Goal: Information Seeking & Learning: Learn about a topic

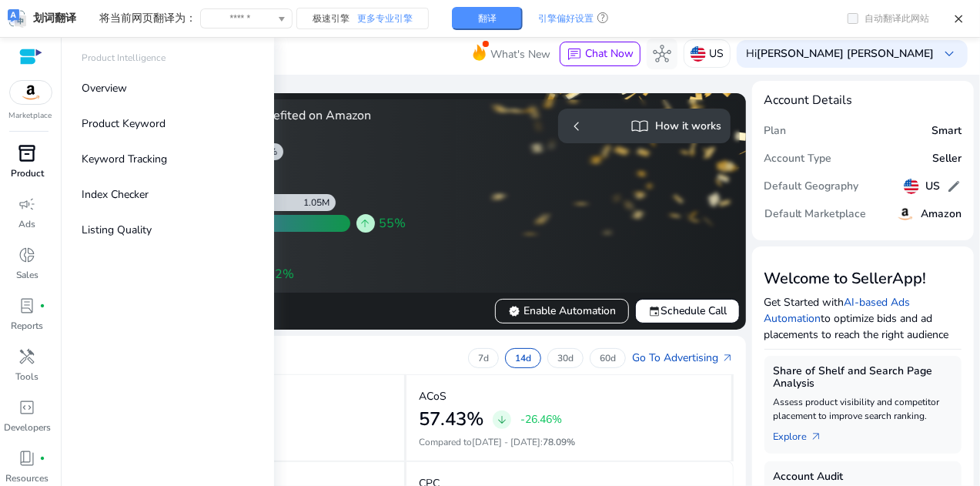
click at [29, 166] on p "Product" at bounding box center [27, 173] width 33 height 14
click at [139, 89] on link "Overview" at bounding box center [167, 88] width 197 height 35
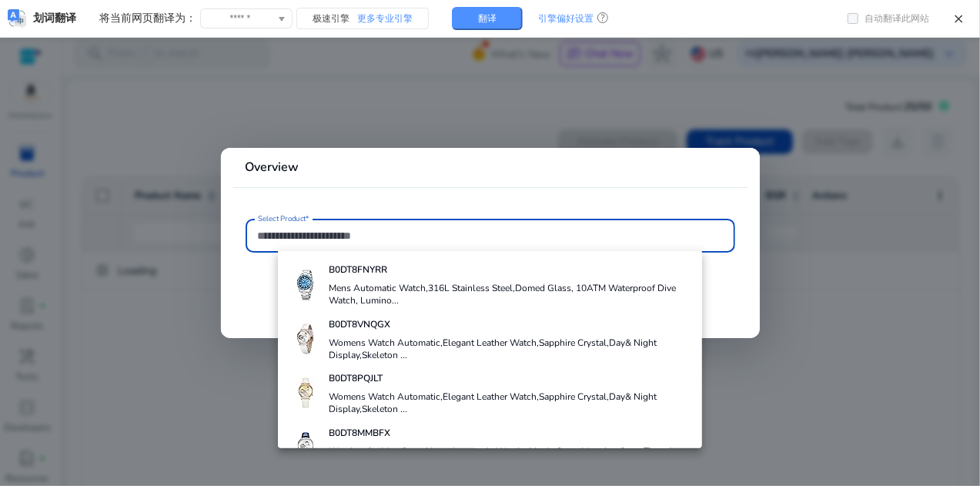
drag, startPoint x: 485, startPoint y: 295, endPoint x: 508, endPoint y: 301, distance: 23.9
click at [485, 295] on h4 "Mens Automatic Watch,316L Stainless Steel,Domed Glass, 10ATM Waterproof Dive Wa…" at bounding box center [509, 294] width 361 height 25
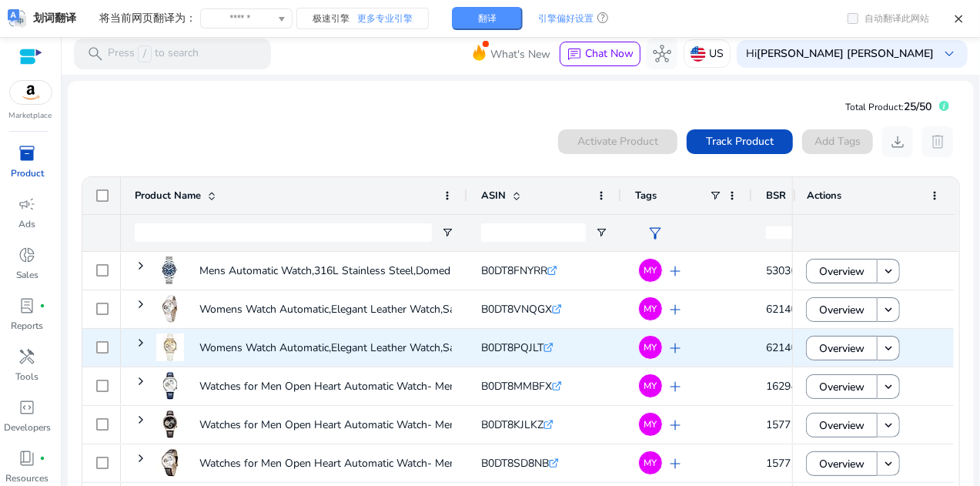
scroll to position [32, 0]
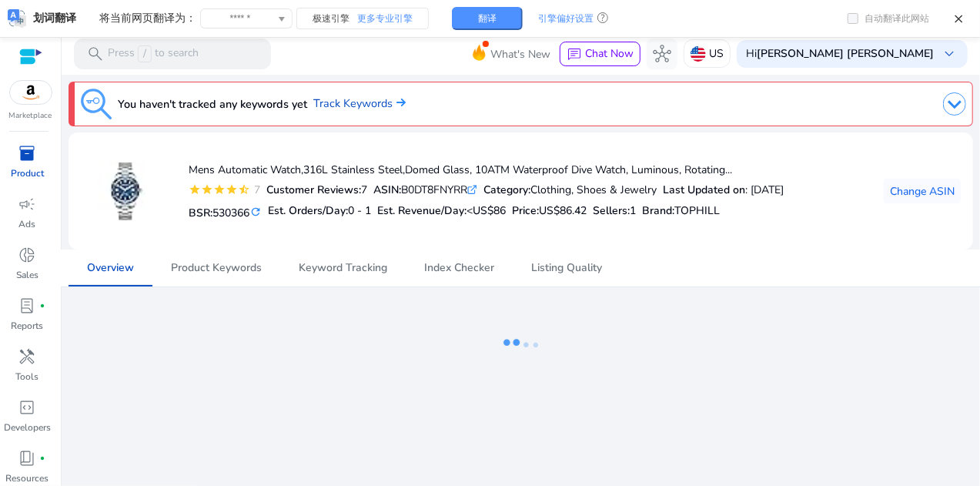
click at [18, 145] on span "inventory_2" at bounding box center [27, 153] width 18 height 18
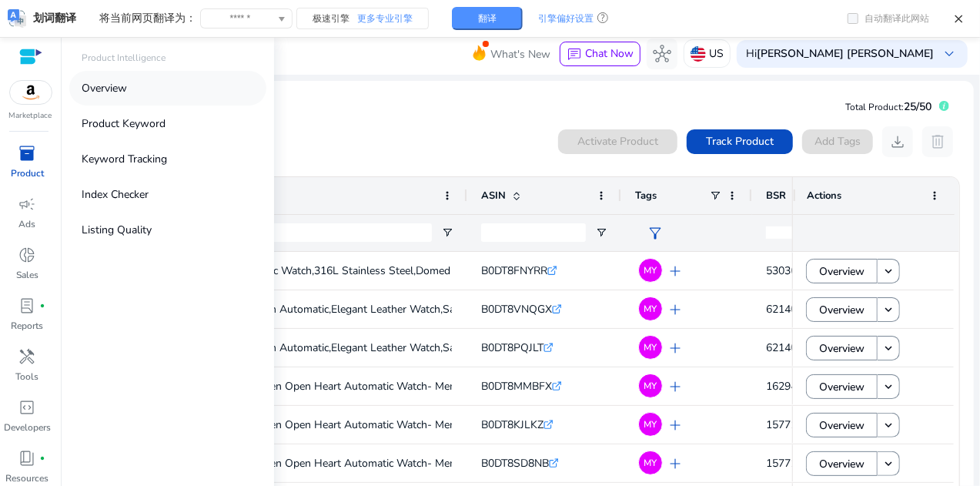
click at [142, 87] on link "Overview" at bounding box center [167, 88] width 197 height 35
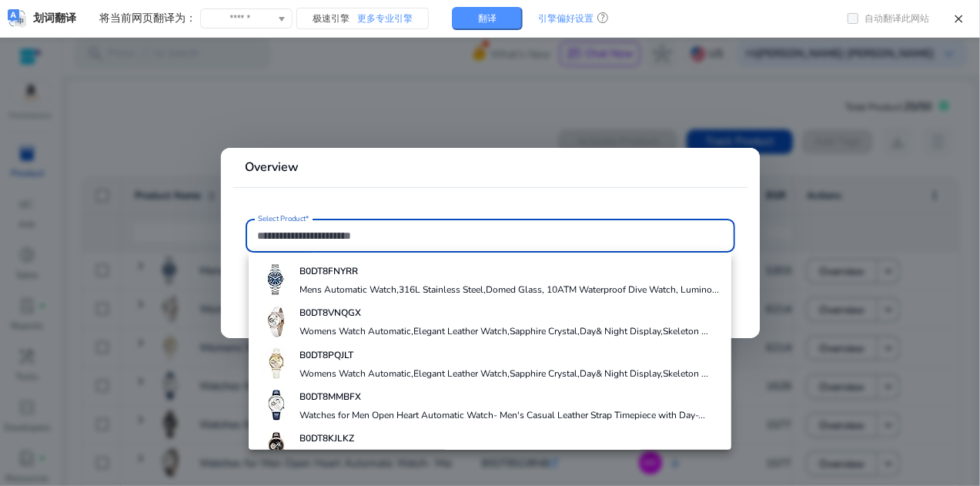
click at [553, 96] on div at bounding box center [490, 243] width 980 height 486
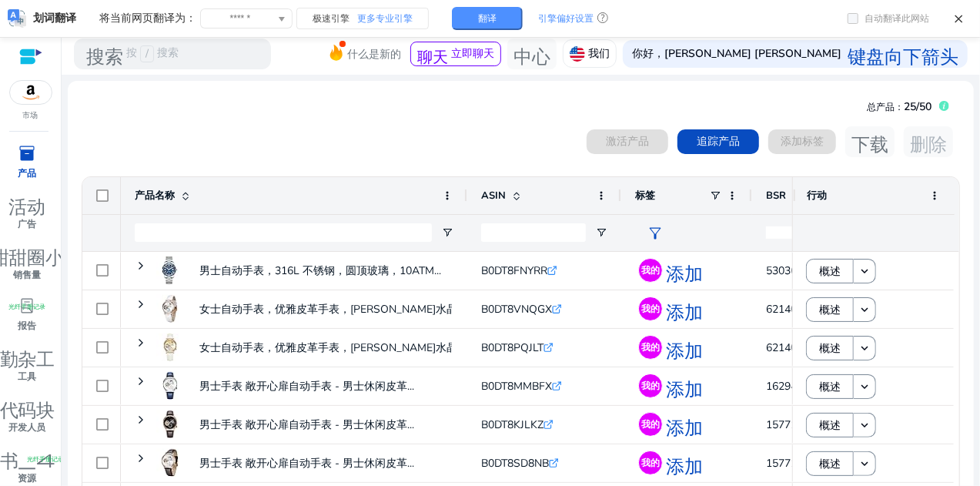
click at [390, 141] on div "已选择 0 件商品 激活产品 追踪产品 添加标签 下载 删除" at bounding box center [521, 141] width 880 height 31
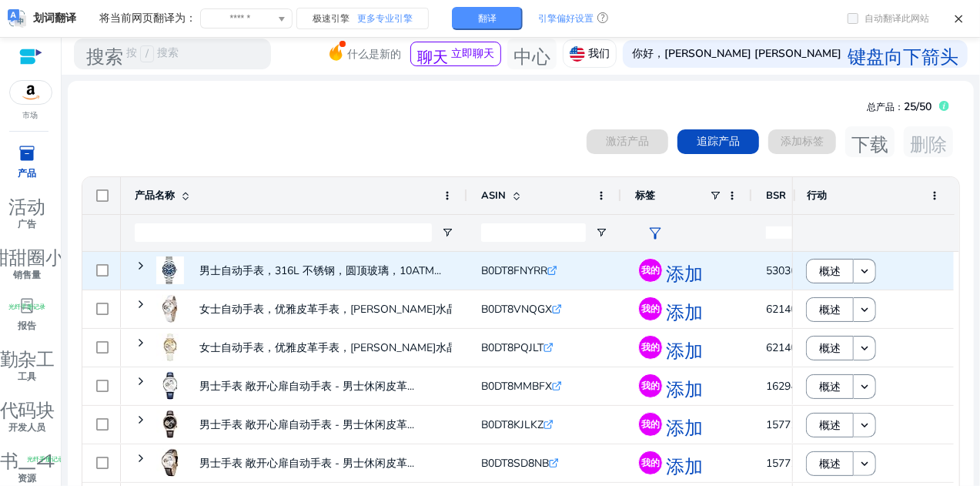
click at [129, 264] on div "男士自动手表，316L 不锈钢，圆顶玻璃，10ATM..." at bounding box center [294, 271] width 346 height 38
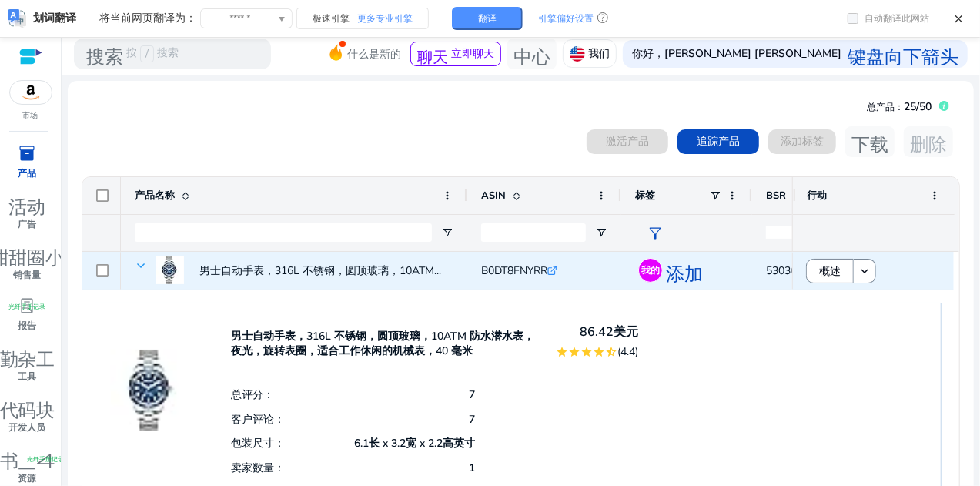
click at [146, 262] on span "男士自动手表，316L 不锈钢，圆顶玻璃，10ATM..." at bounding box center [294, 270] width 319 height 42
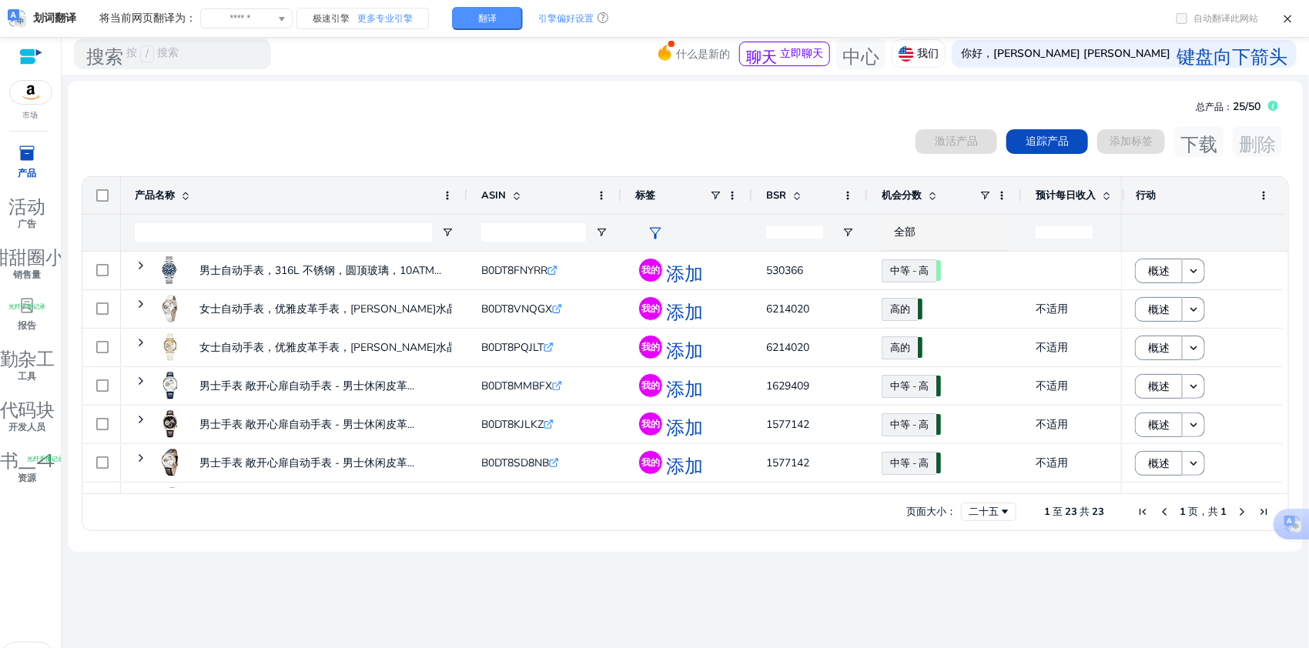
drag, startPoint x: 947, startPoint y: 1, endPoint x: 734, endPoint y: 172, distance: 273.7
click at [692, 113] on mat-card "总产品： 25/50 已选择 0 件商品 激活产品 追踪产品 添加标签 下载 删除 Press SPACE to select this row. 拖动至此处…" at bounding box center [685, 316] width 1235 height 471
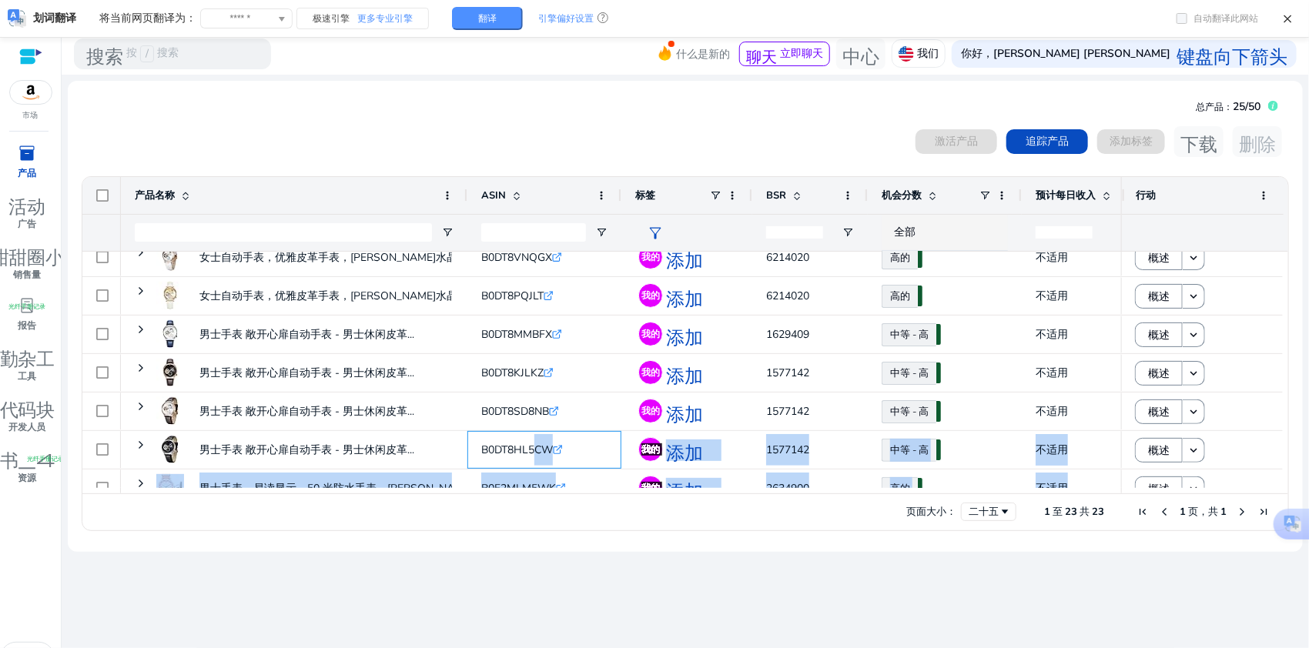
scroll to position [101, 0]
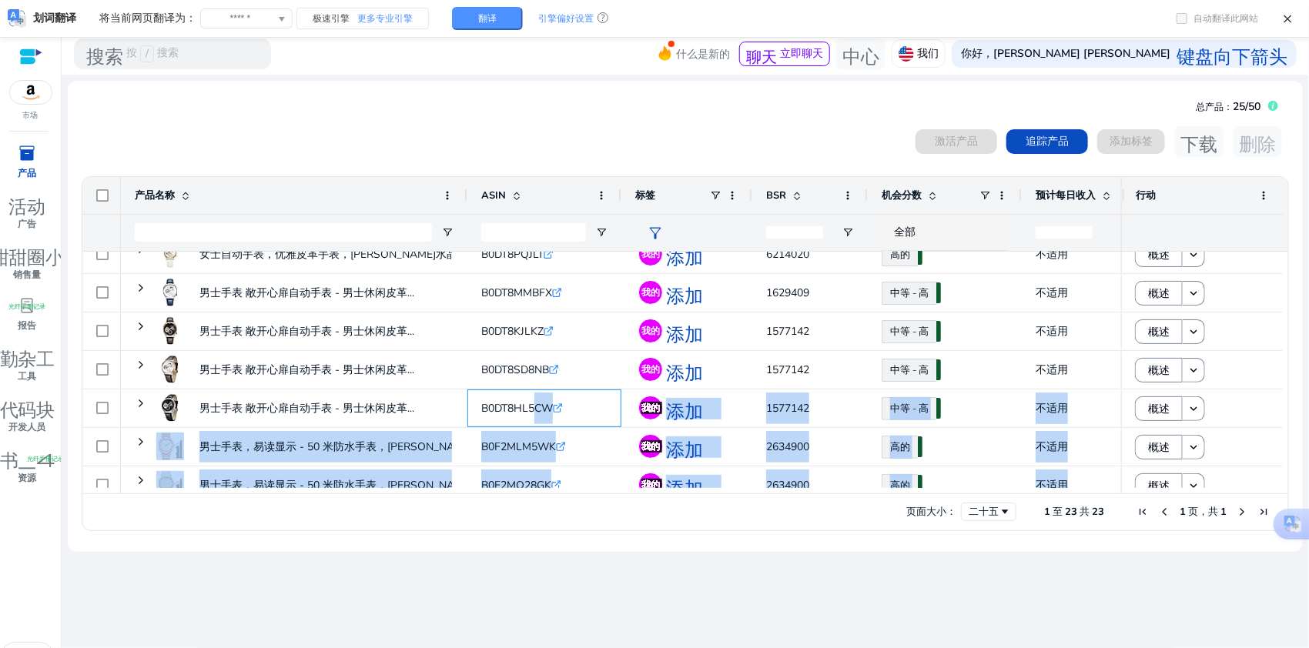
drag, startPoint x: 537, startPoint y: 486, endPoint x: 581, endPoint y: 493, distance: 44.4
click at [581, 485] on div "产品名称 ASIN" at bounding box center [684, 335] width 1205 height 316
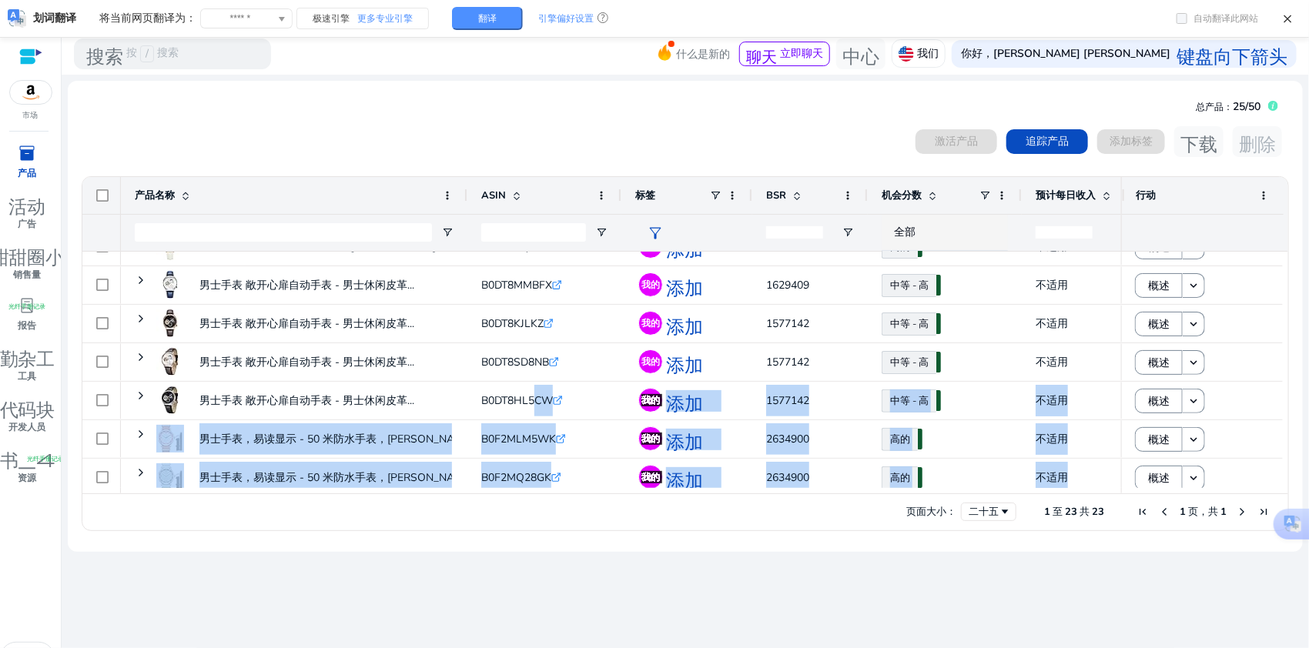
click at [618, 485] on div "我们正在为您做准备…… 总产品： 25/50 已选择 0 件商品 激活产品 追踪产品 添加标签 下载 删除 Press SPACE to select thi…" at bounding box center [685, 378] width 1235 height 606
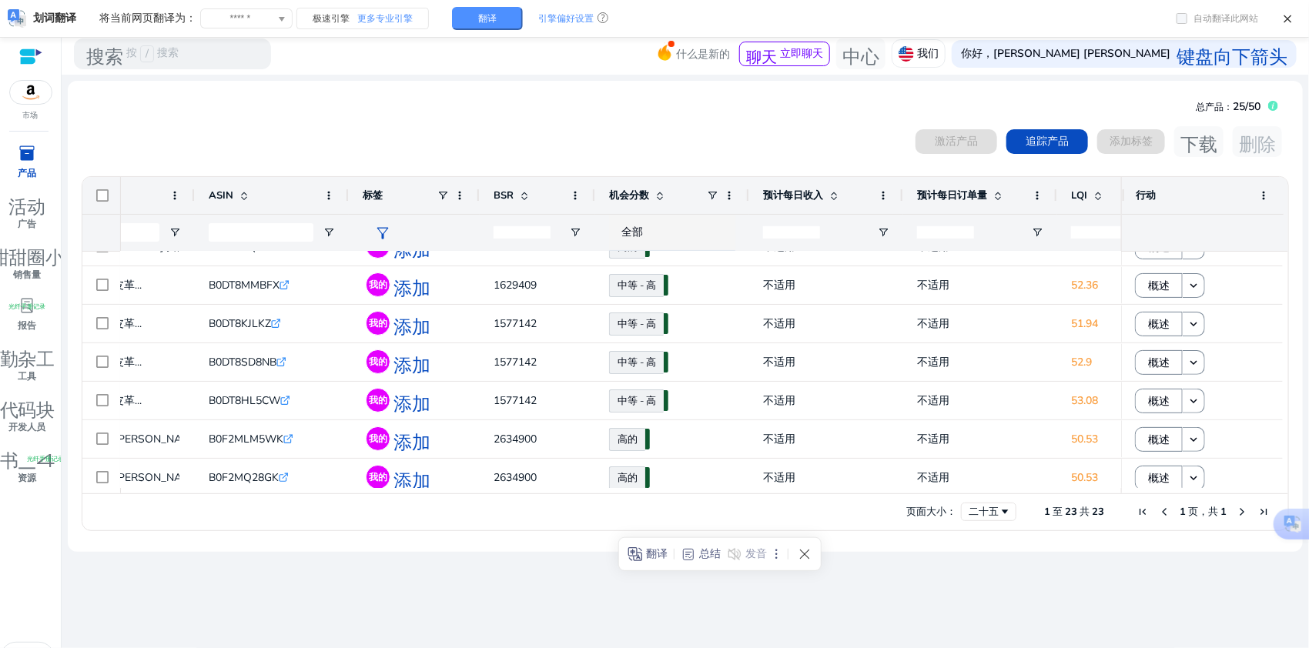
scroll to position [0, 450]
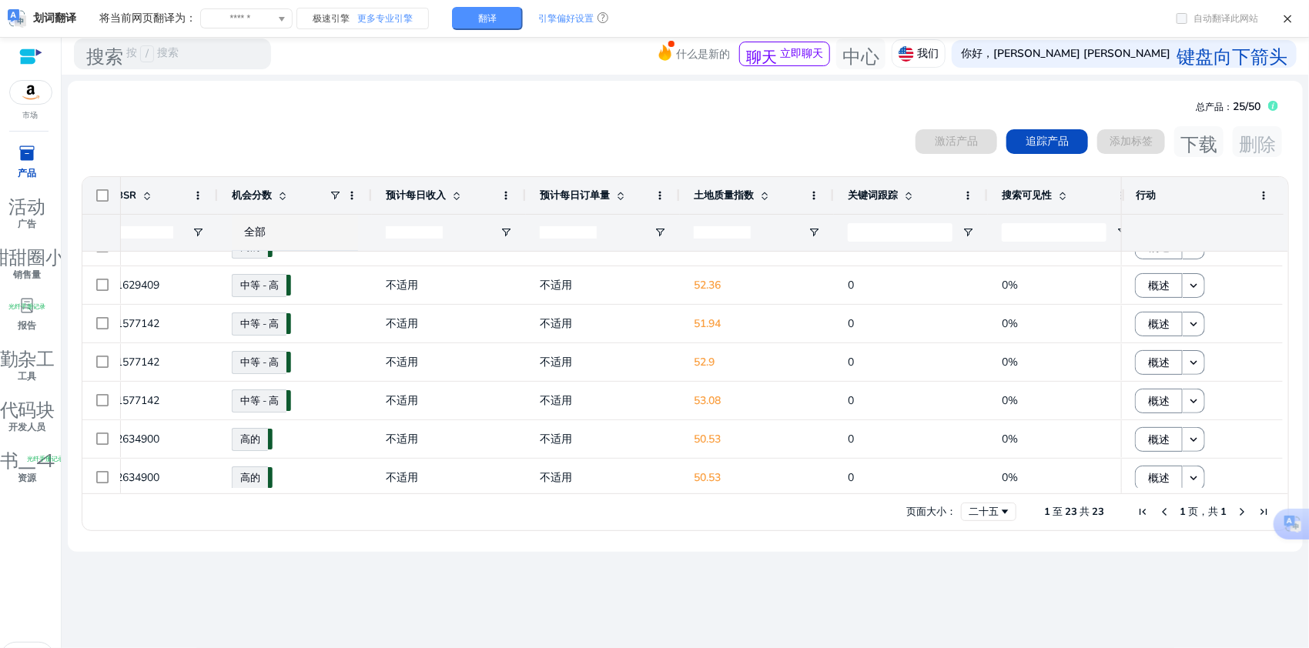
drag, startPoint x: 541, startPoint y: 494, endPoint x: 382, endPoint y: 497, distance: 159.4
click at [382, 485] on div "页面大小： 二十五 1 至 23 共 23 1 页 ，共 1" at bounding box center [684, 511] width 1205 height 37
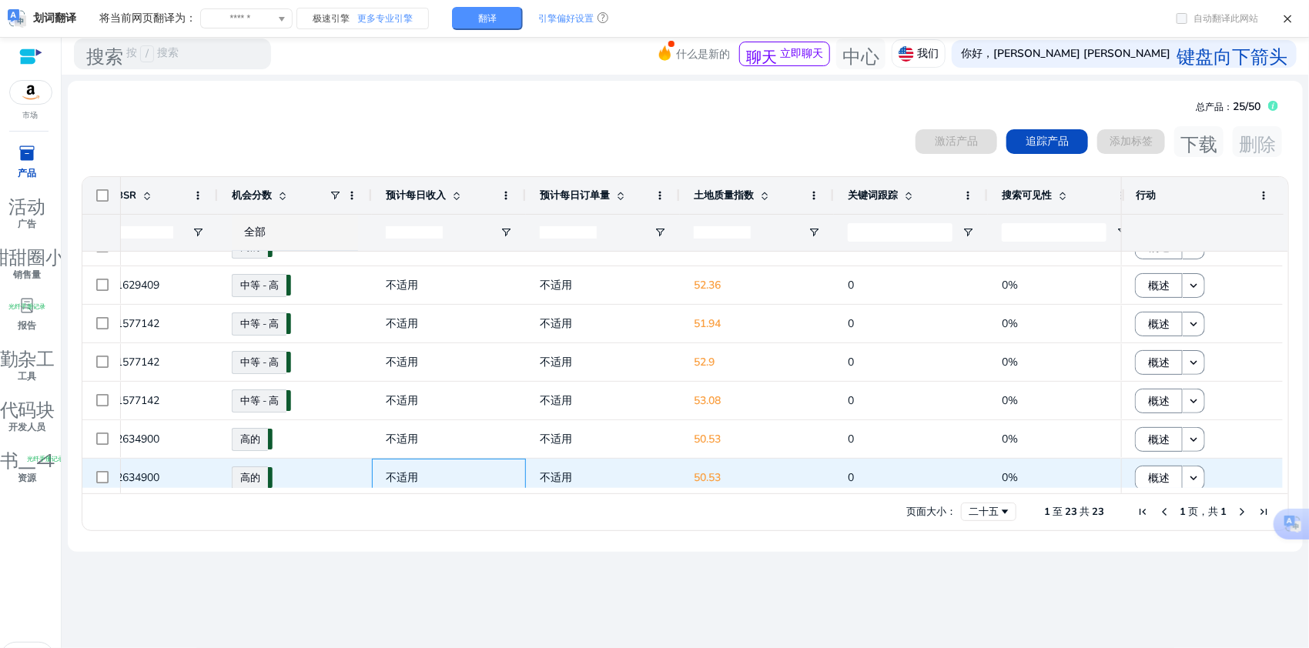
click at [434, 484] on span "不适用" at bounding box center [449, 478] width 126 height 32
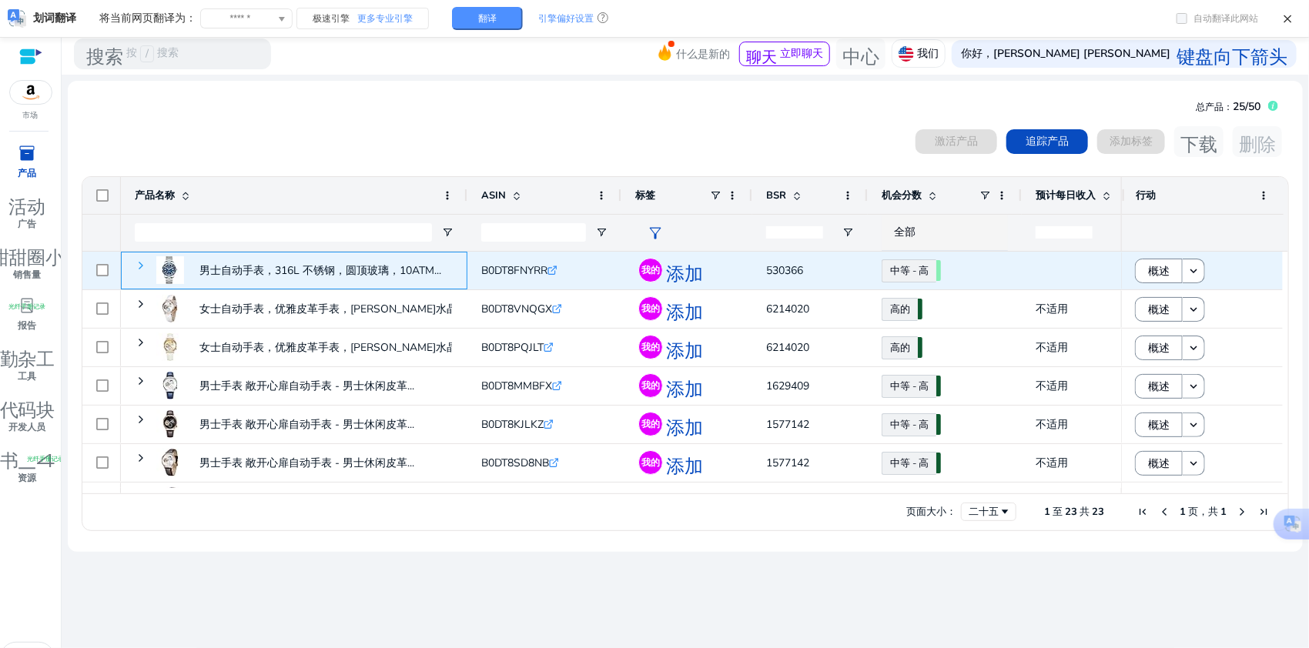
click at [144, 263] on span at bounding box center [141, 265] width 12 height 12
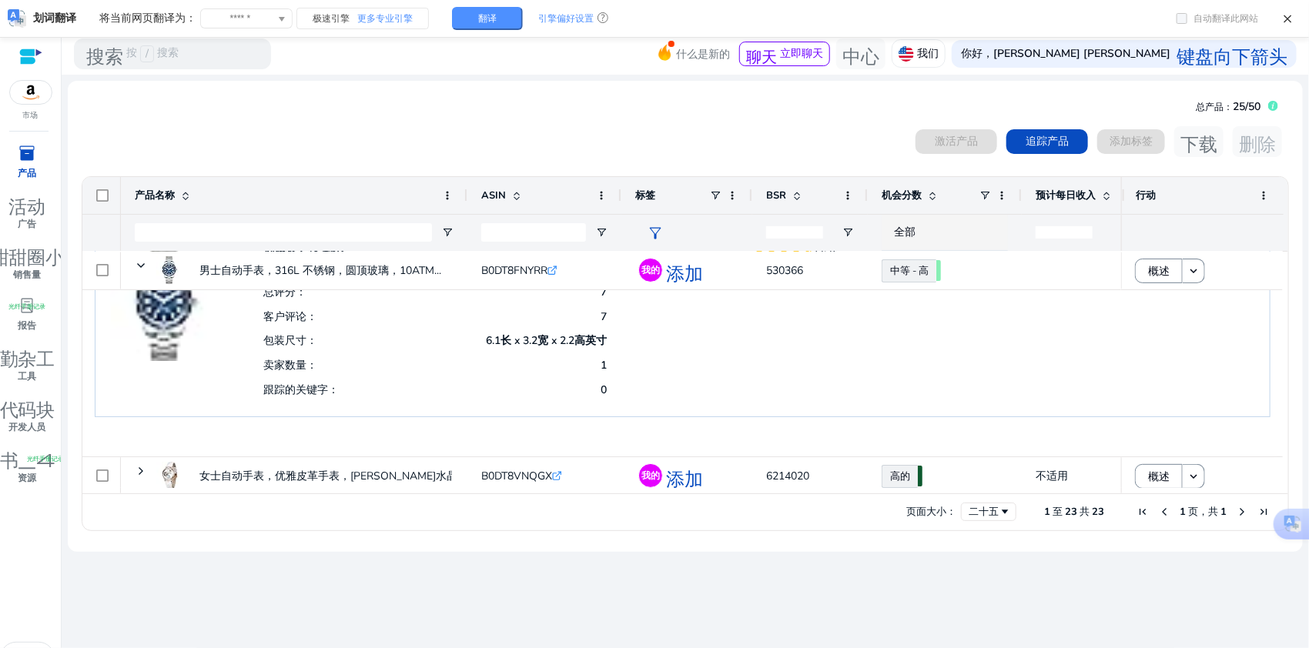
click at [32, 161] on font "inventory_2" at bounding box center [27, 153] width 18 height 22
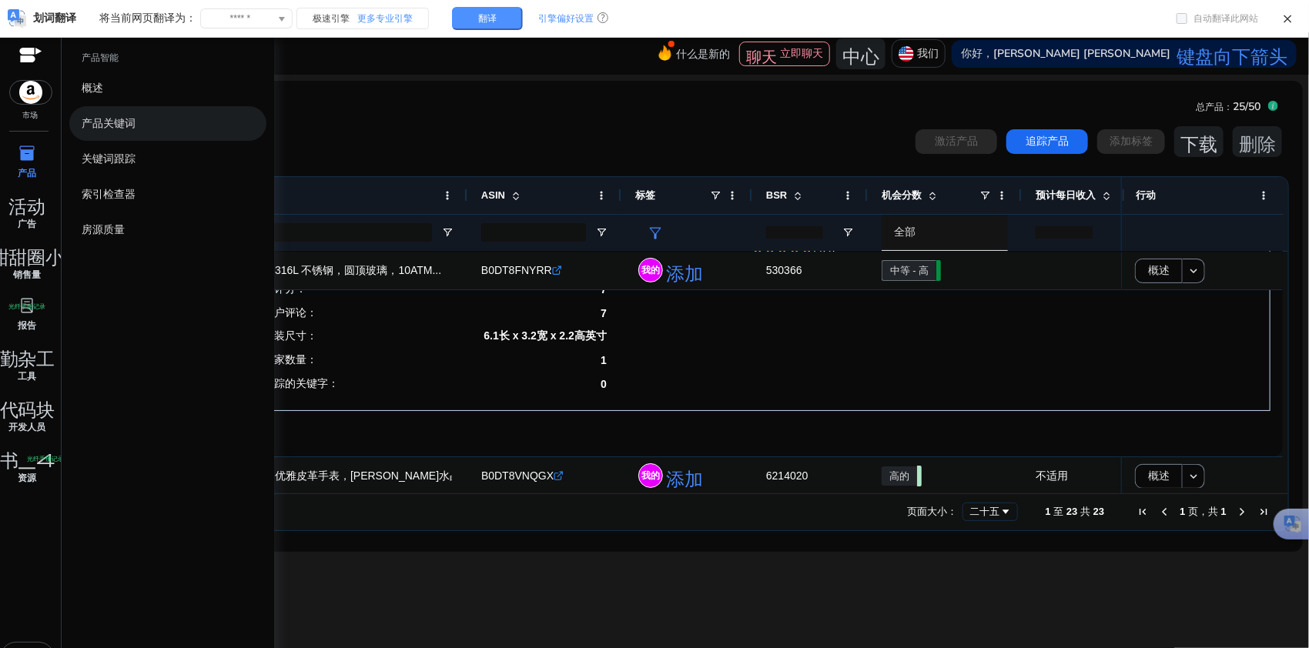
click at [123, 122] on font "产品关键词" at bounding box center [109, 123] width 54 height 15
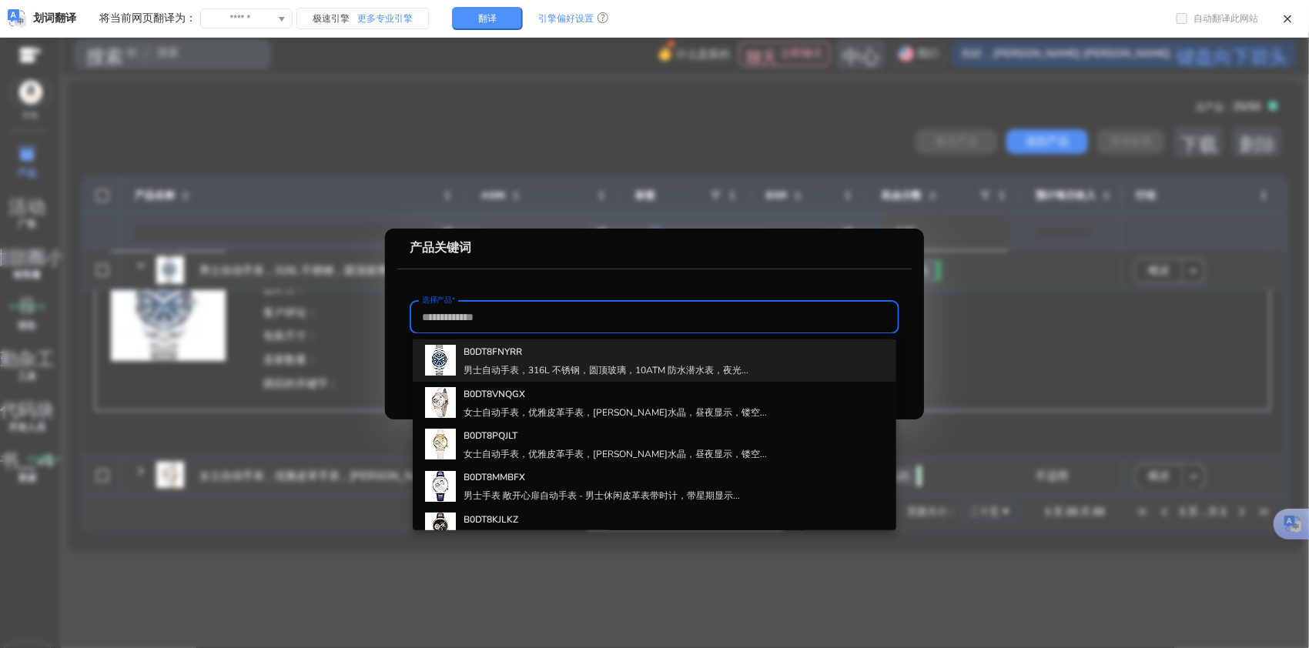
click at [469, 354] on font "B0DT8FNYRR" at bounding box center [492, 352] width 59 height 12
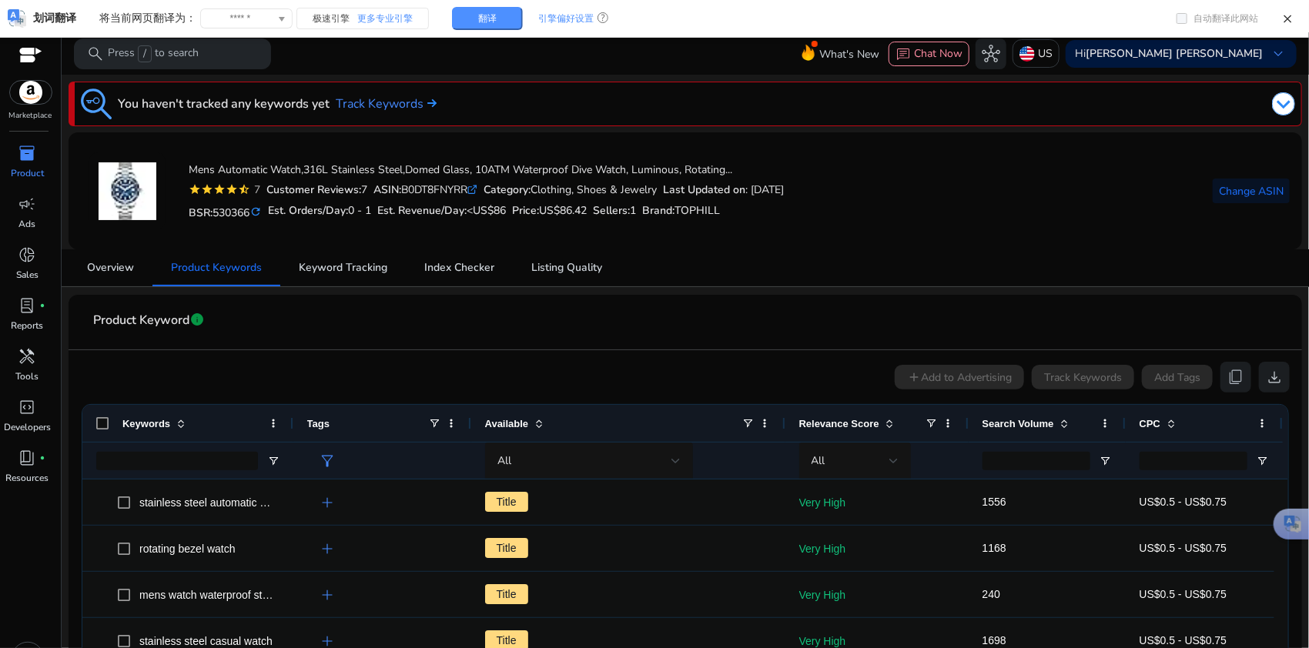
drag, startPoint x: 1069, startPoint y: 181, endPoint x: 1065, endPoint y: 283, distance: 102.5
click at [979, 181] on div "Mens Automatic Watch,316L Stainless Steel,Domed Glass, 10ATM Waterproof Dive Wa…" at bounding box center [685, 191] width 1209 height 92
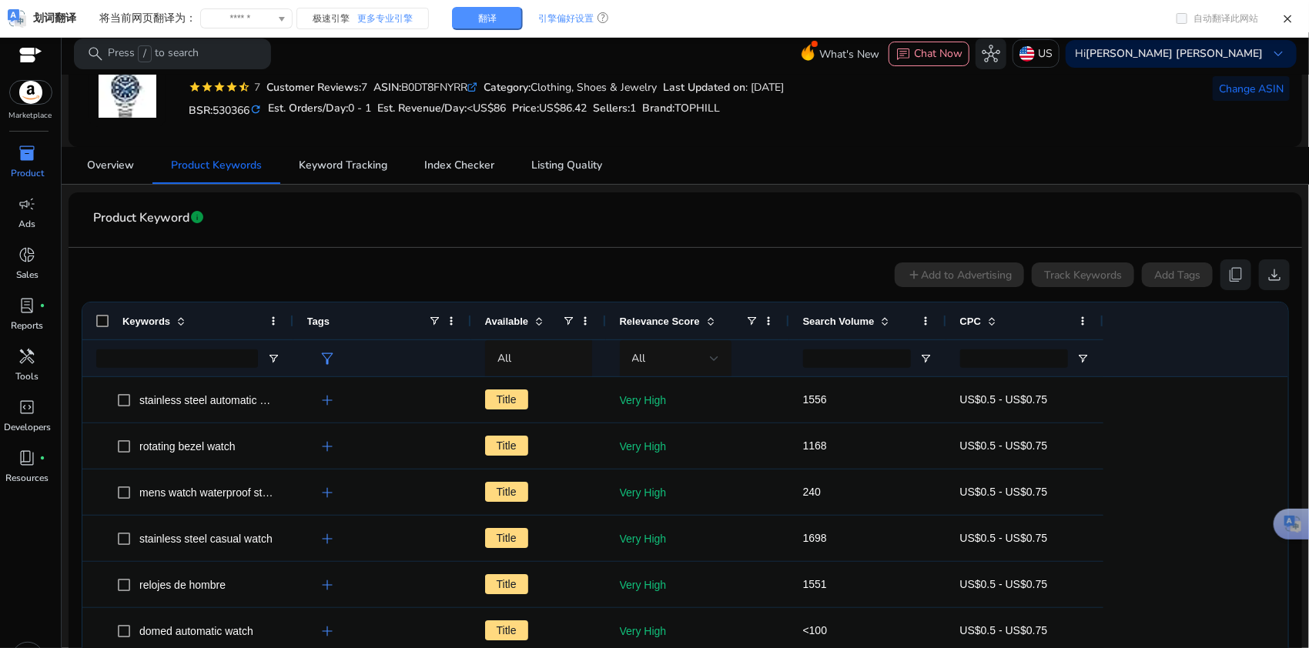
drag, startPoint x: 781, startPoint y: 313, endPoint x: 602, endPoint y: 311, distance: 179.4
click at [602, 311] on div at bounding box center [605, 321] width 6 height 37
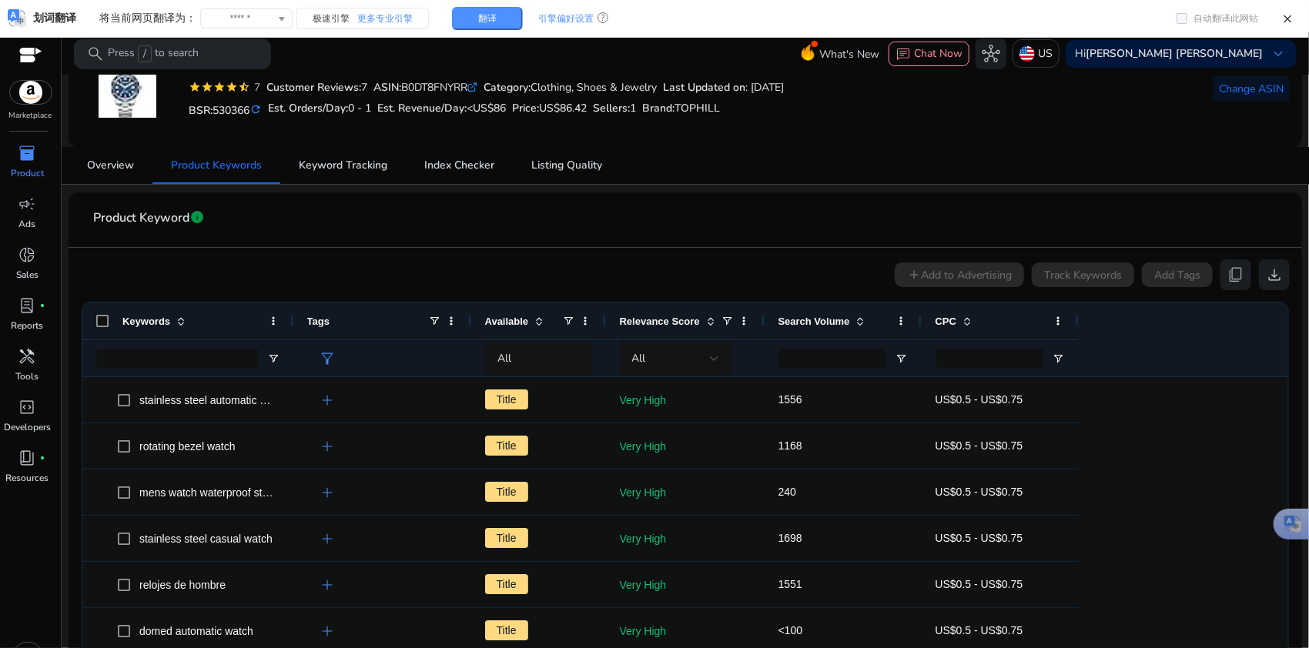
drag, startPoint x: 787, startPoint y: 317, endPoint x: 762, endPoint y: 317, distance: 24.6
click at [762, 317] on div at bounding box center [764, 321] width 6 height 37
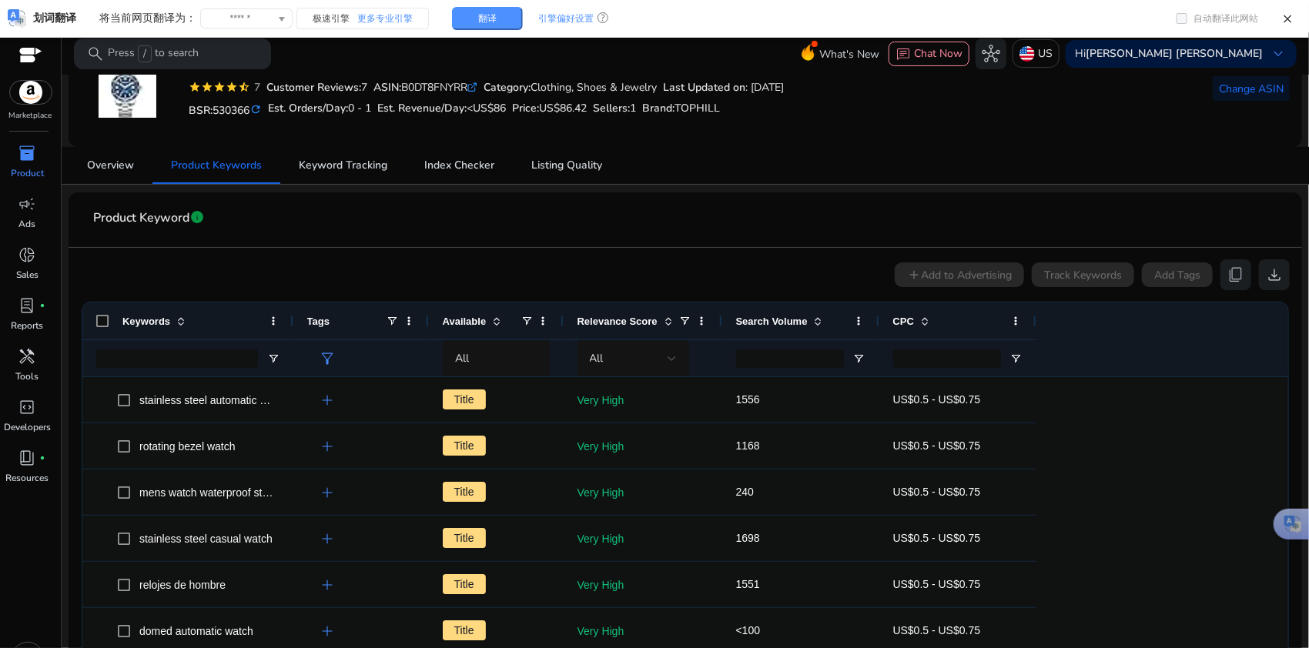
drag, startPoint x: 468, startPoint y: 307, endPoint x: 363, endPoint y: 317, distance: 105.2
click at [363, 317] on div "Tags" at bounding box center [360, 321] width 135 height 37
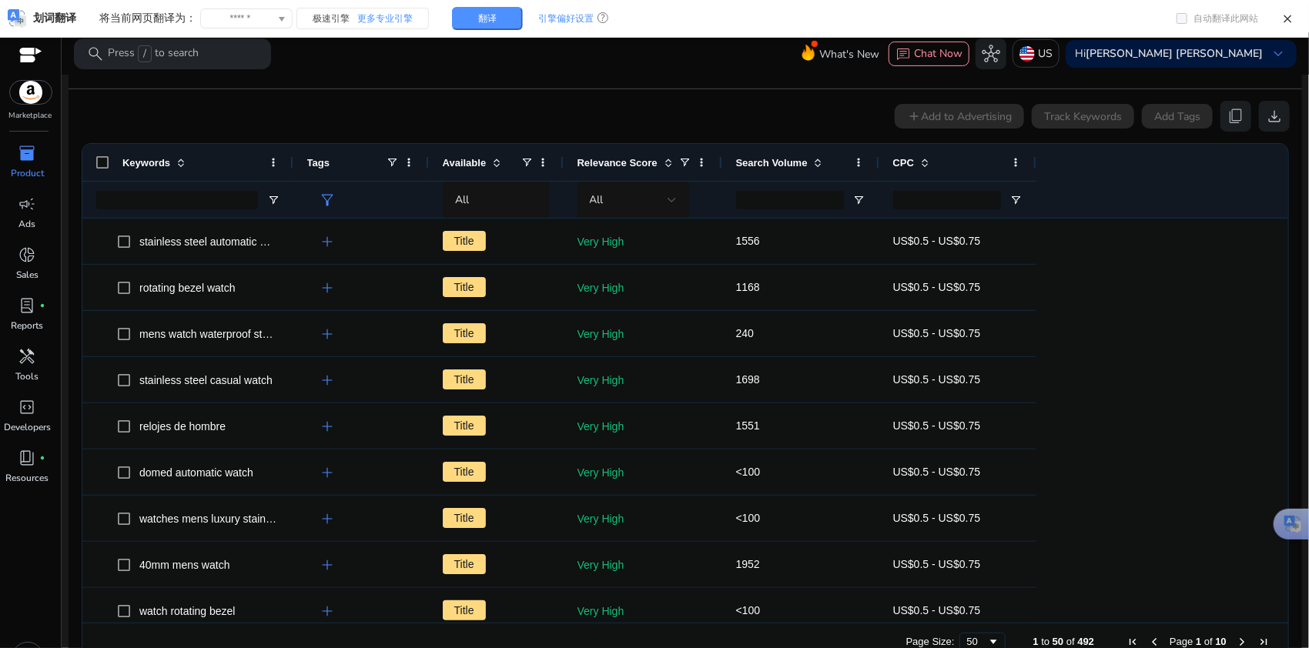
scroll to position [308, 0]
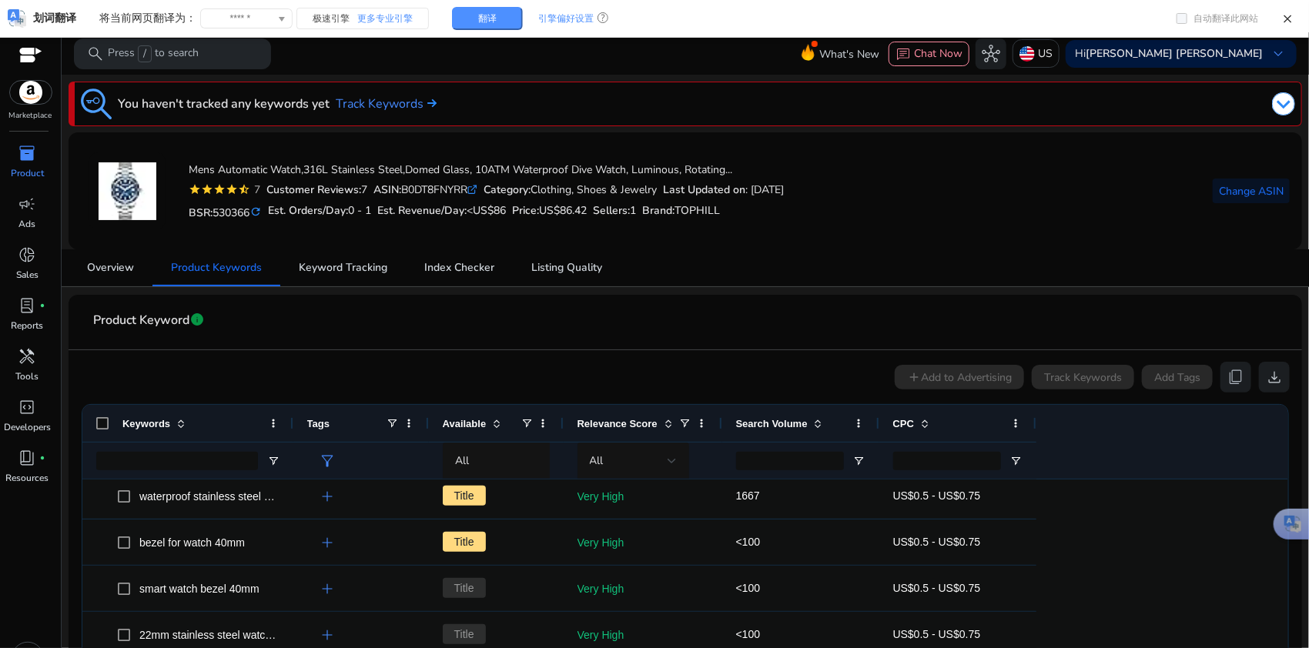
click at [351, 174] on h4 "Mens Automatic Watch,316L Stainless Steel,Domed Glass, 10ATM Waterproof Dive Wa…" at bounding box center [486, 170] width 595 height 13
click at [342, 262] on span "Keyword Tracking" at bounding box center [343, 267] width 89 height 11
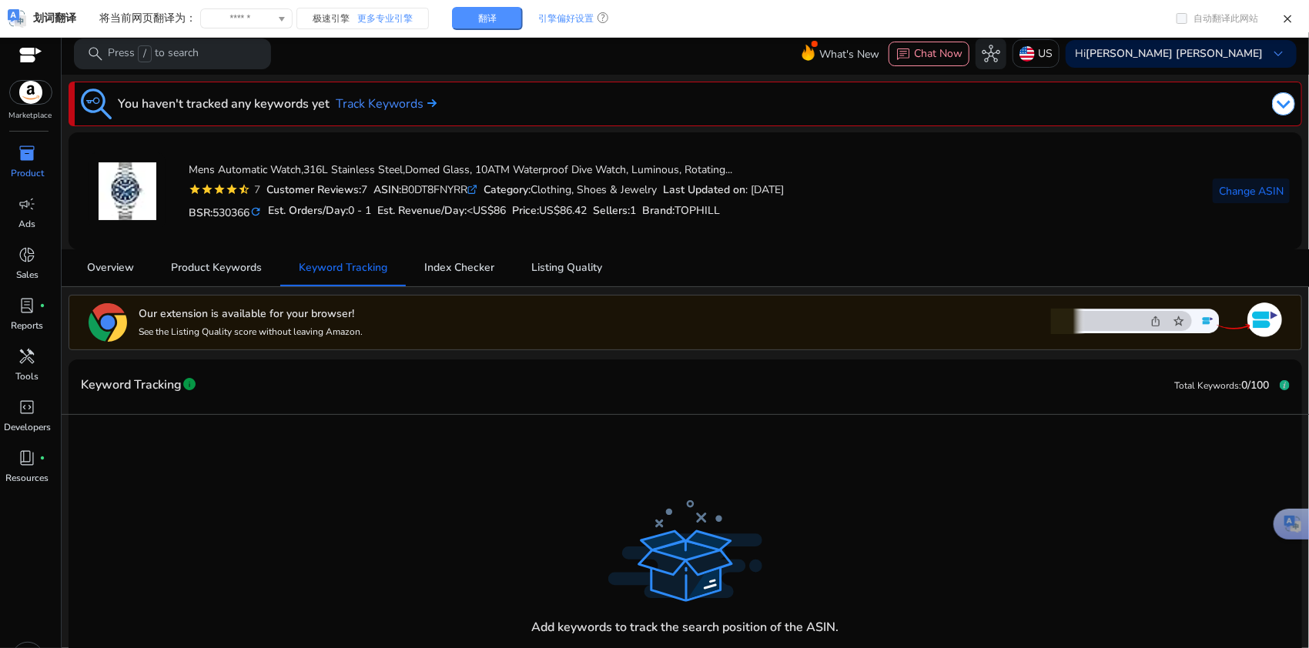
click at [15, 166] on p "Product" at bounding box center [27, 173] width 33 height 14
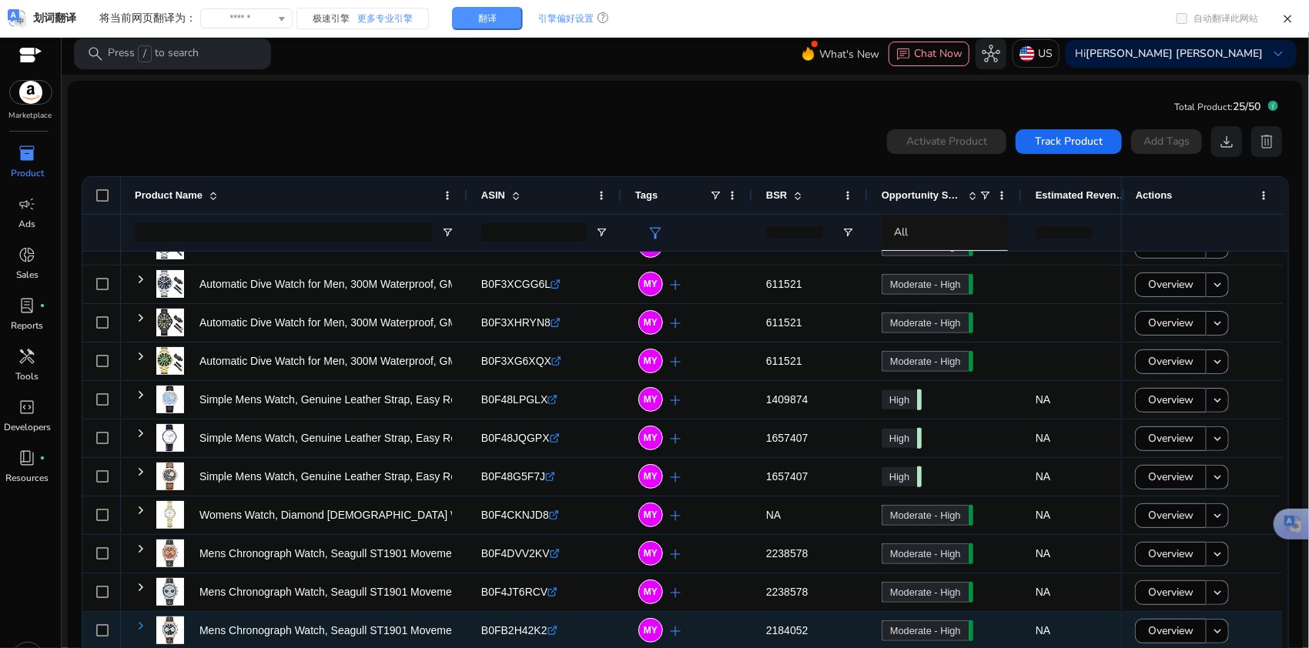
click at [138, 485] on span at bounding box center [141, 626] width 12 height 12
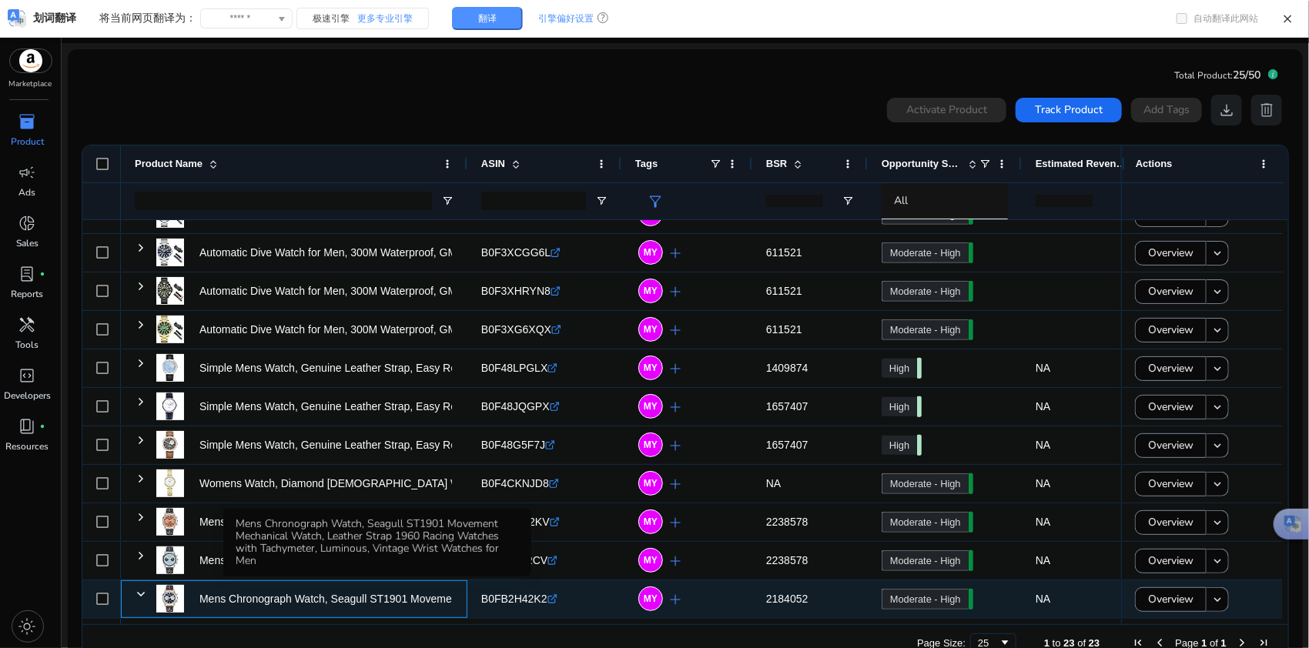
click at [309, 485] on p "Mens Chronograph Watch, Seagull ST1901 Movement Mechanical Watch,..." at bounding box center [381, 600] width 364 height 32
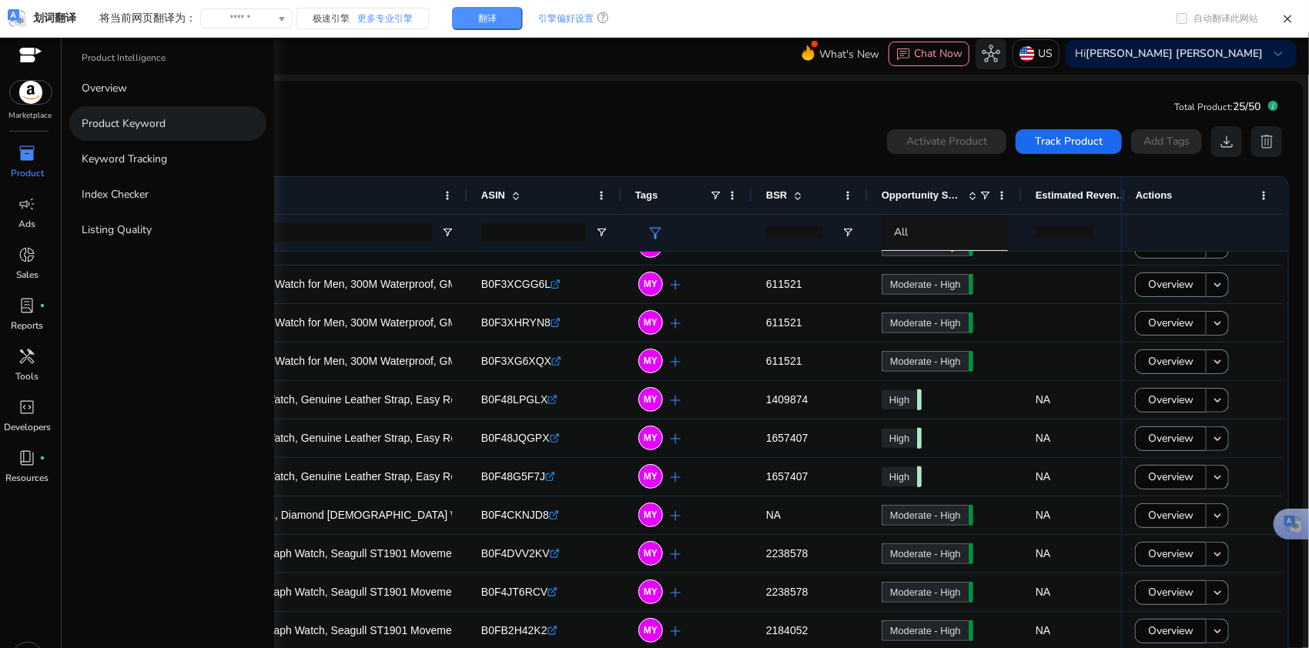
click at [122, 121] on p "Product Keyword" at bounding box center [124, 123] width 84 height 16
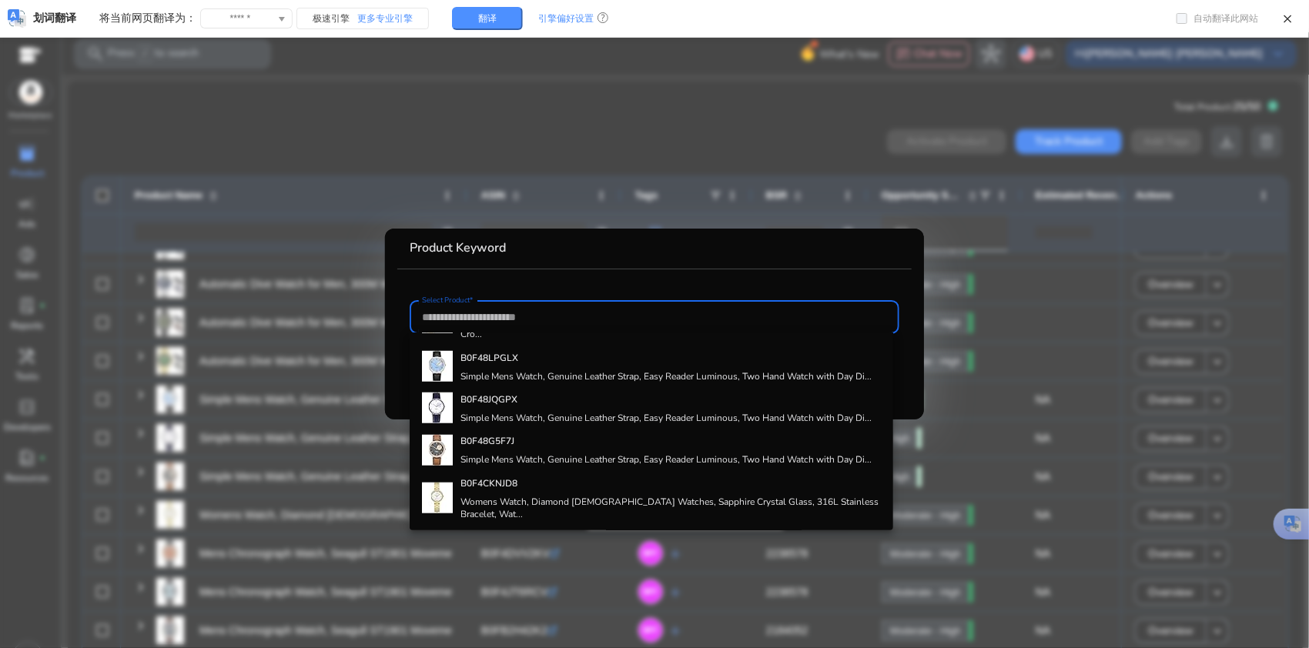
click at [527, 136] on div at bounding box center [654, 324] width 1309 height 648
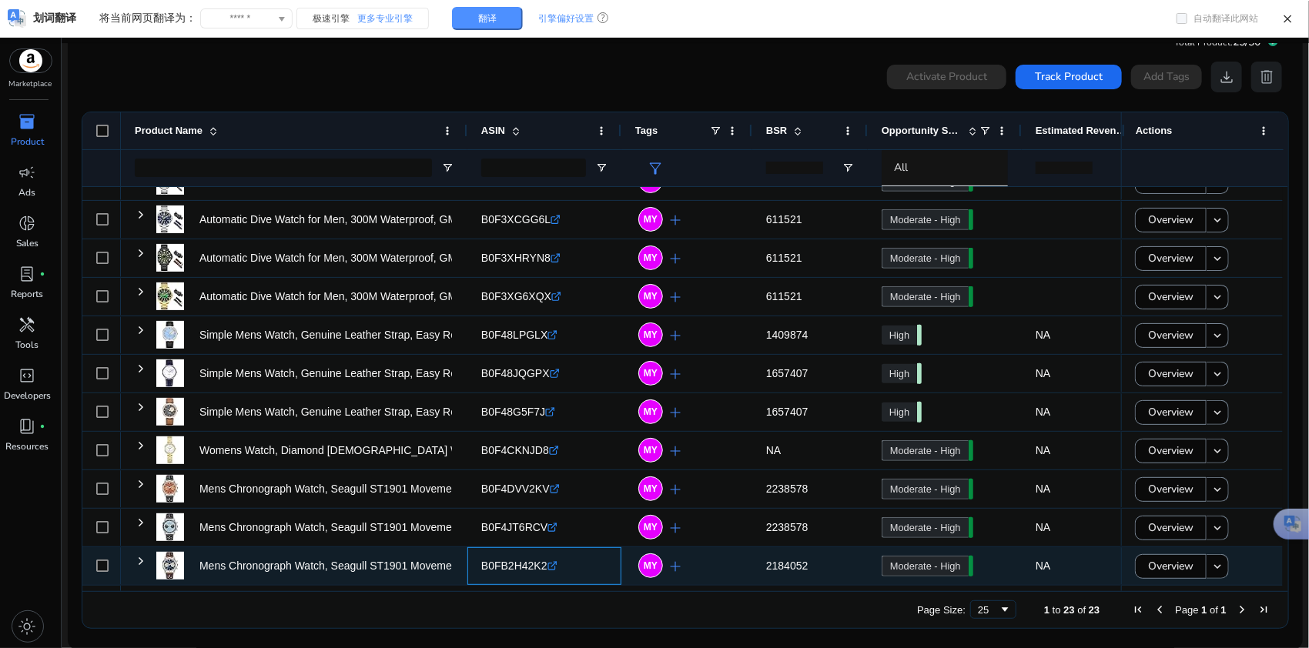
drag, startPoint x: 475, startPoint y: 562, endPoint x: 542, endPoint y: 566, distance: 67.1
click at [542, 485] on div "B0FB2H42K2 .st0{fill:#2c8af8}" at bounding box center [544, 566] width 154 height 38
copy span "B0FB2H42K2"
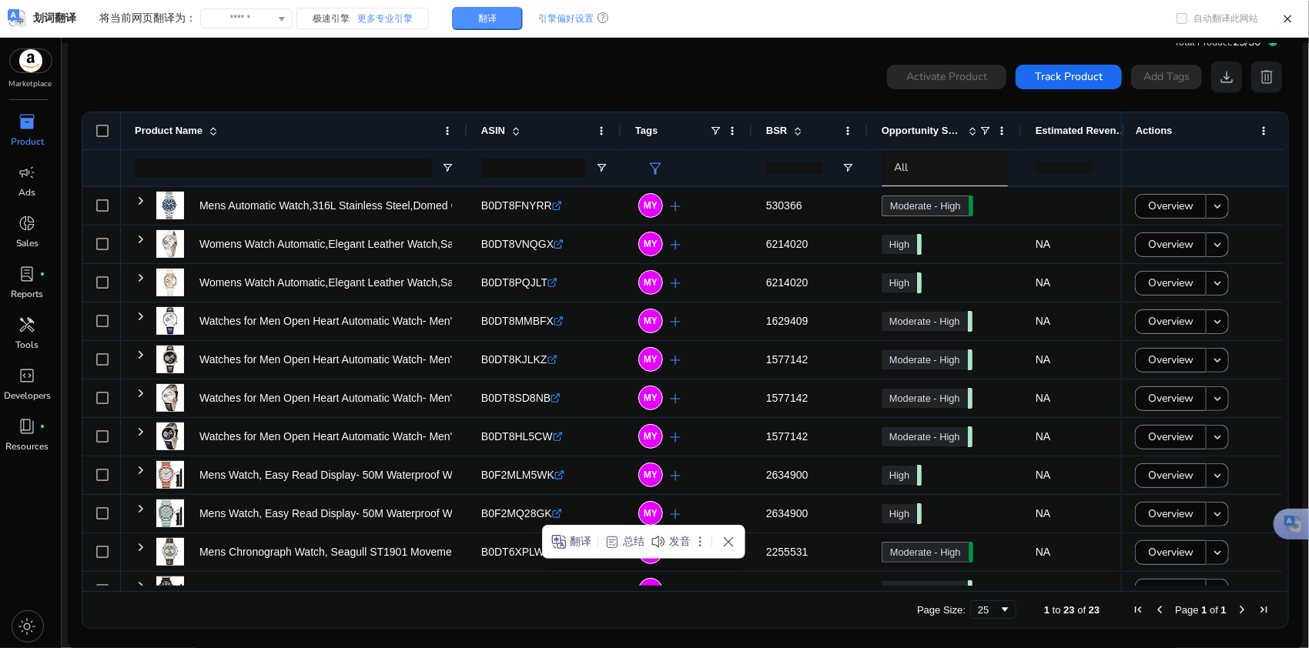
click at [25, 119] on span "inventory_2" at bounding box center [27, 121] width 18 height 18
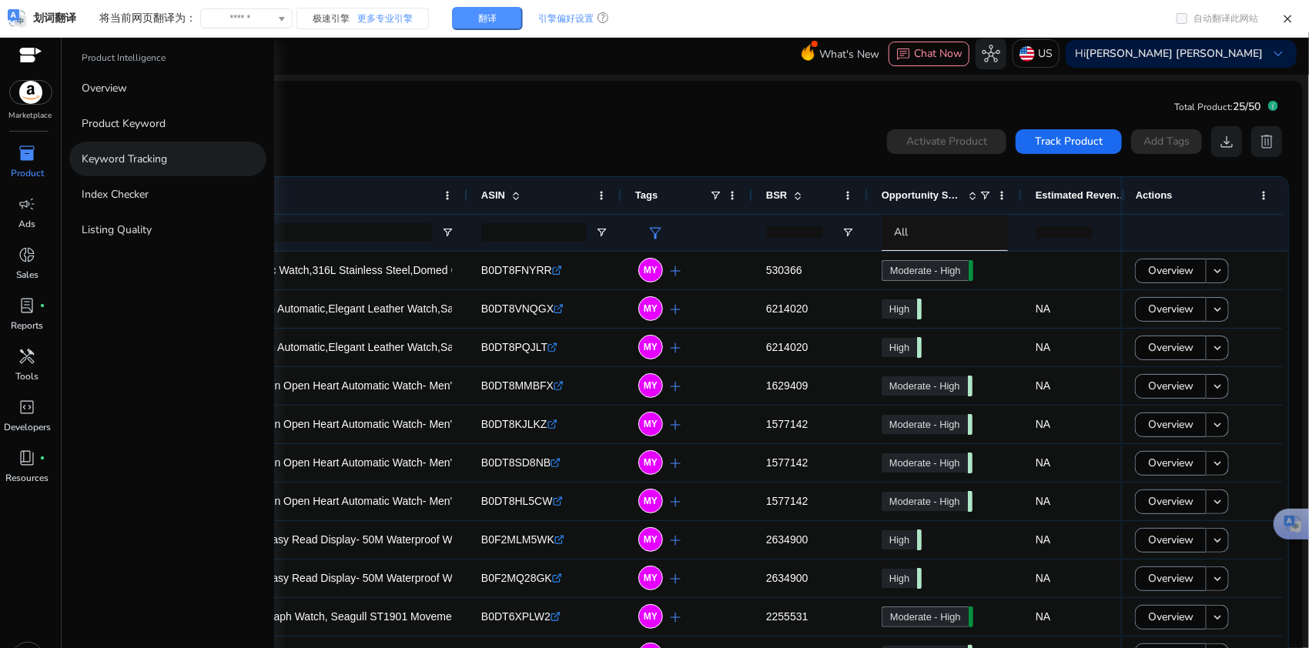
click at [128, 159] on p "Keyword Tracking" at bounding box center [124, 159] width 85 height 16
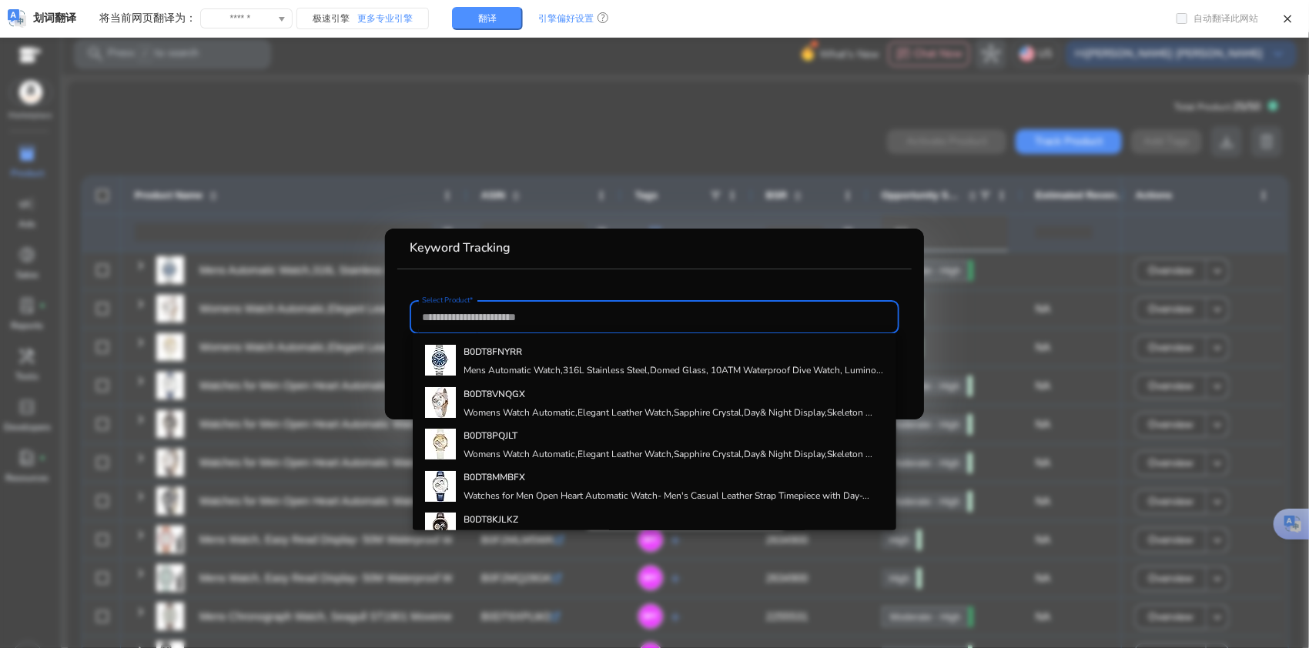
click at [541, 316] on input "Select Product*" at bounding box center [654, 317] width 465 height 17
paste input "**********"
type input "**********"
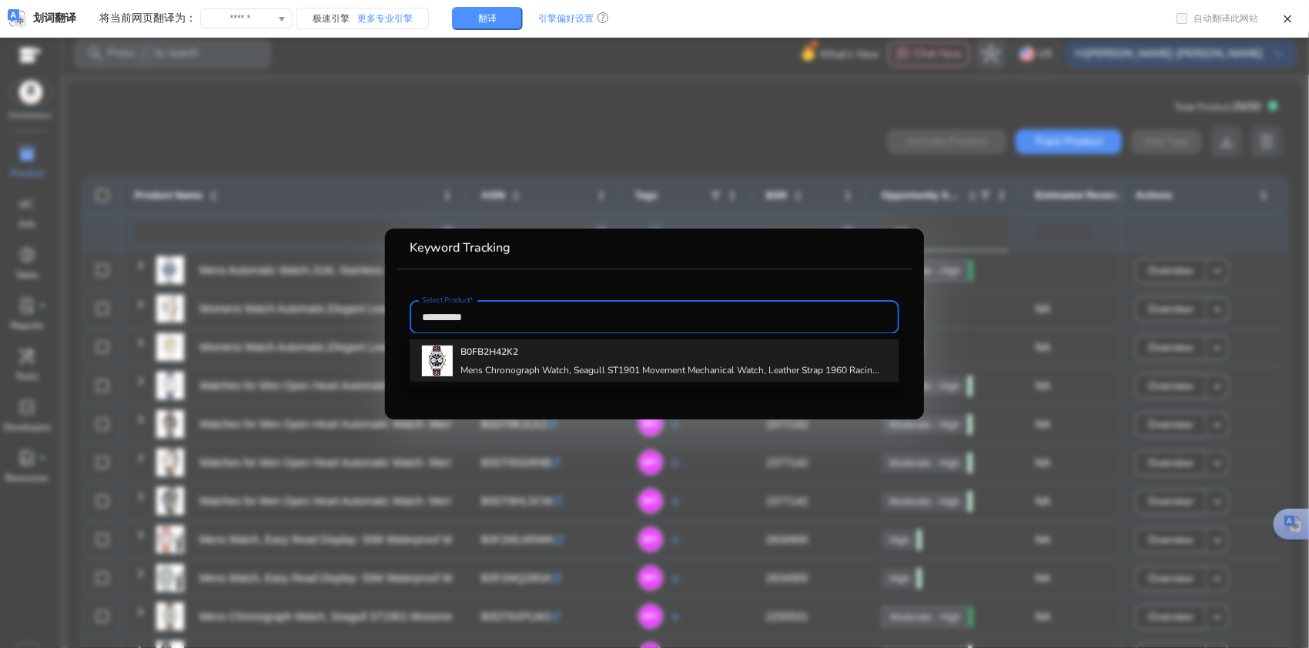
click at [548, 361] on div "B0FB2H42K2 Mens Chronograph Watch, Seagull ST1901 Movement Mechanical Watch, Le…" at bounding box center [669, 360] width 419 height 42
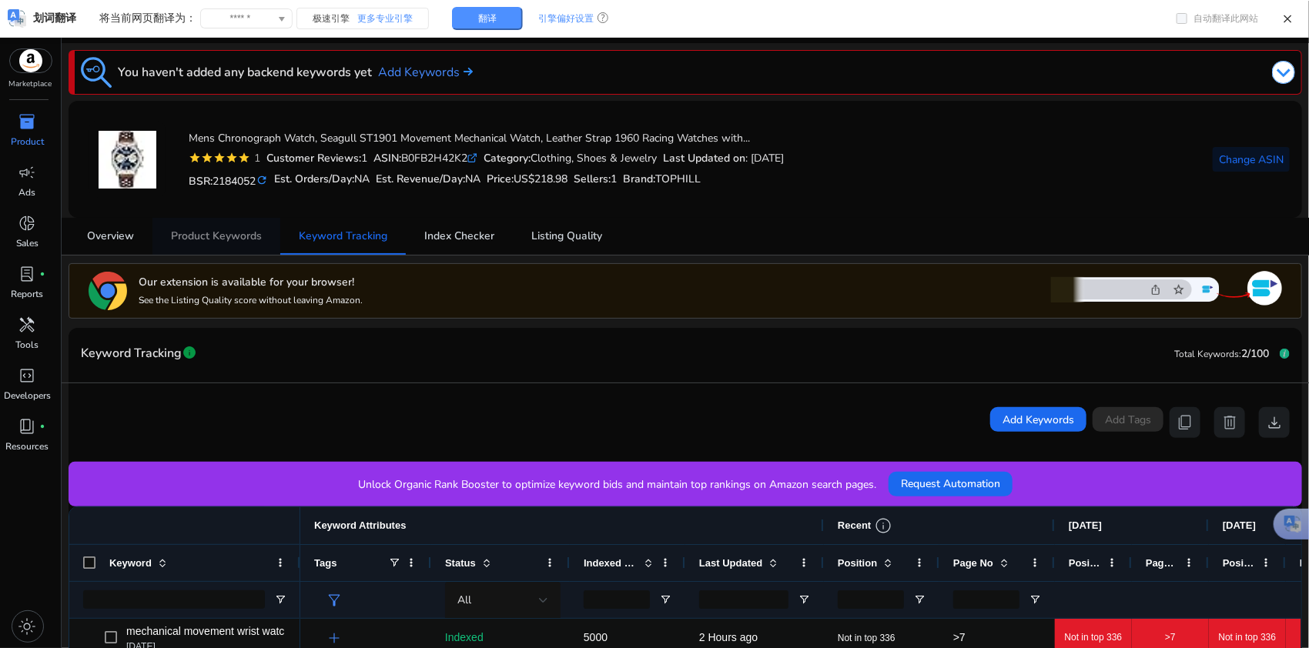
click at [230, 240] on span "Product Keywords" at bounding box center [216, 236] width 91 height 11
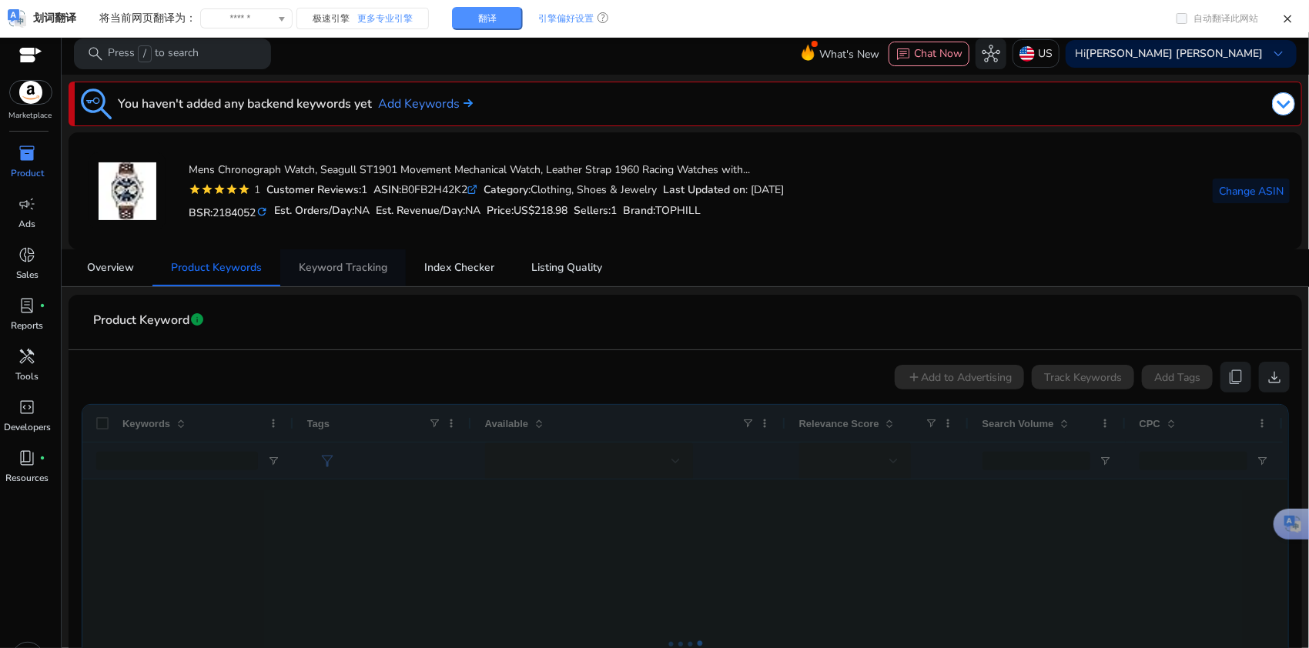
click at [373, 265] on span "Keyword Tracking" at bounding box center [343, 267] width 89 height 11
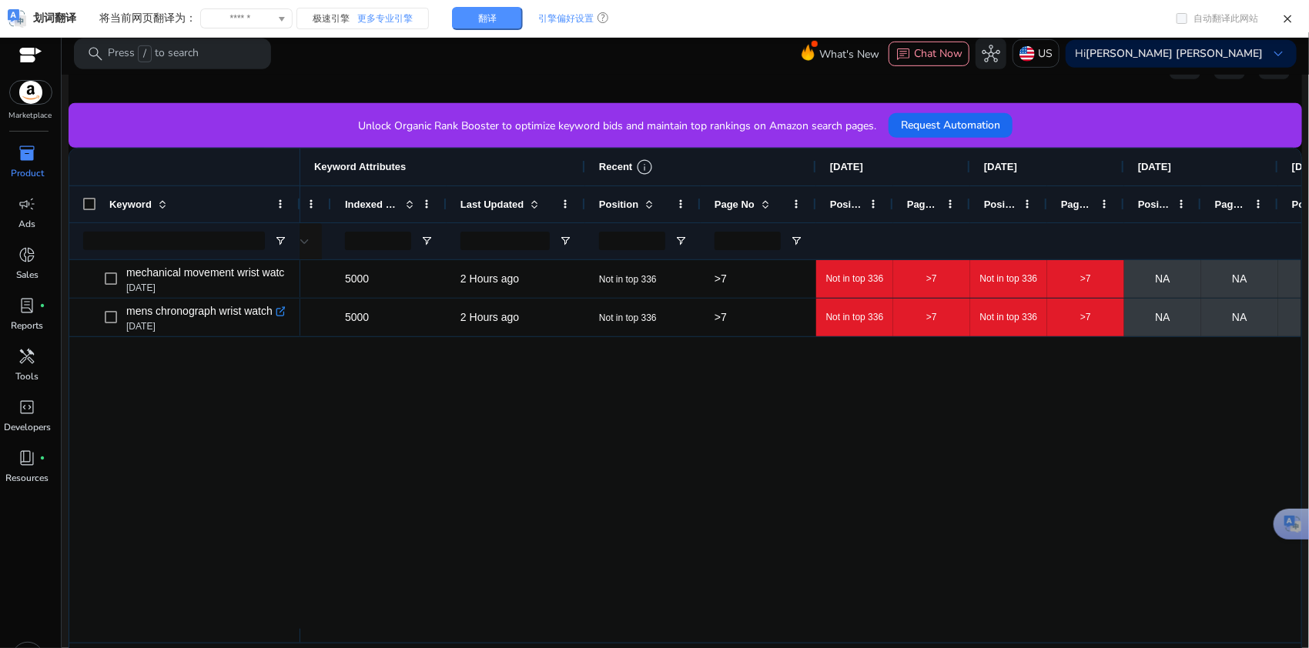
scroll to position [0, 285]
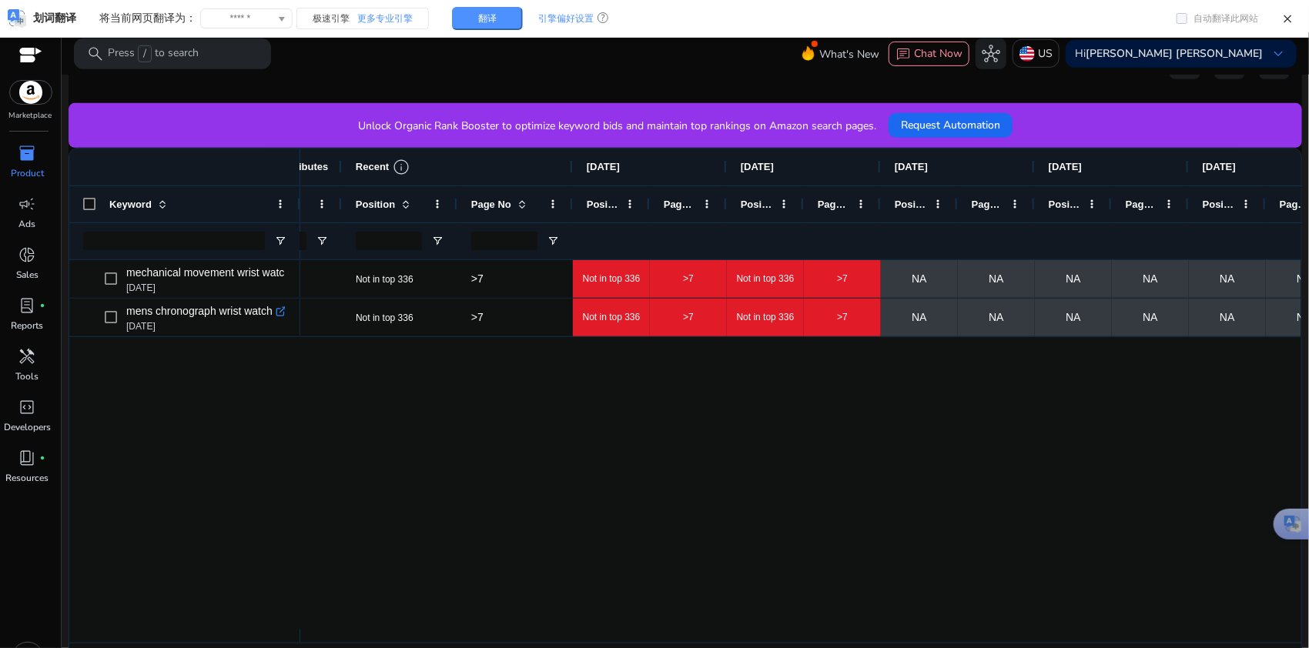
drag, startPoint x: 839, startPoint y: 641, endPoint x: 963, endPoint y: 641, distance: 123.9
click at [972, 485] on div "Drag here to set row groups Drag here to set column labels Keyword Keyword Attr…" at bounding box center [685, 414] width 1233 height 533
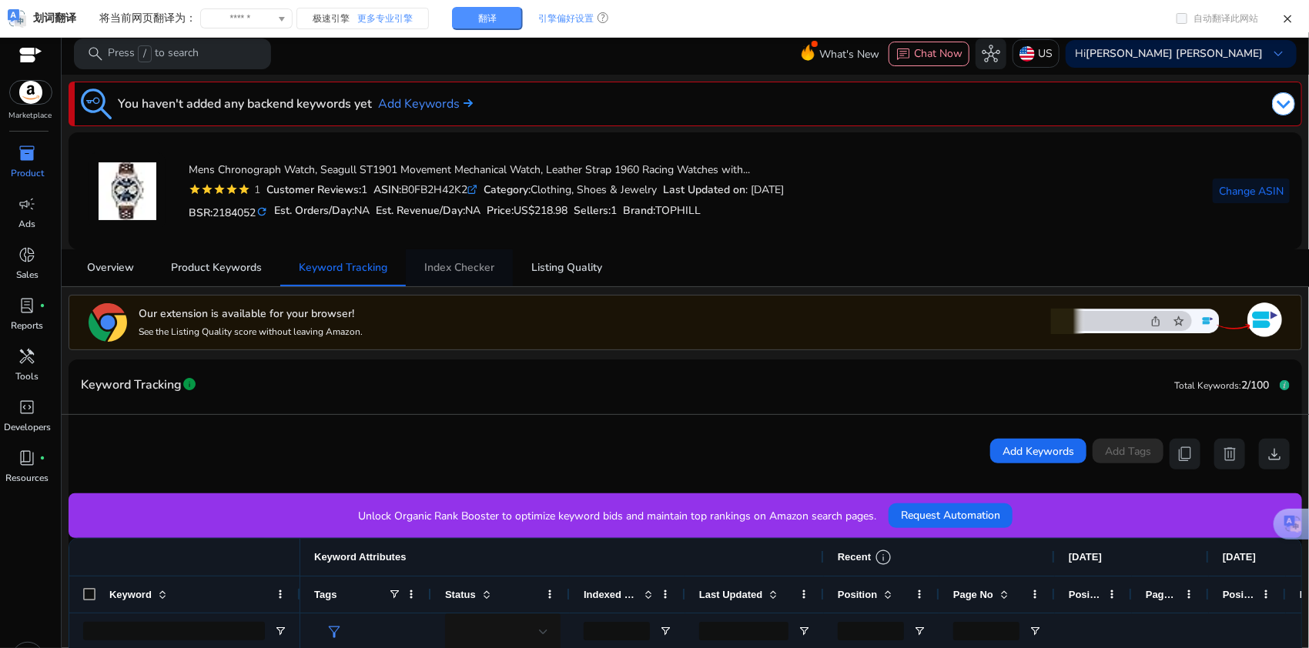
click at [476, 267] on span "Index Checker" at bounding box center [459, 267] width 70 height 11
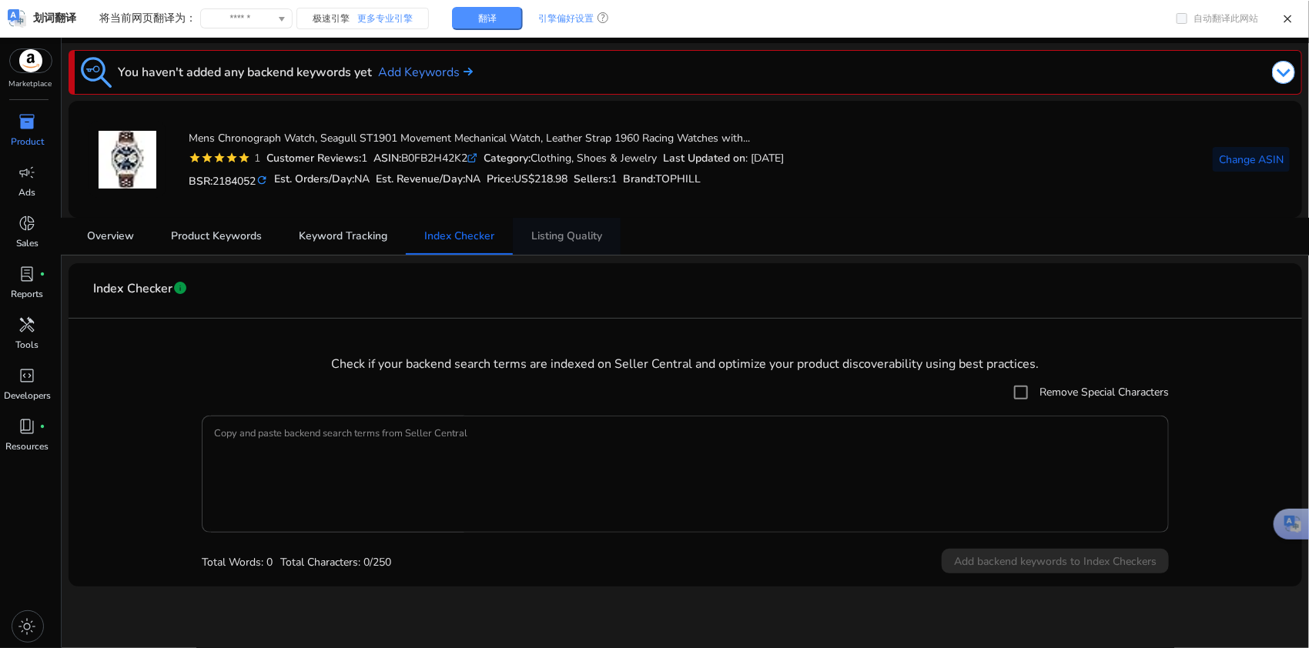
click at [582, 231] on span "Listing Quality" at bounding box center [566, 236] width 71 height 11
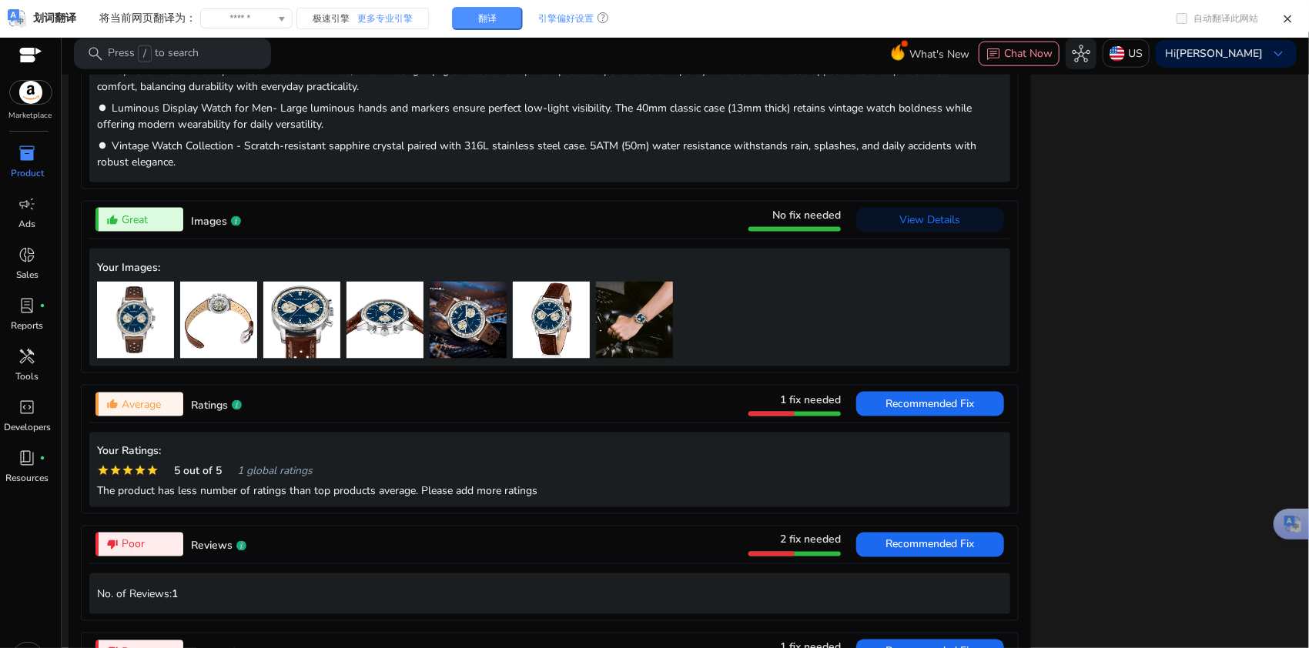
scroll to position [988, 0]
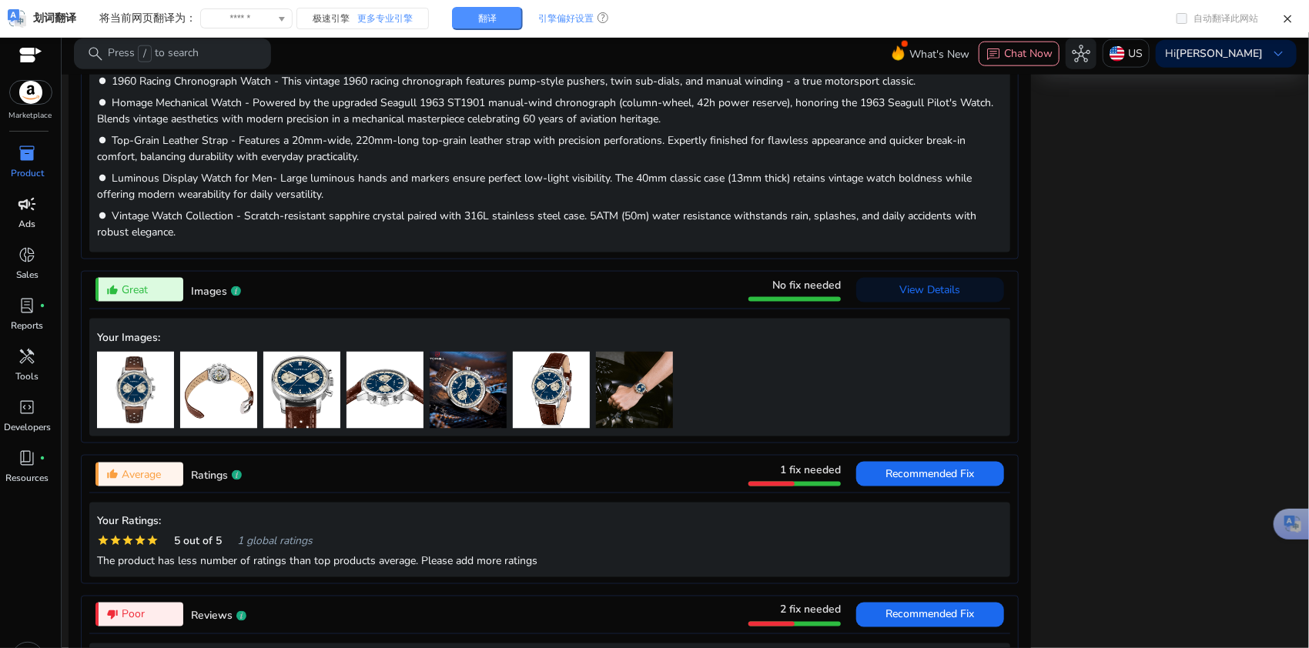
click at [11, 215] on link "campaign Ads" at bounding box center [27, 217] width 55 height 51
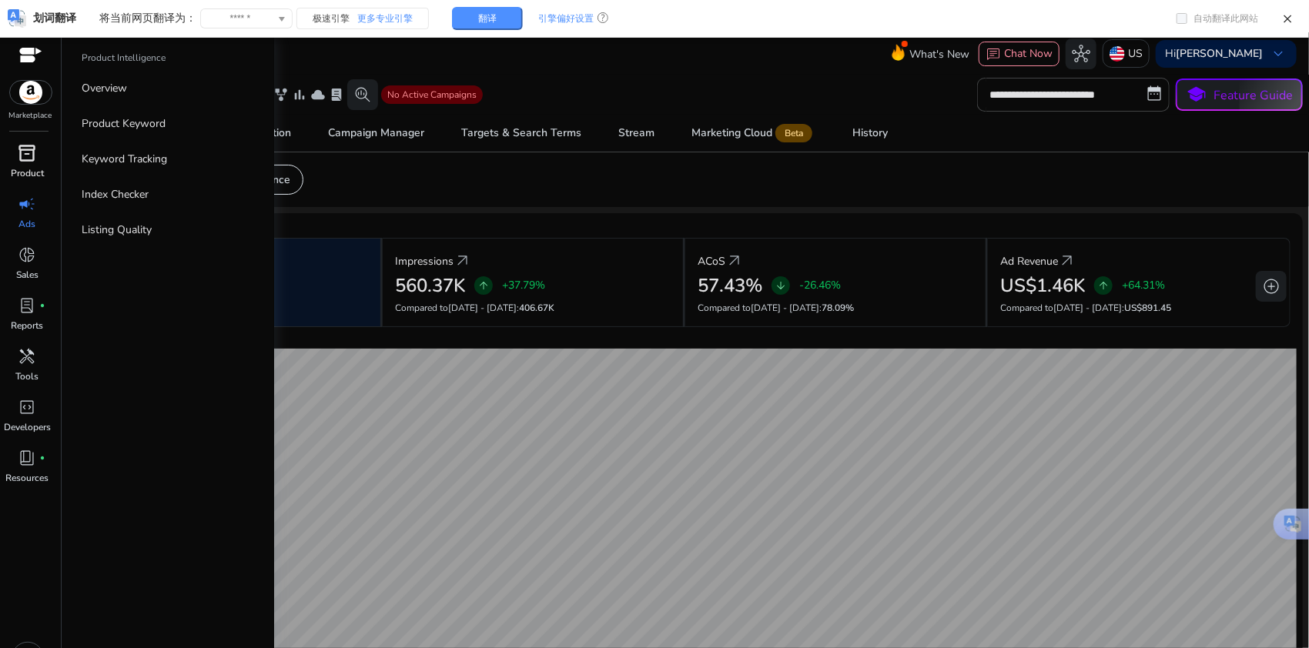
click at [25, 157] on span "inventory_2" at bounding box center [27, 153] width 18 height 18
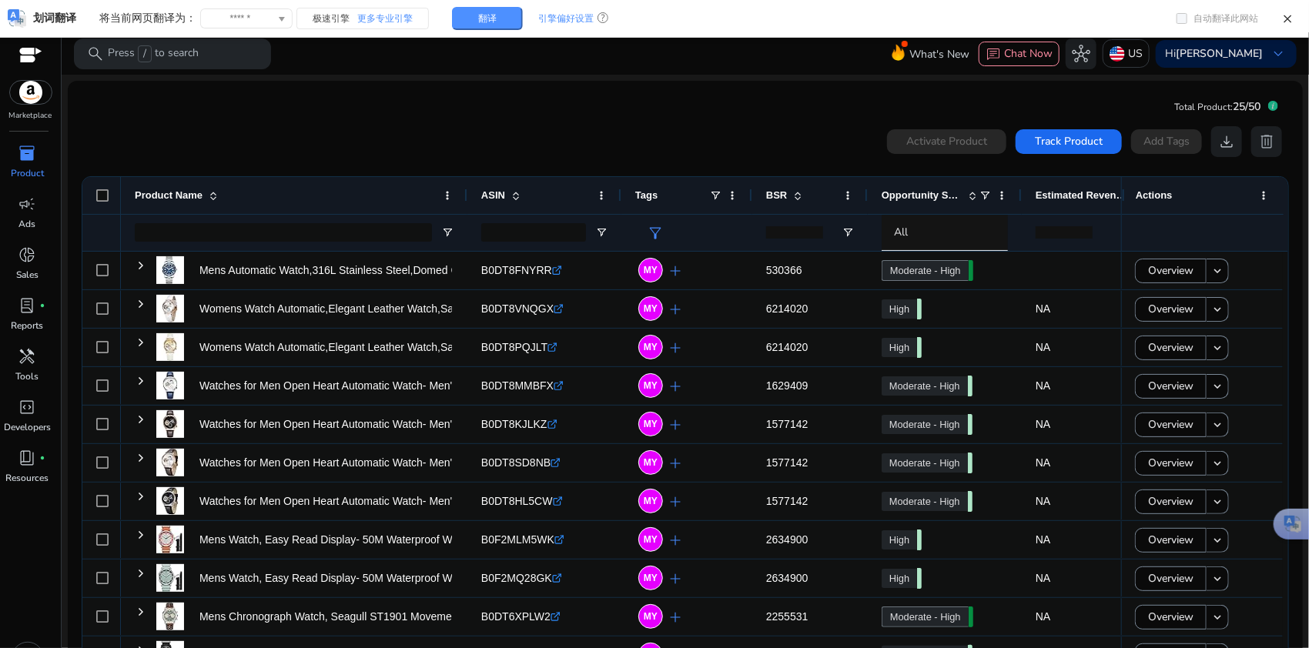
click at [30, 149] on span "inventory_2" at bounding box center [27, 153] width 18 height 18
click at [25, 150] on span "inventory_2" at bounding box center [27, 153] width 18 height 18
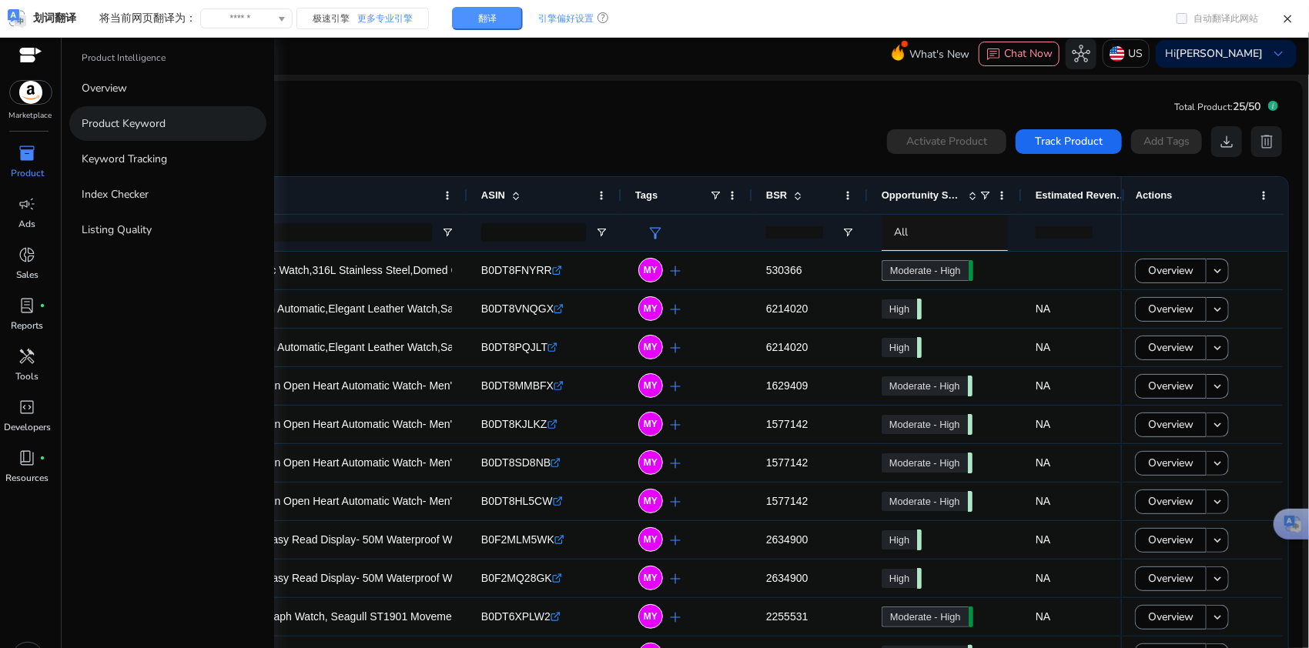
click at [162, 132] on link "Product Keyword" at bounding box center [167, 123] width 197 height 35
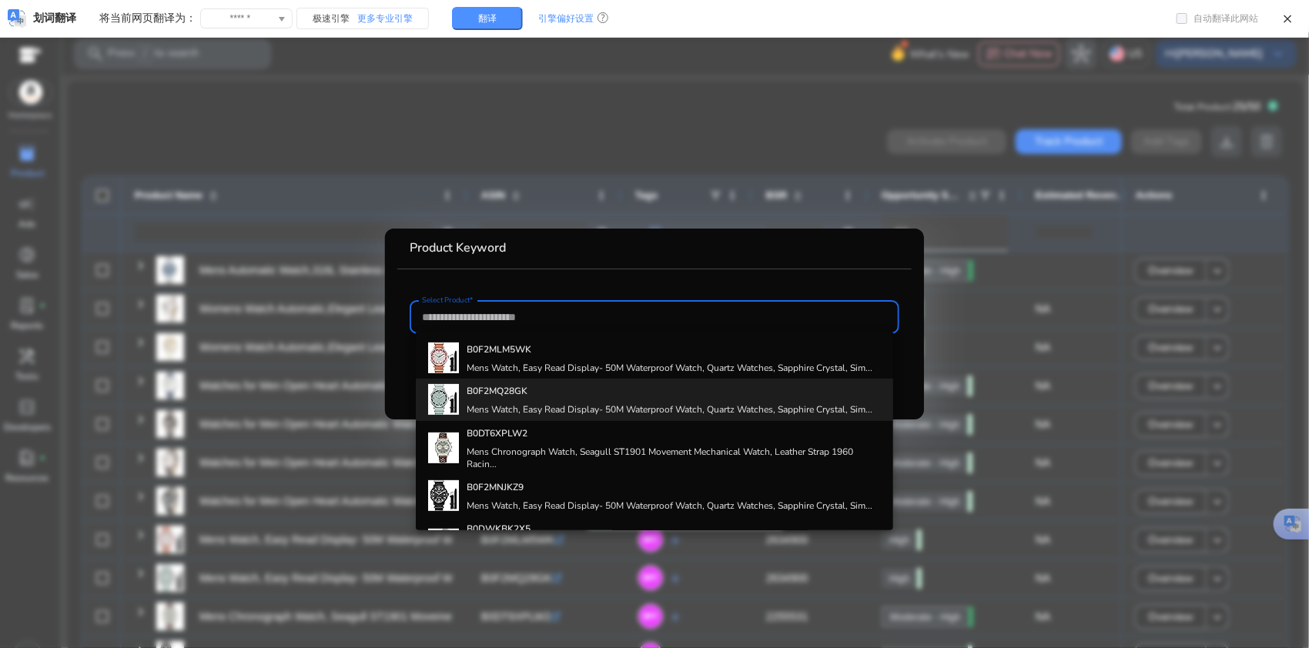
scroll to position [205, 0]
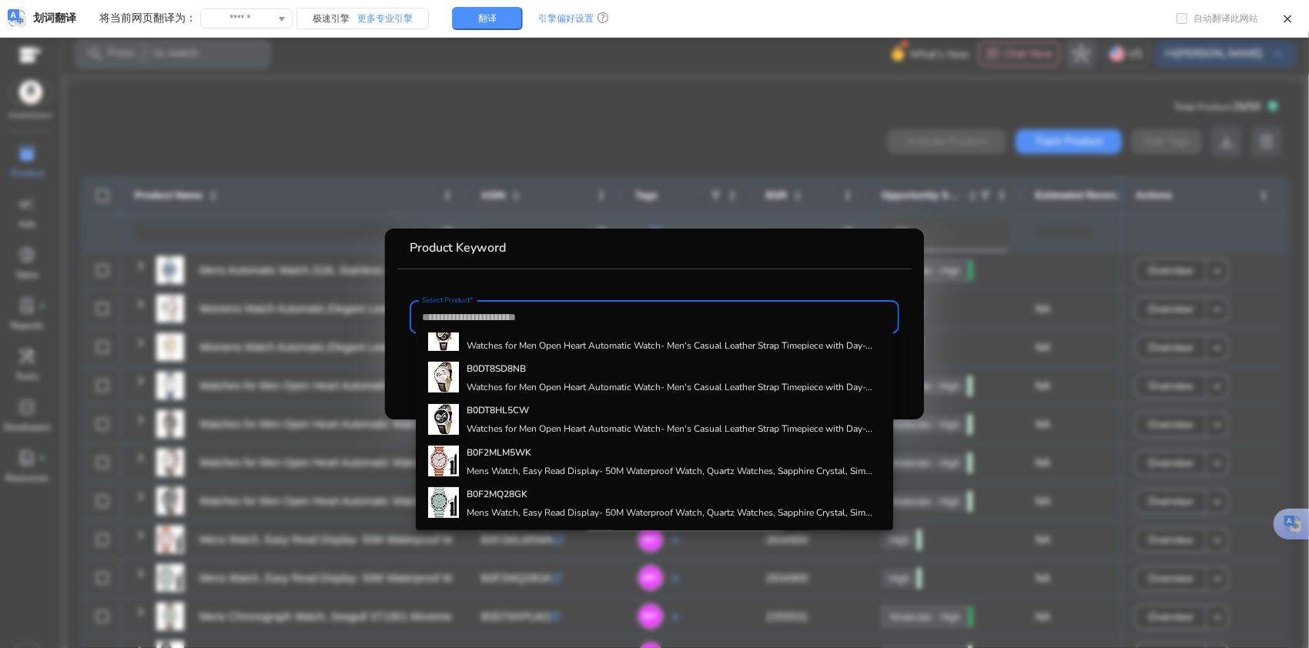
drag, startPoint x: 61, startPoint y: 123, endPoint x: 46, endPoint y: 121, distance: 14.8
click at [61, 123] on div at bounding box center [654, 324] width 1309 height 648
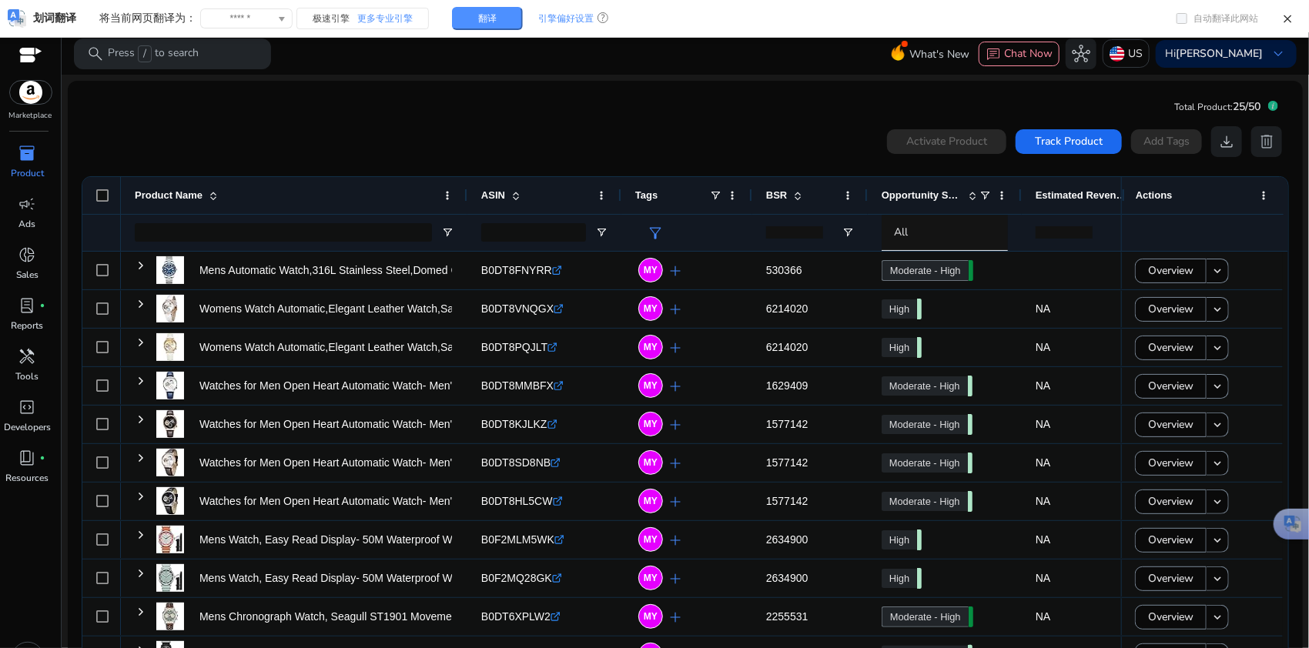
scroll to position [32, 0]
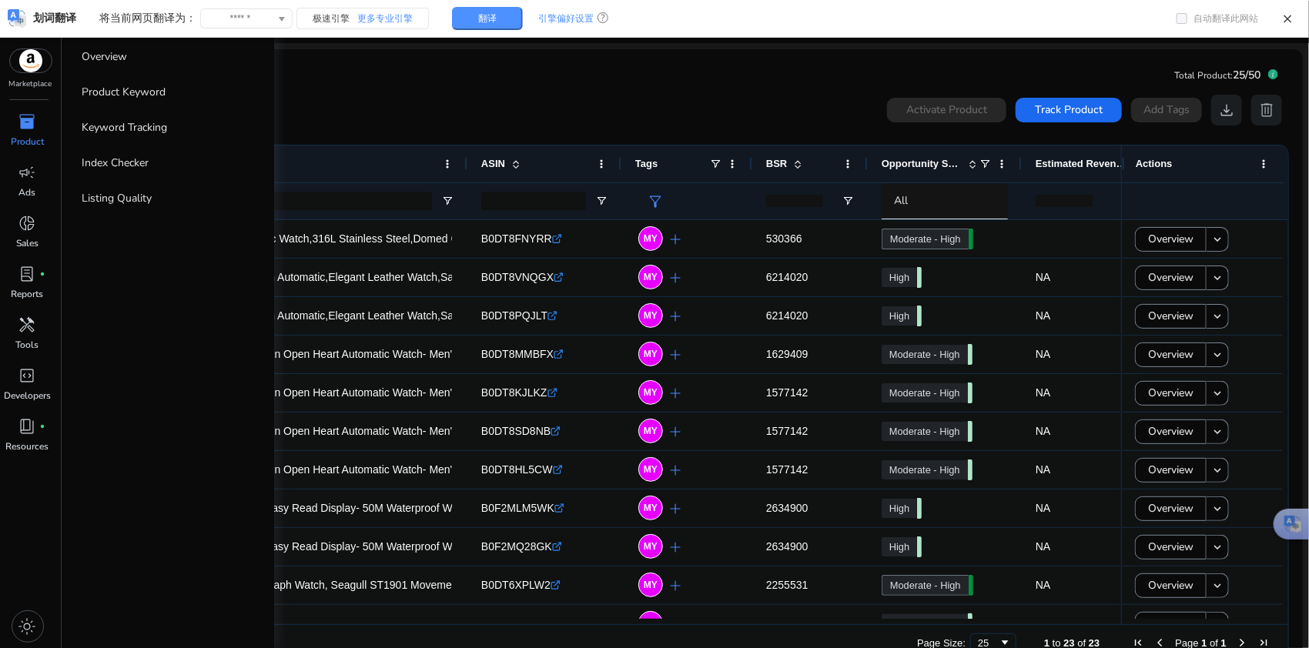
click at [42, 125] on div "inventory_2" at bounding box center [27, 121] width 43 height 25
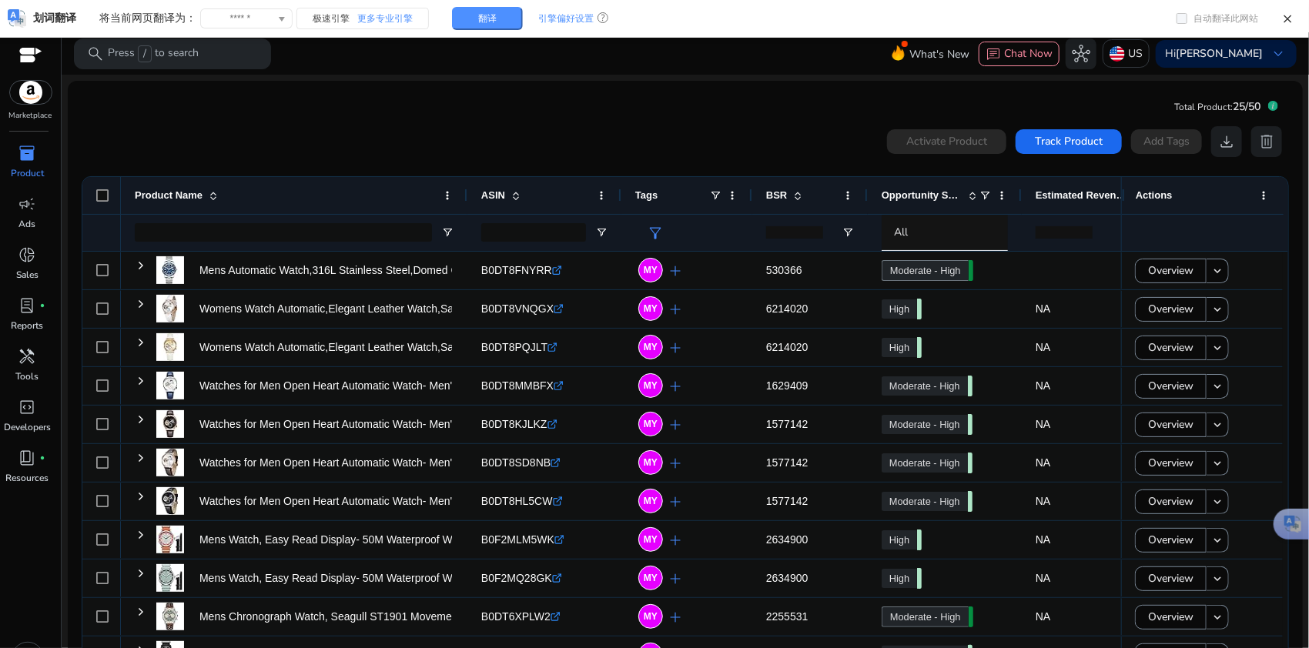
click at [26, 154] on span "inventory_2" at bounding box center [27, 153] width 18 height 18
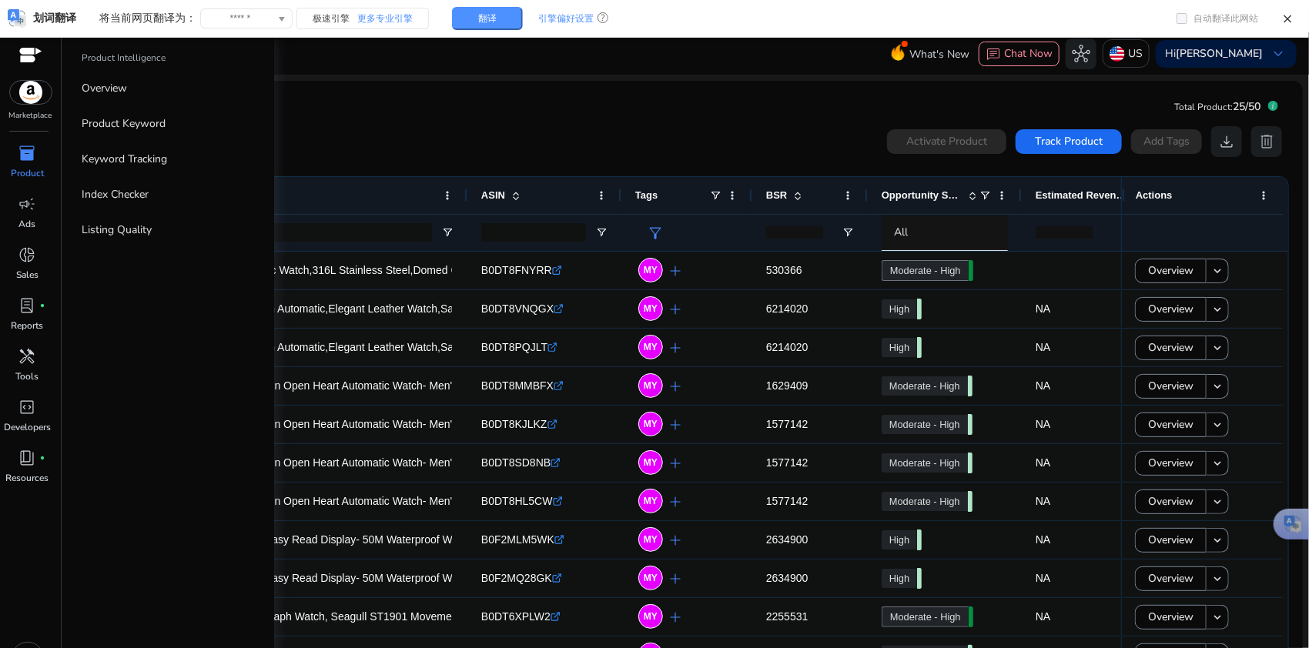
click at [33, 157] on span "inventory_2" at bounding box center [27, 153] width 18 height 18
click at [18, 219] on link "campaign Ads" at bounding box center [27, 217] width 55 height 51
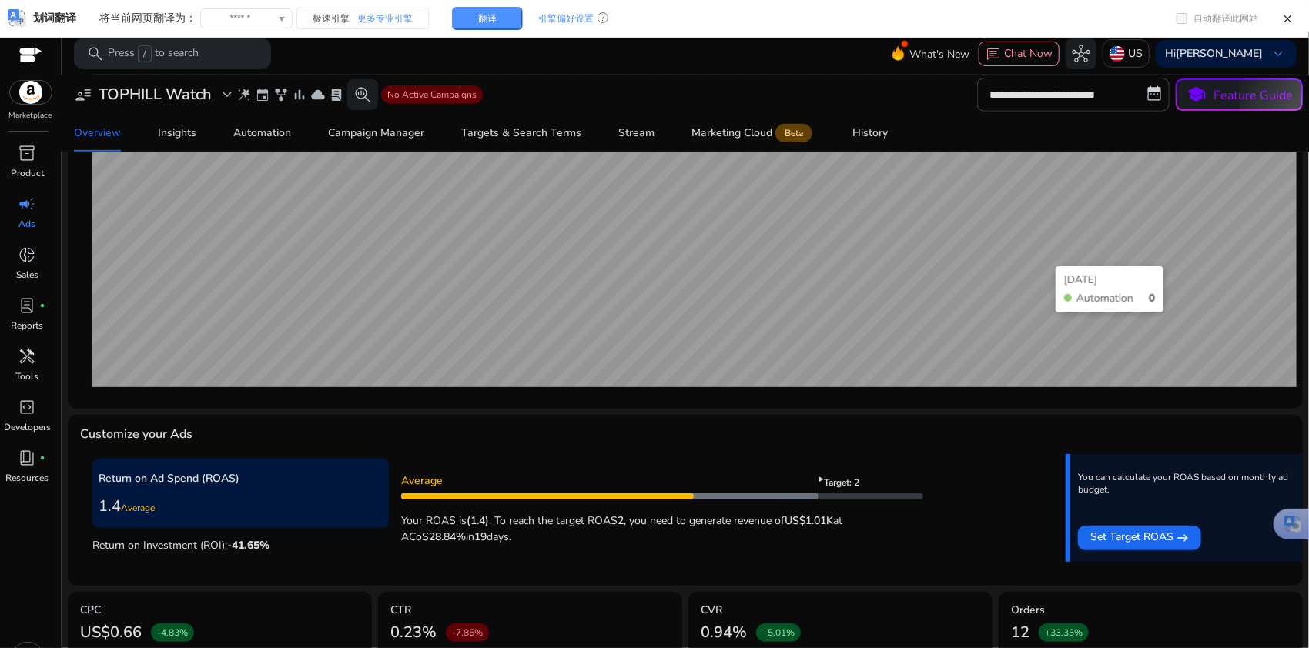
scroll to position [428, 0]
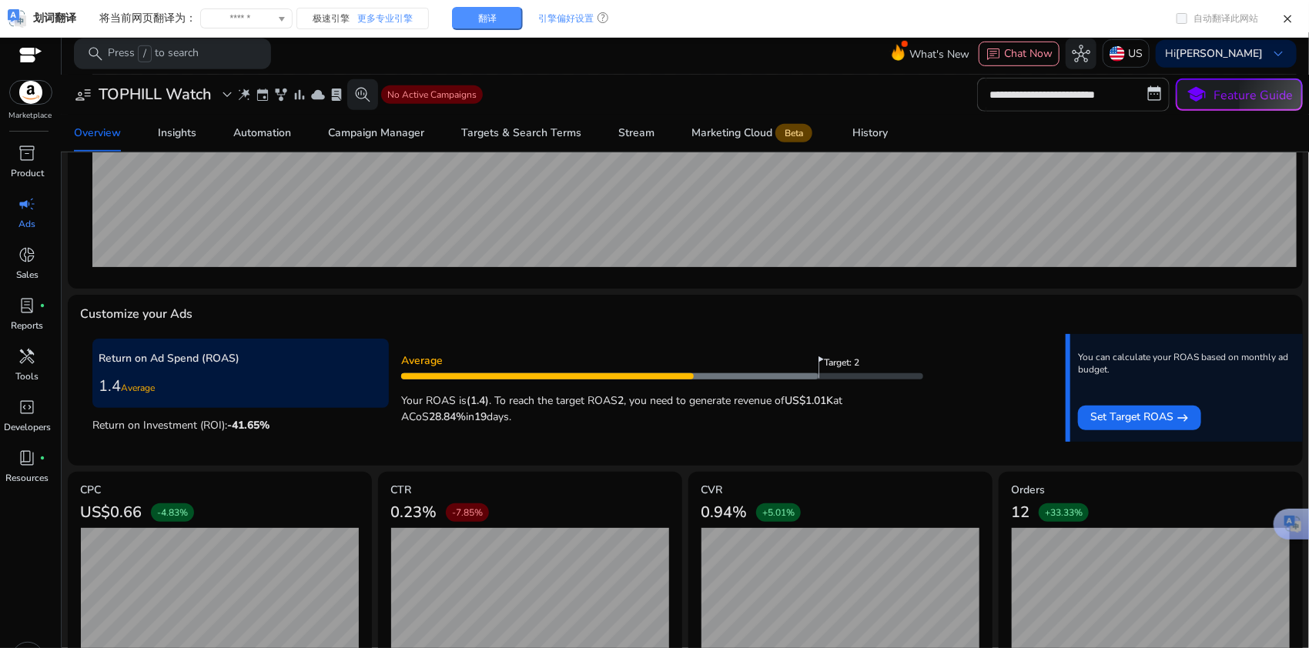
drag, startPoint x: 468, startPoint y: 400, endPoint x: 508, endPoint y: 425, distance: 47.0
click at [508, 425] on app-target-progress "Average Target: 2 Your ROAS is (1.4) . To reach the target ROAS 2 , you need to…" at bounding box center [662, 388] width 522 height 82
click at [31, 201] on span "campaign" at bounding box center [27, 204] width 18 height 18
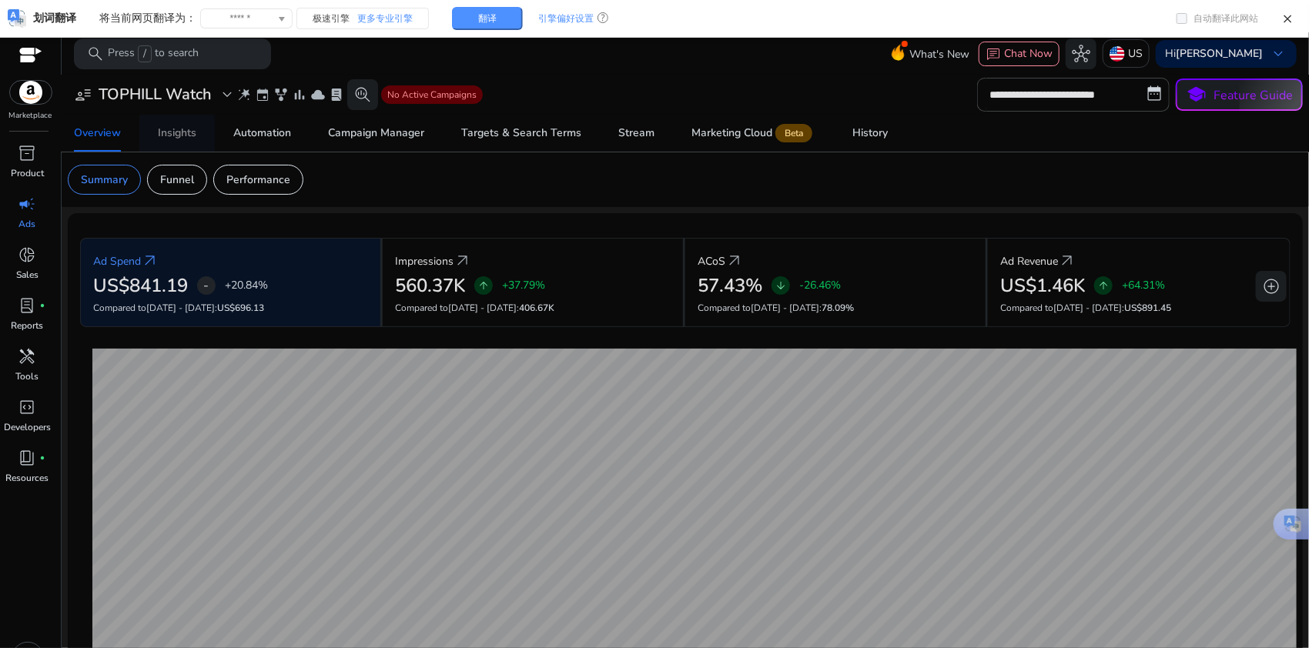
click at [195, 130] on div "Insights" at bounding box center [177, 133] width 38 height 11
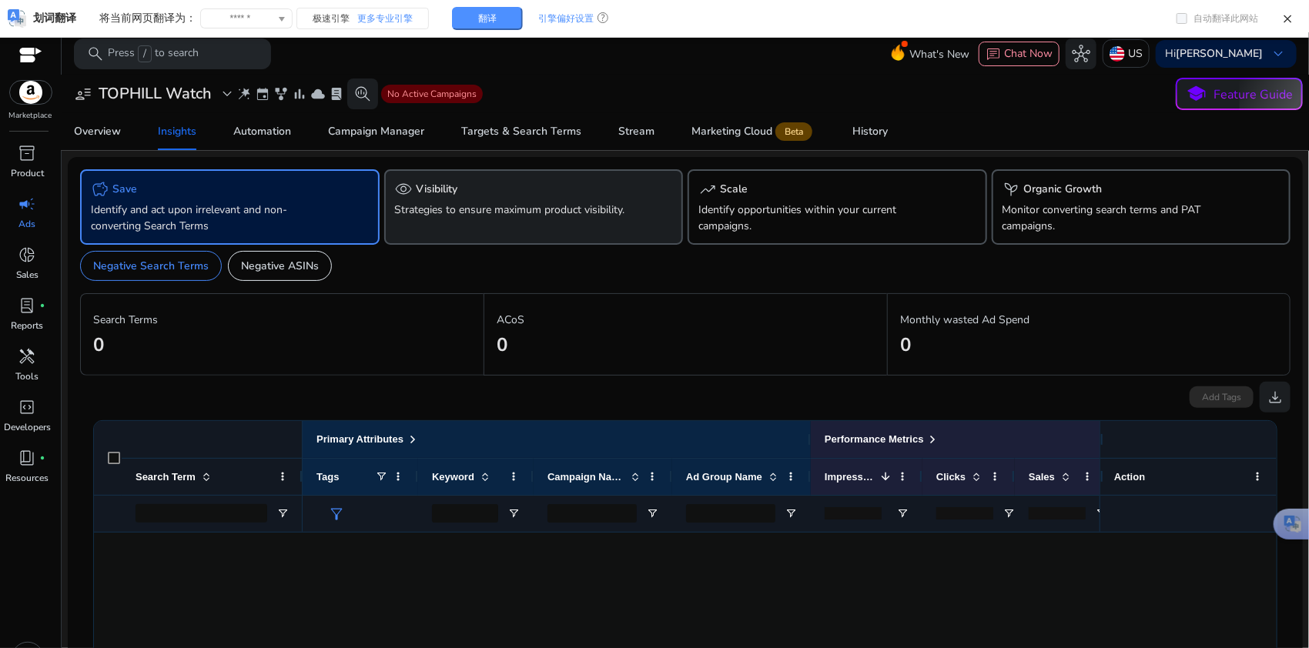
click at [523, 184] on div "visibility Visibility" at bounding box center [534, 189] width 278 height 18
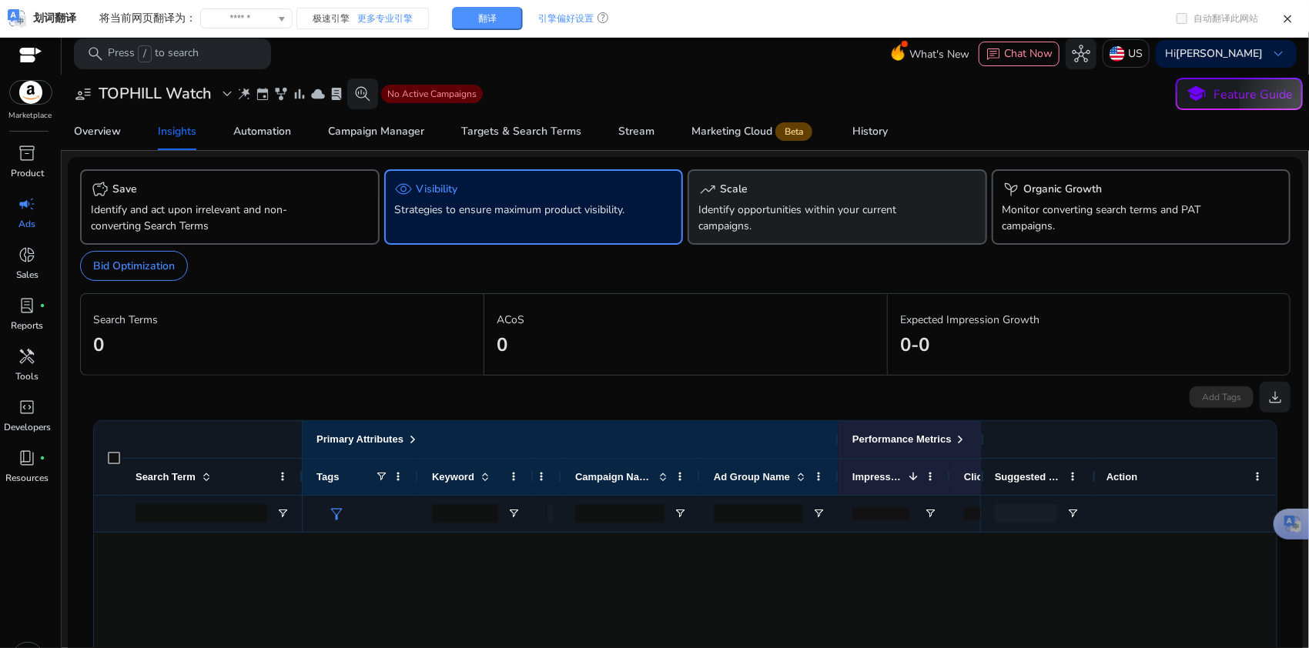
click at [834, 215] on p "Identify opportunities within your current campaigns." at bounding box center [813, 218] width 231 height 32
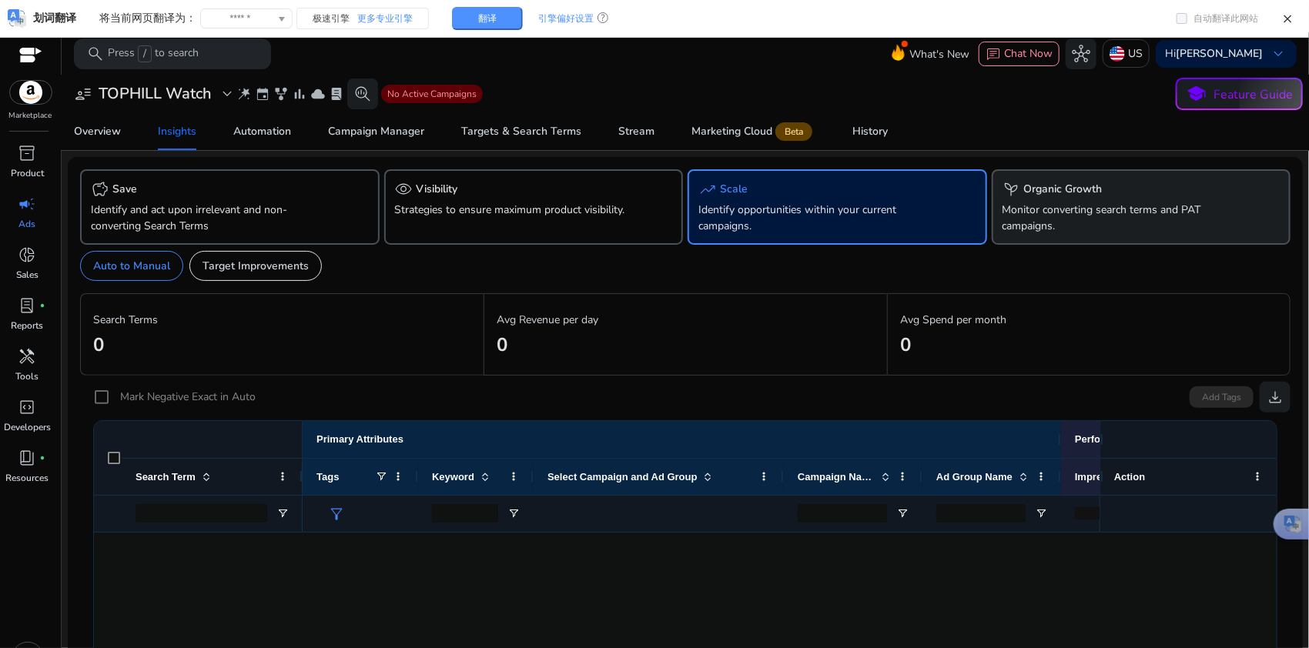
click at [1078, 221] on p "Monitor converting search terms and PAT campaigns." at bounding box center [1117, 218] width 231 height 32
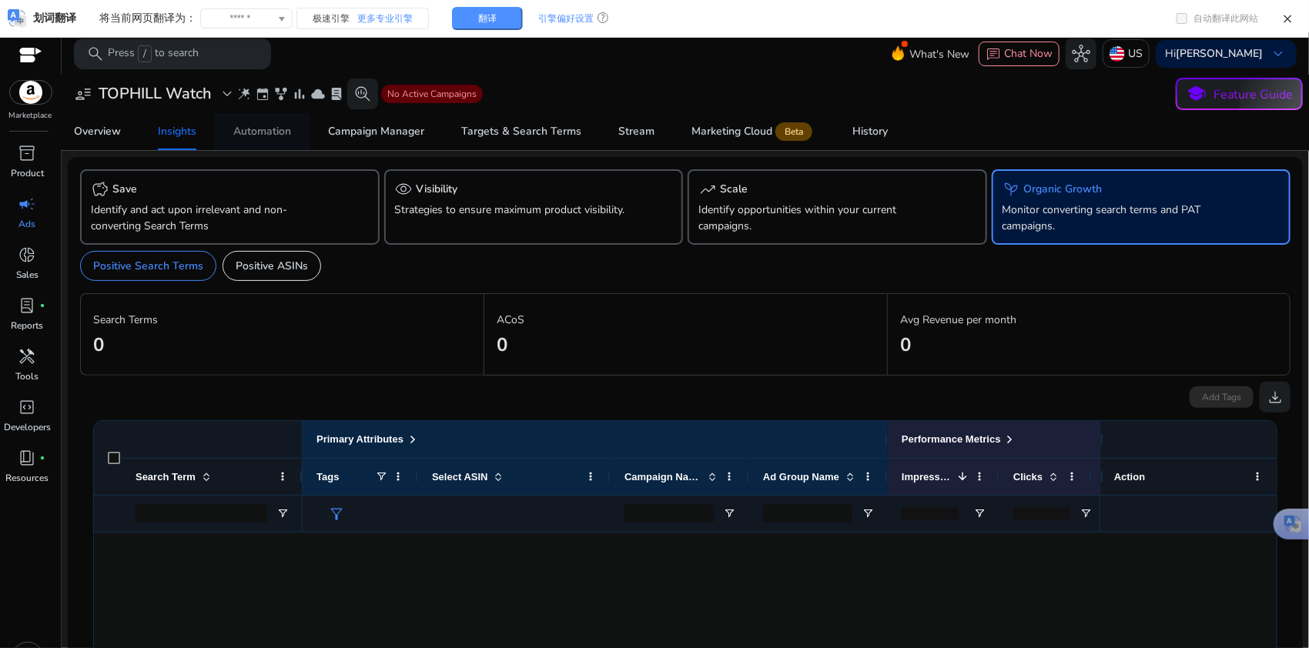
click at [253, 135] on div "Automation" at bounding box center [262, 131] width 58 height 11
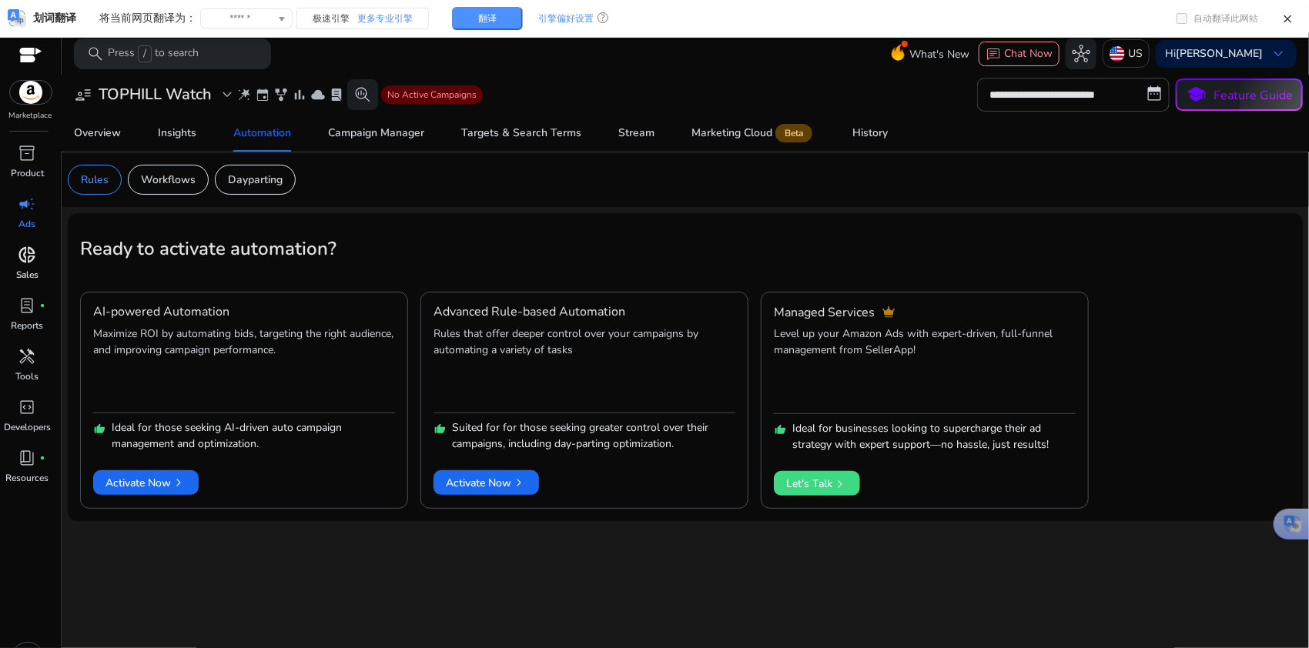
click at [16, 262] on div "donut_small" at bounding box center [27, 254] width 43 height 25
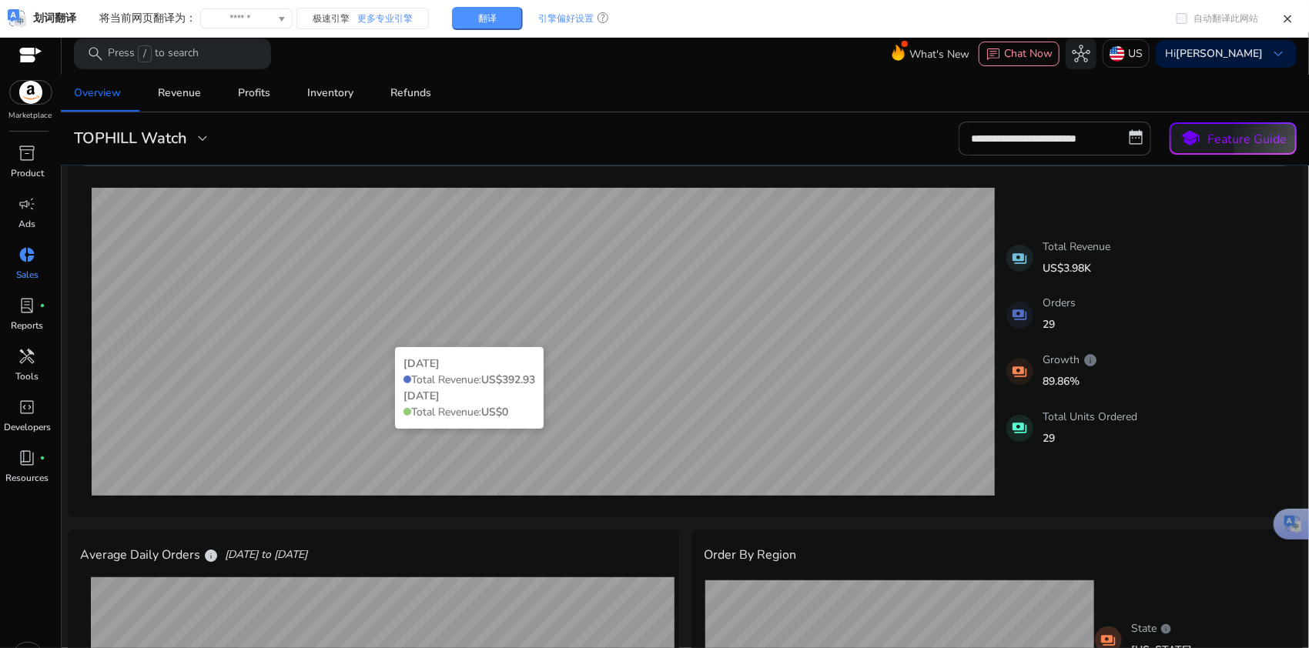
scroll to position [205, 0]
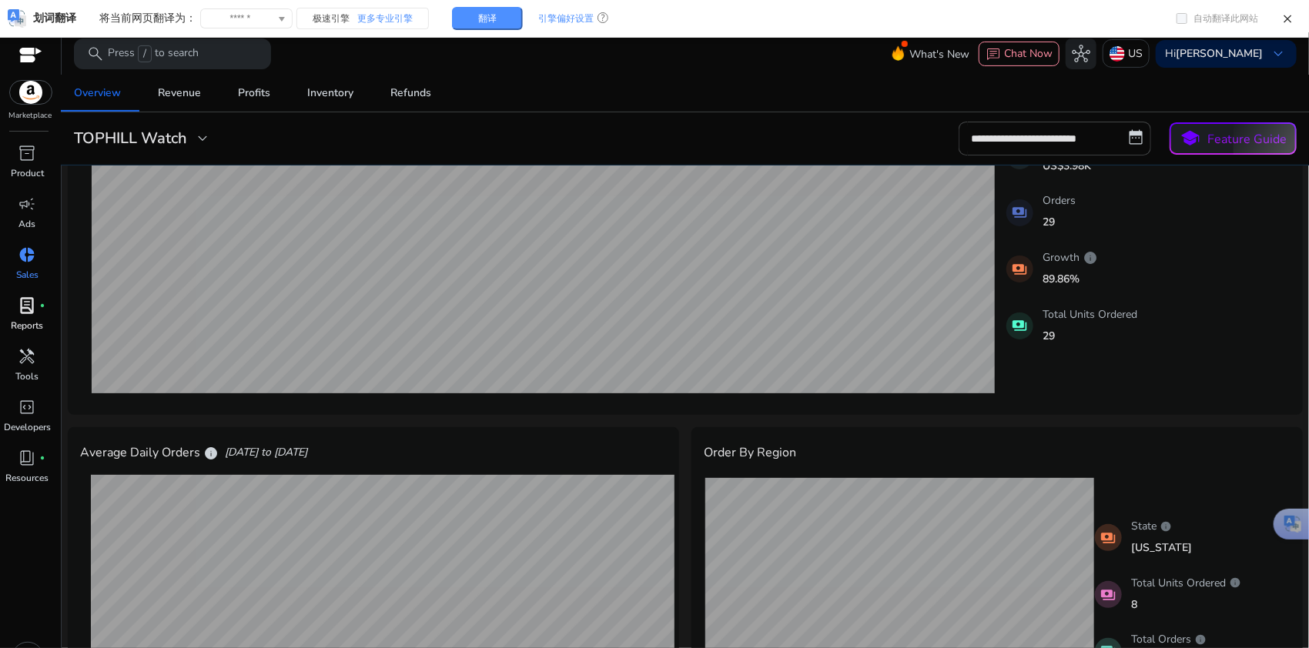
click at [42, 309] on div "lab_profile fiber_manual_record" at bounding box center [27, 305] width 43 height 25
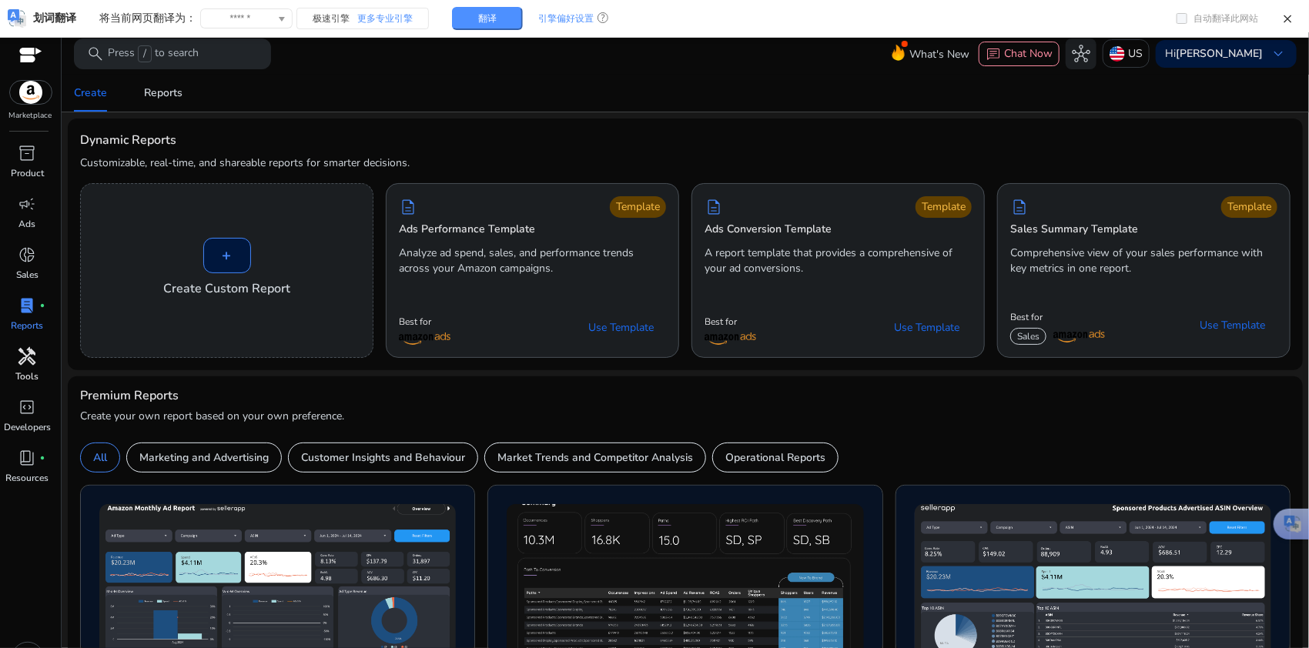
click at [35, 366] on span "handyman" at bounding box center [27, 356] width 18 height 18
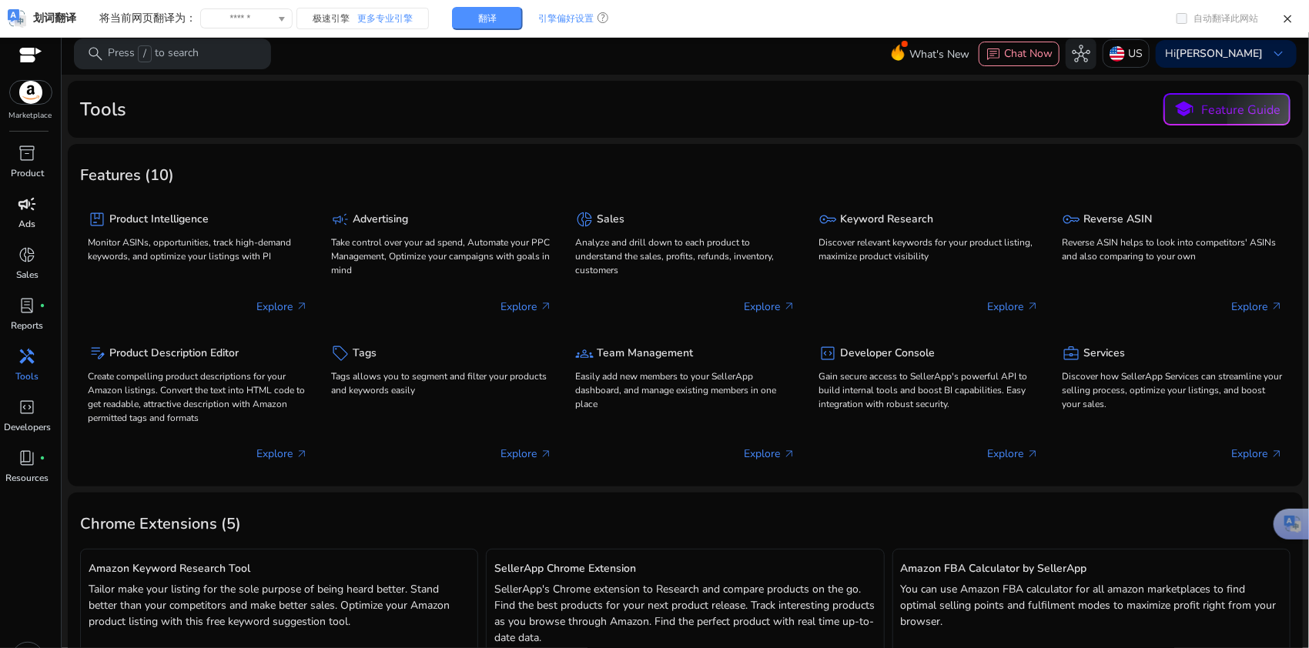
click at [15, 208] on div "campaign" at bounding box center [27, 204] width 43 height 25
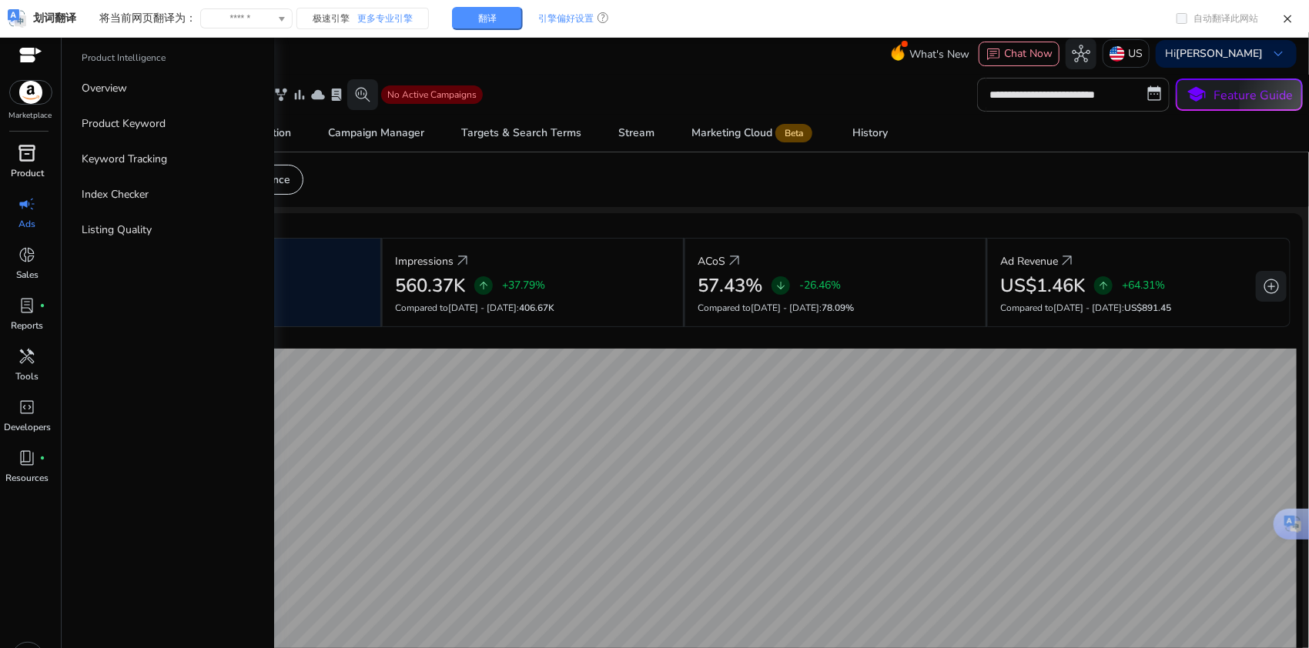
click at [17, 155] on div "inventory_2" at bounding box center [27, 153] width 43 height 25
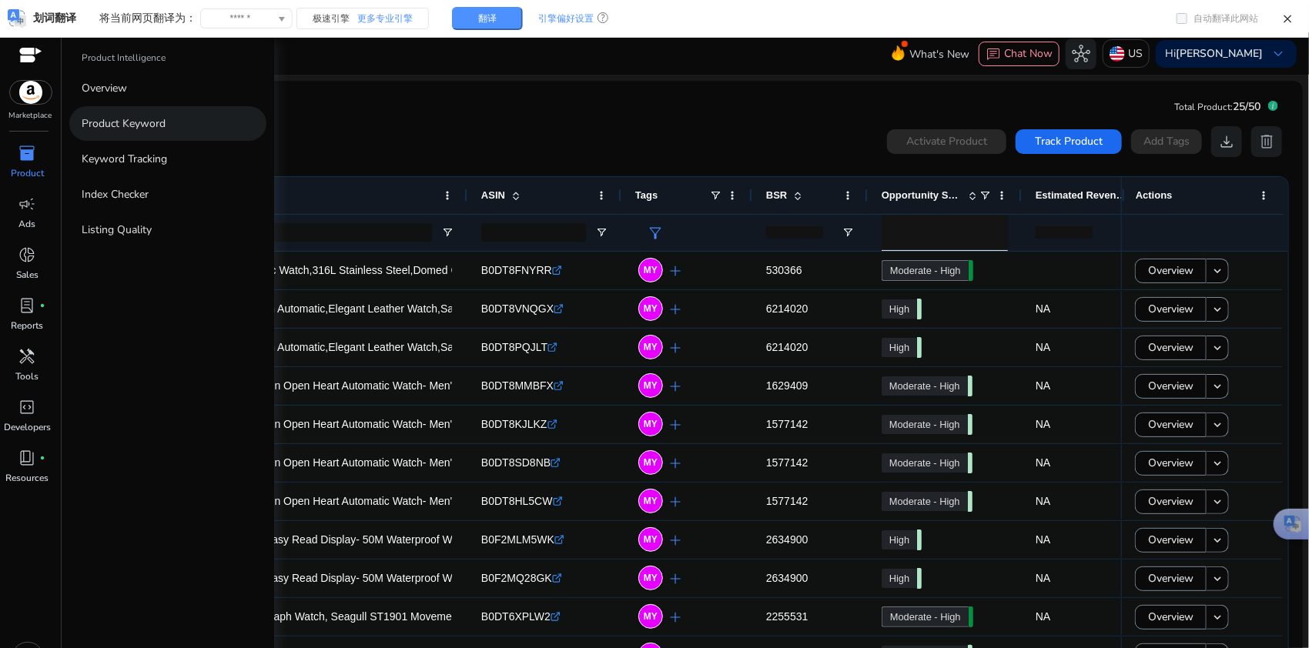
click at [170, 122] on link "Product Keyword" at bounding box center [167, 123] width 197 height 35
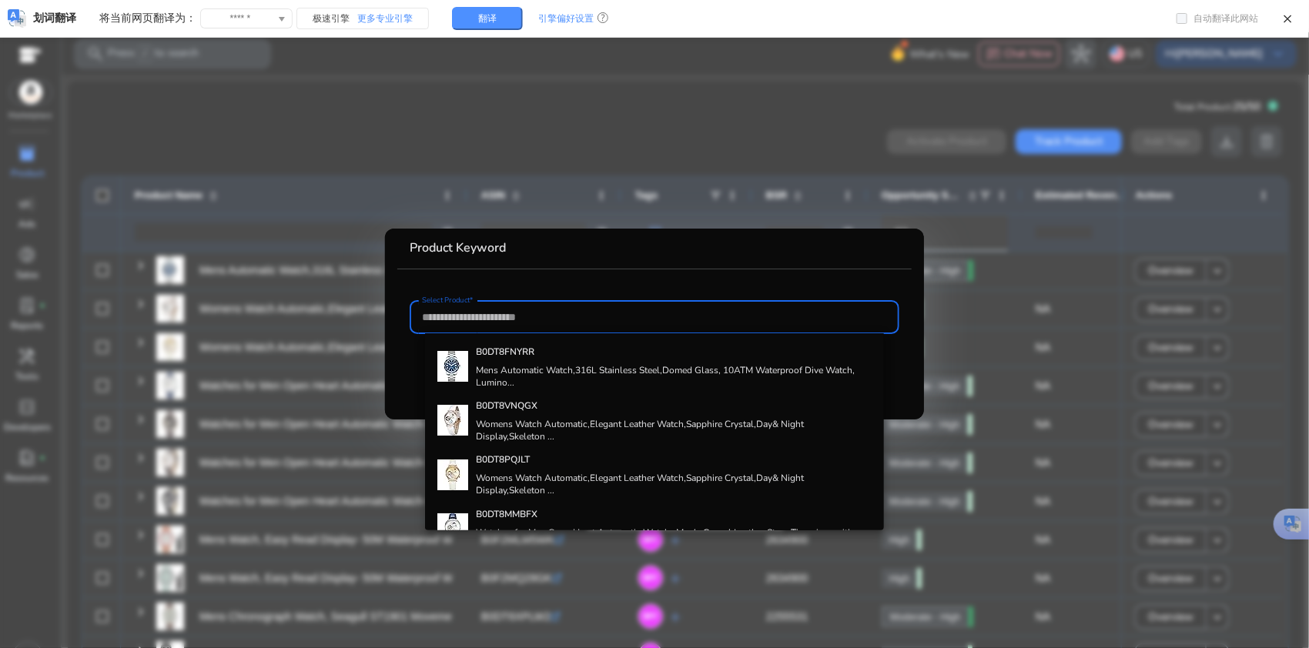
drag, startPoint x: 603, startPoint y: 380, endPoint x: 636, endPoint y: 380, distance: 33.1
click at [603, 380] on h4 "Mens Automatic Watch,316L Stainless Steel,Domed Glass, 10ATM Waterproof Dive Wa…" at bounding box center [674, 376] width 396 height 25
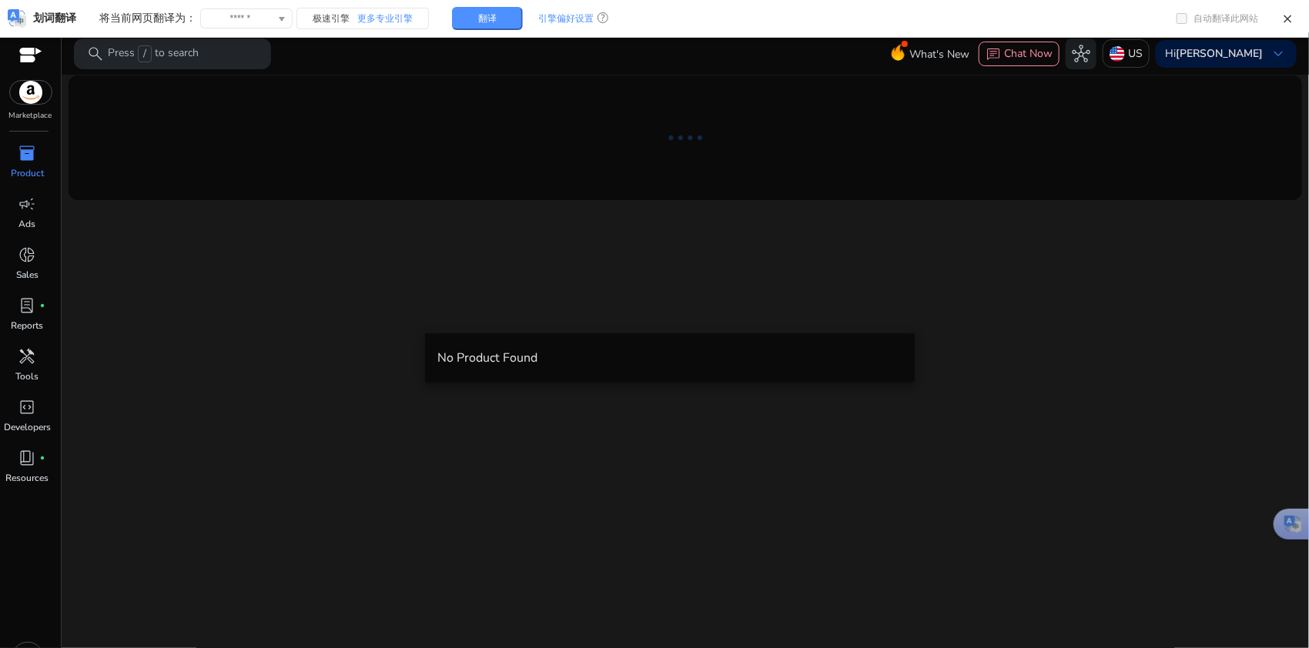
scroll to position [32, 0]
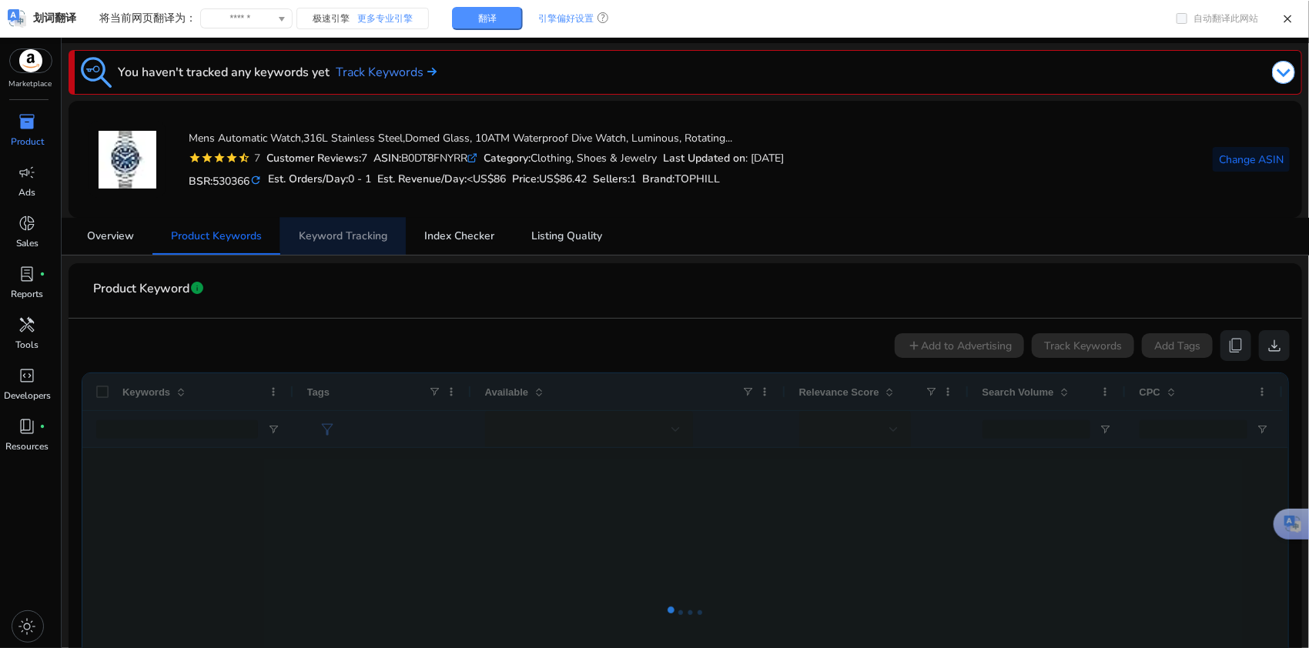
click at [360, 233] on span "Keyword Tracking" at bounding box center [343, 236] width 89 height 11
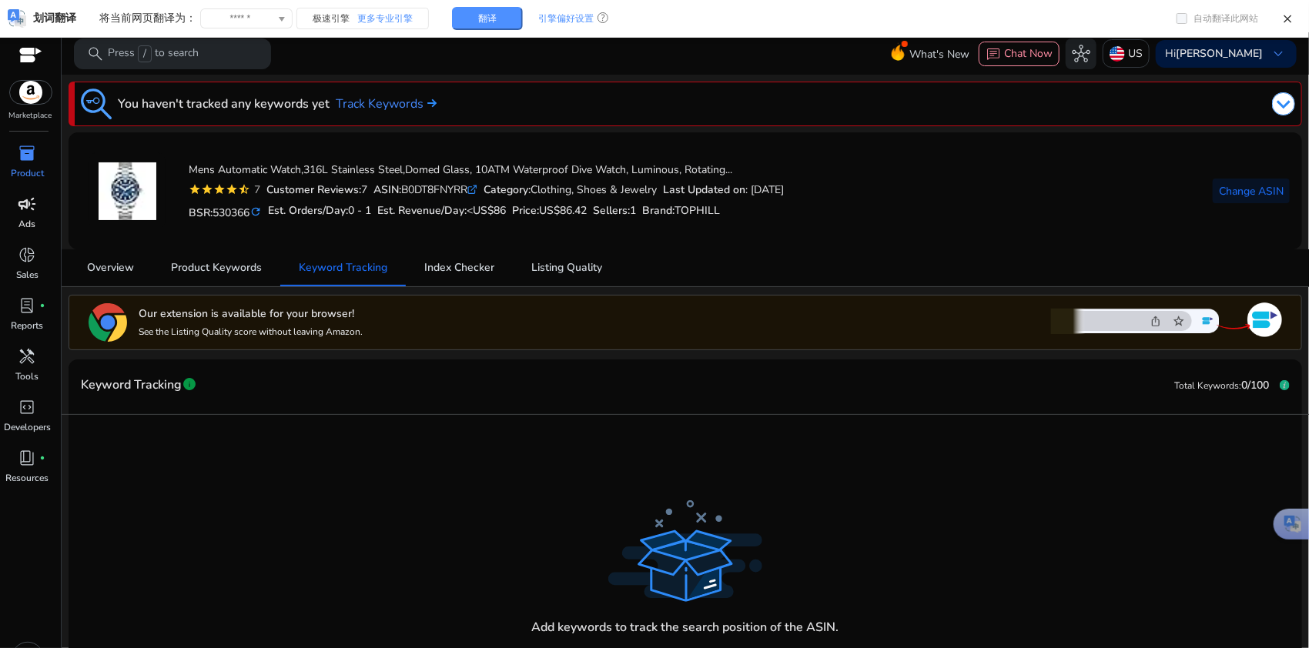
click at [27, 202] on span "campaign" at bounding box center [27, 204] width 18 height 18
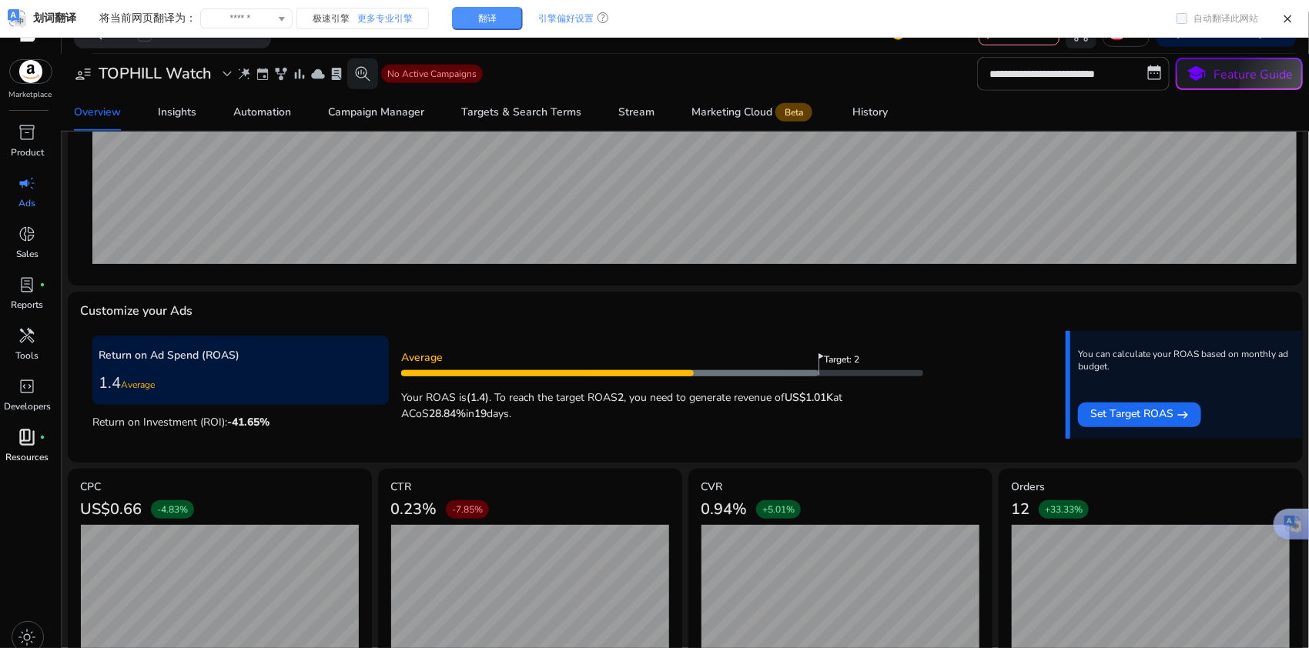
scroll to position [32, 0]
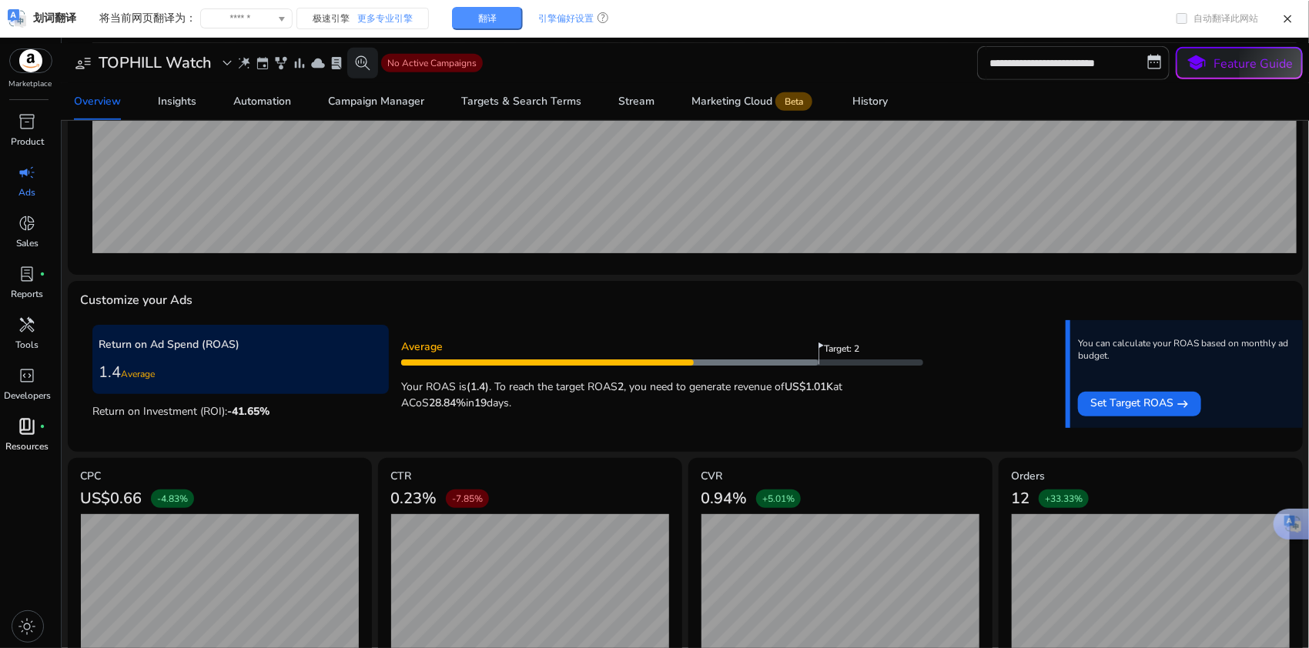
click at [44, 440] on p "Resources" at bounding box center [27, 447] width 43 height 14
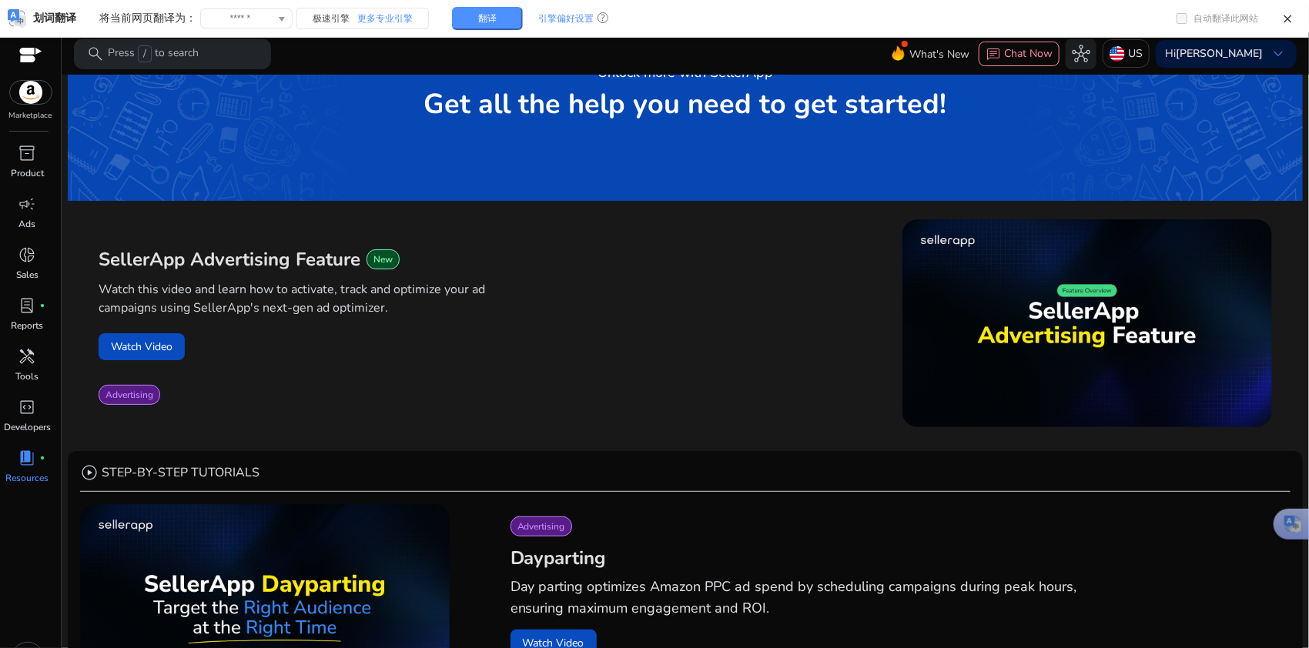
scroll to position [205, 0]
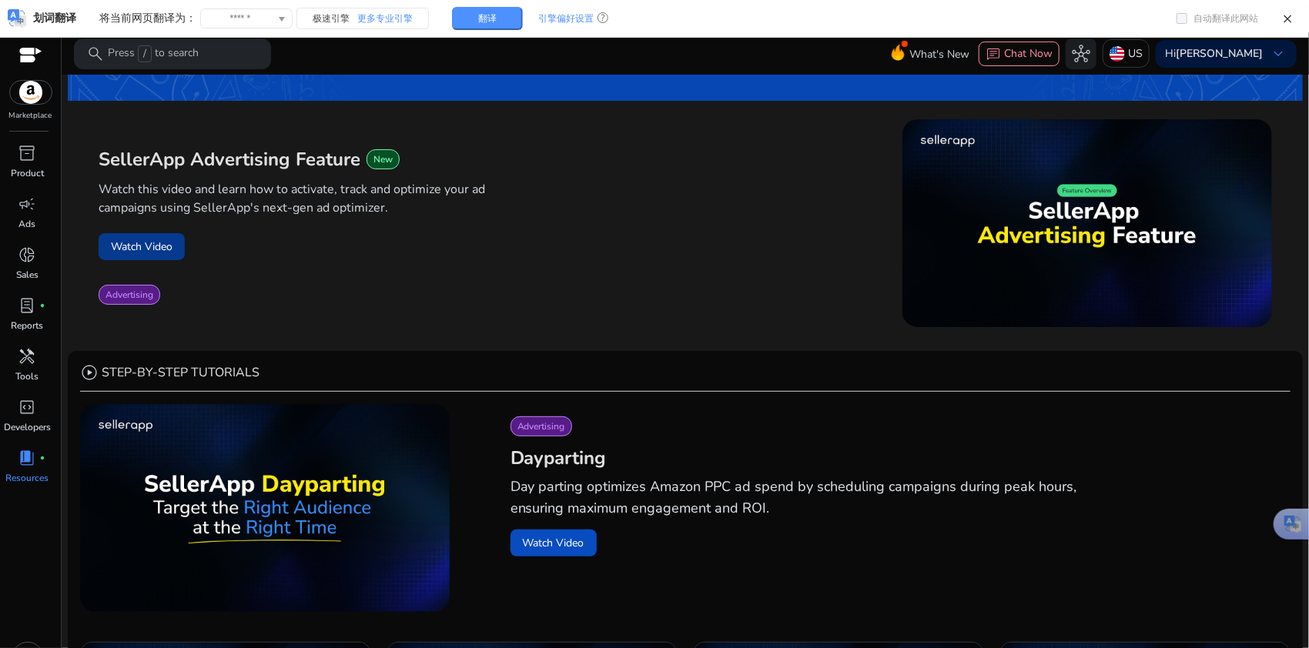
click at [152, 237] on button "Watch Video" at bounding box center [142, 246] width 86 height 27
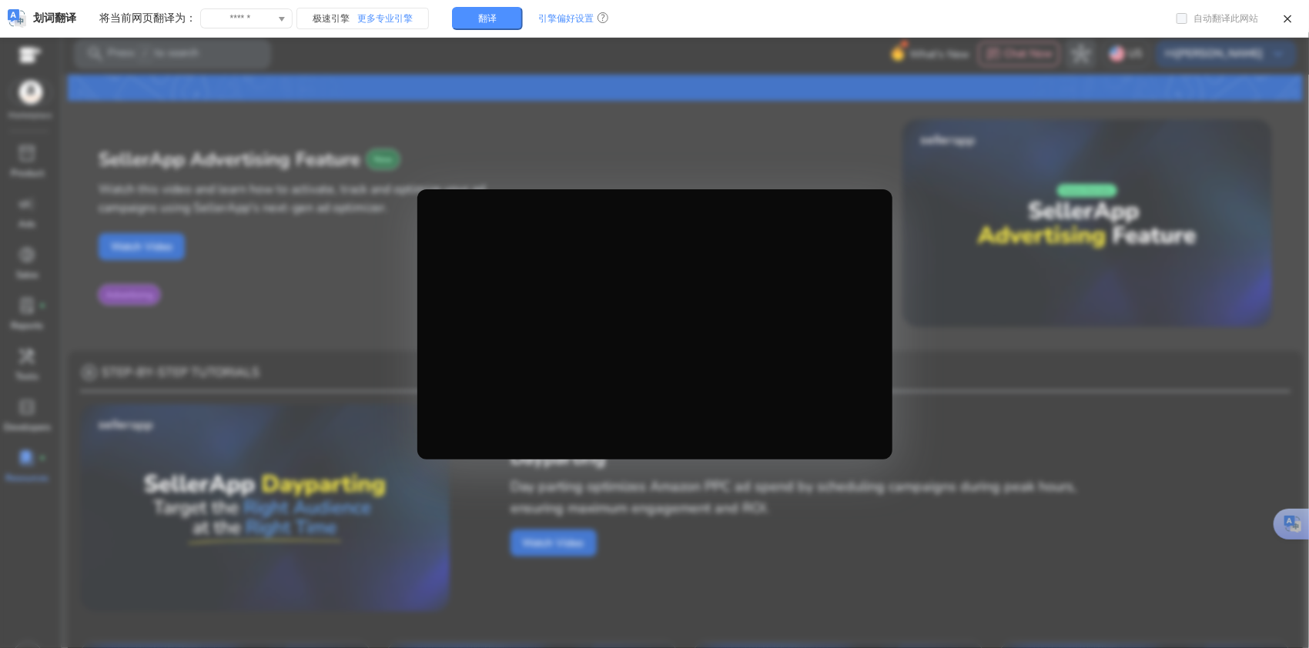
click at [1021, 280] on div at bounding box center [654, 324] width 1309 height 648
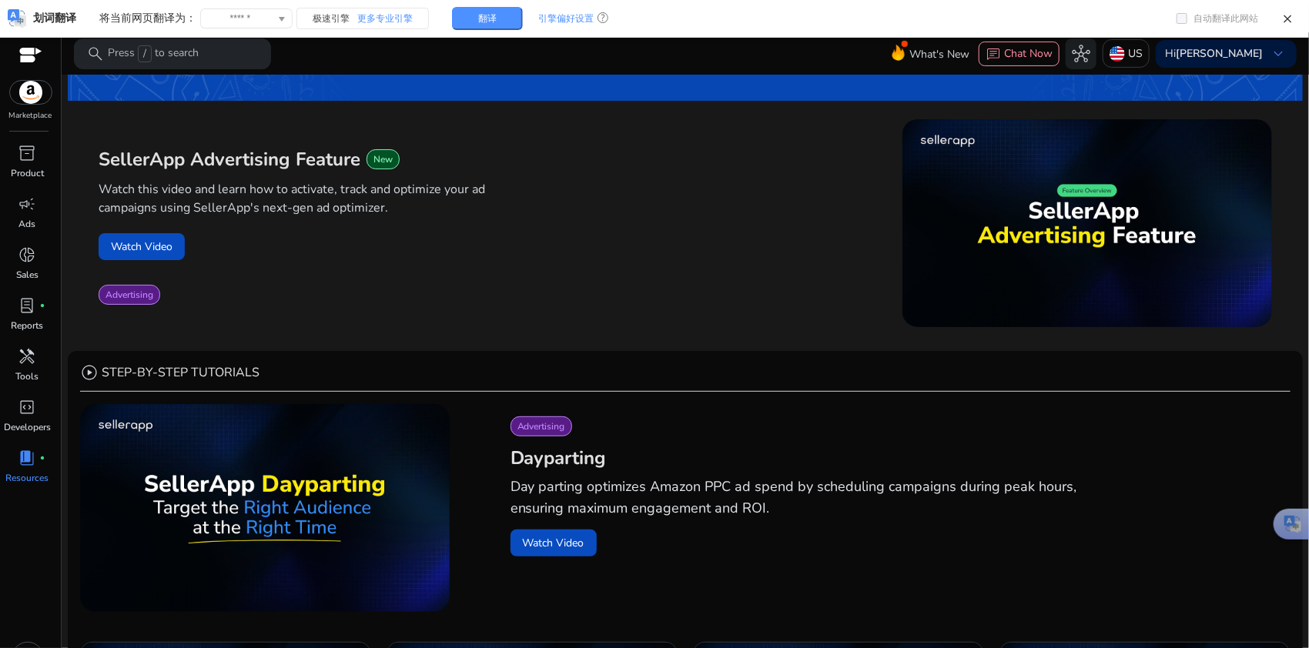
click at [761, 159] on div "play_circle" at bounding box center [978, 225] width 587 height 213
click at [1083, 210] on span "play_circle" at bounding box center [1079, 211] width 43 height 43
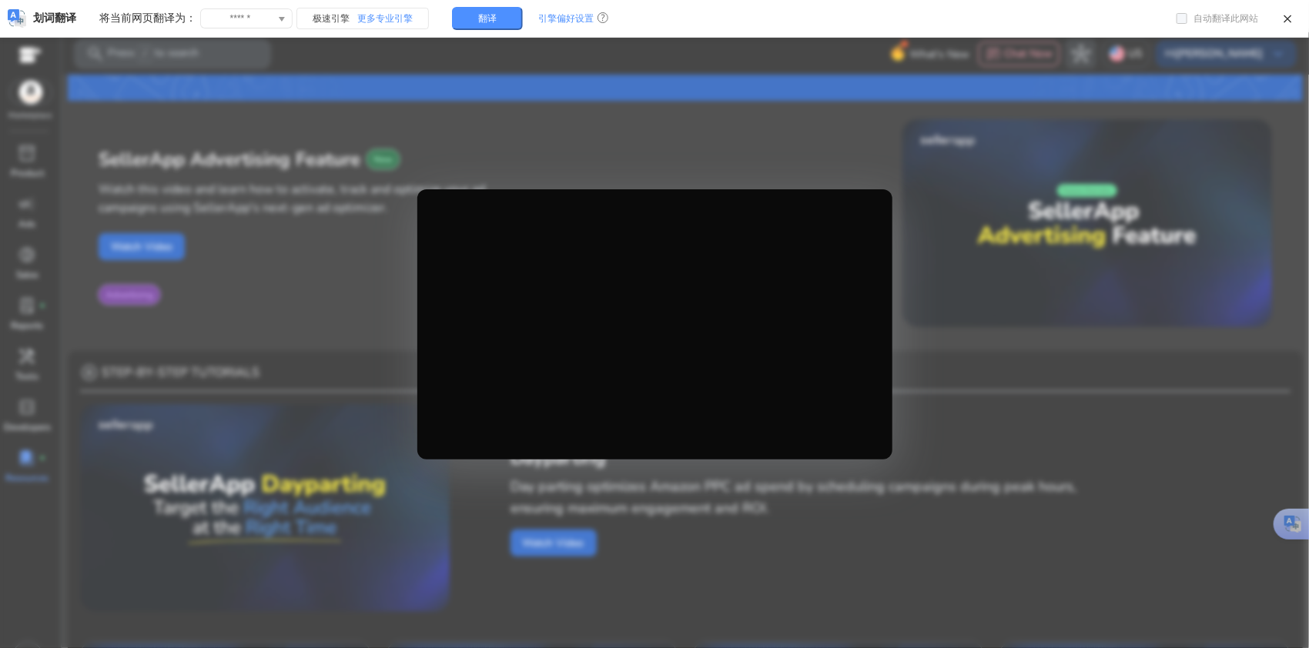
click at [485, 53] on div at bounding box center [654, 324] width 1309 height 648
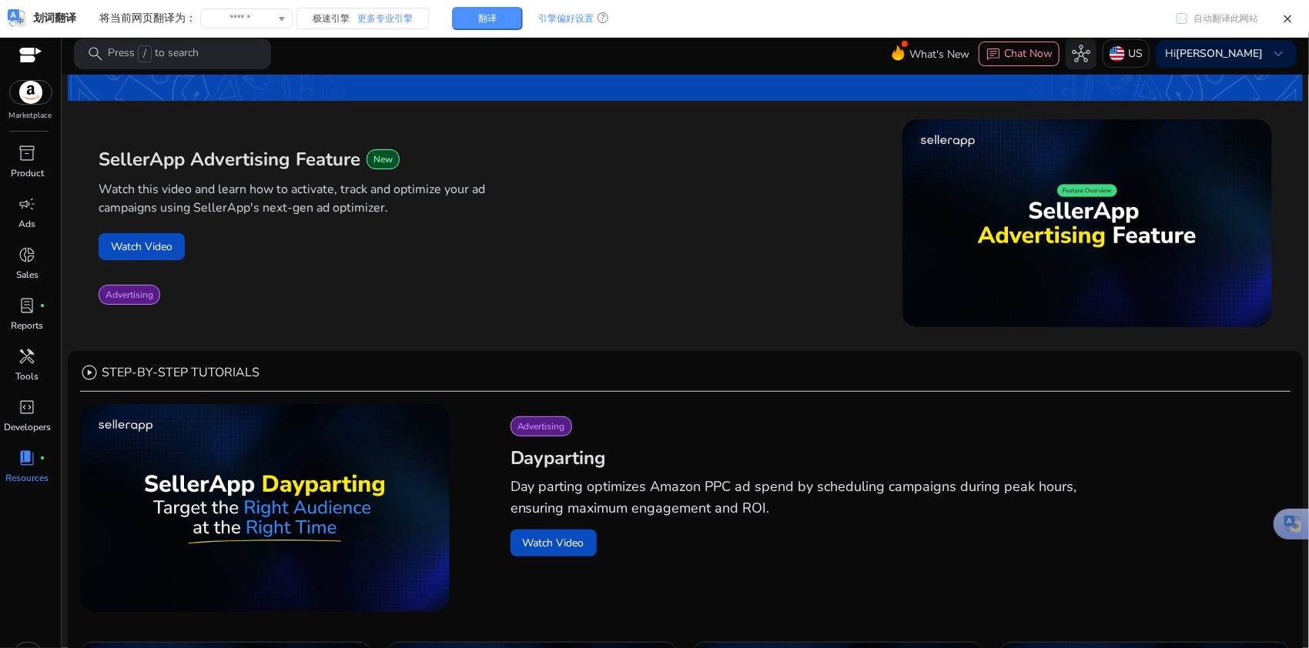
click at [494, 177] on div "Watch this video and learn how to activate, track and optimize your ad campaign…" at bounding box center [392, 203] width 587 height 62
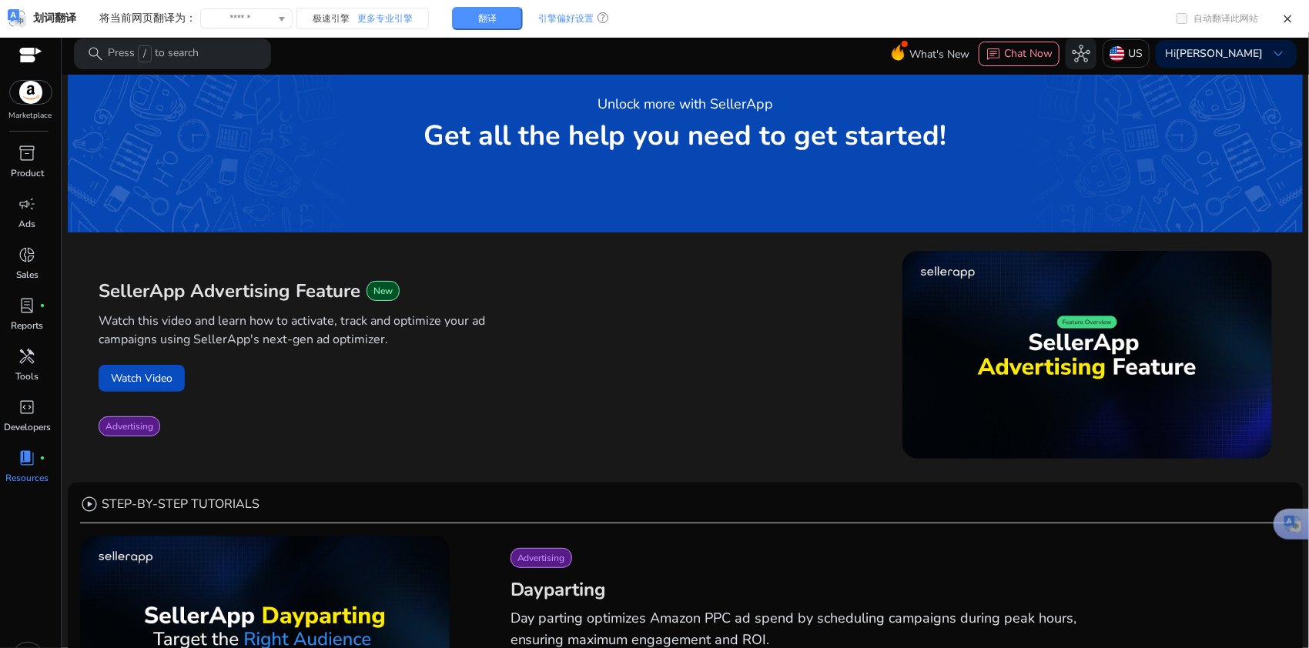
scroll to position [0, 0]
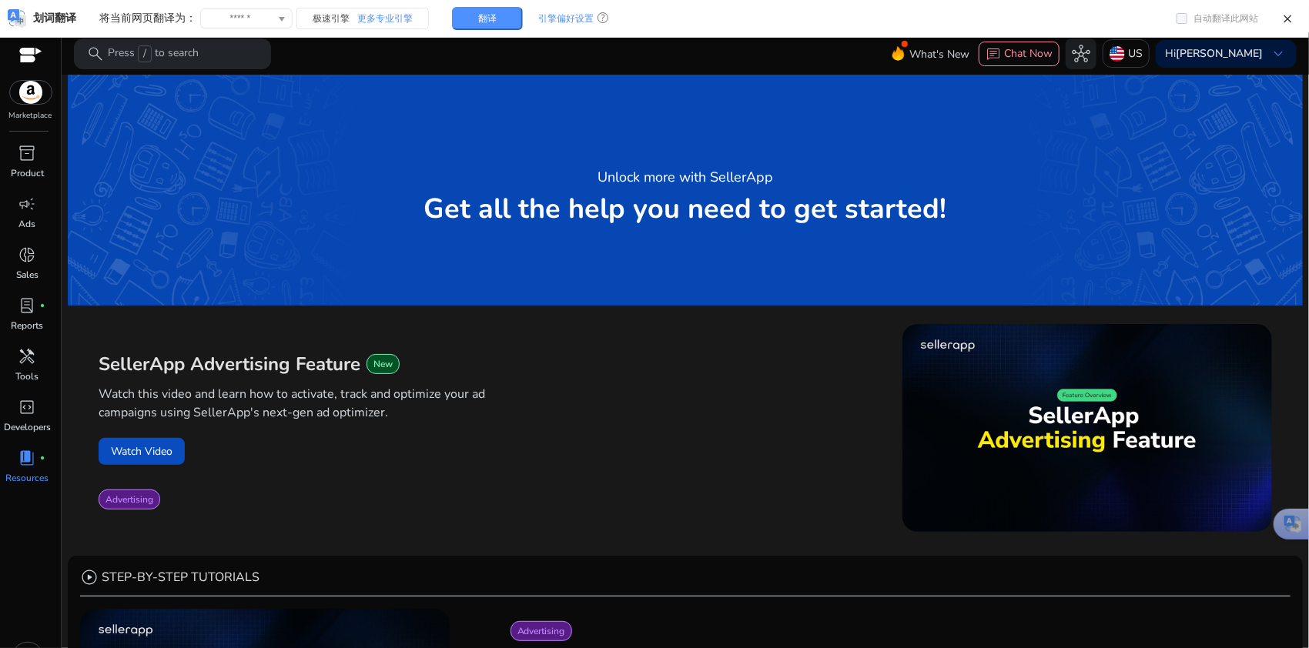
click at [305, 393] on p "Watch this video and learn how to activate, track and optimize your ad campaign…" at bounding box center [294, 403] width 391 height 37
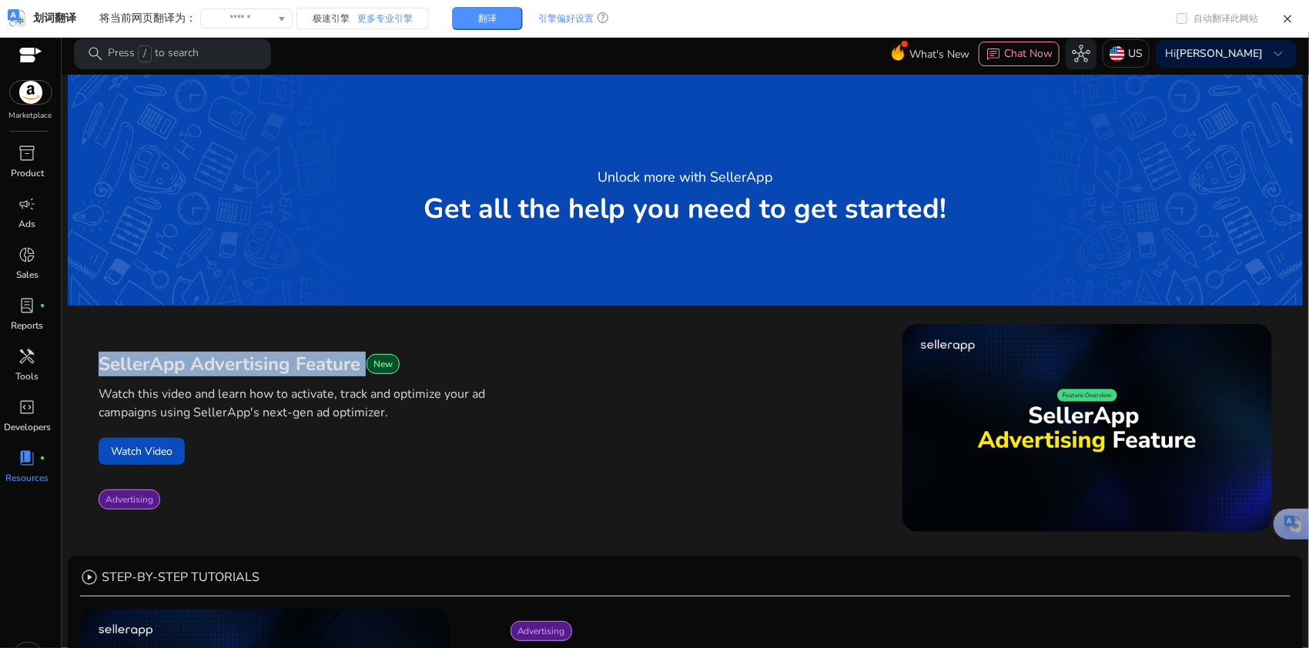
drag, startPoint x: 100, startPoint y: 363, endPoint x: 372, endPoint y: 373, distance: 271.9
click at [372, 373] on div "SellerApp Advertising Feature New Watch this video and learn how to activate, t…" at bounding box center [685, 431] width 1235 height 250
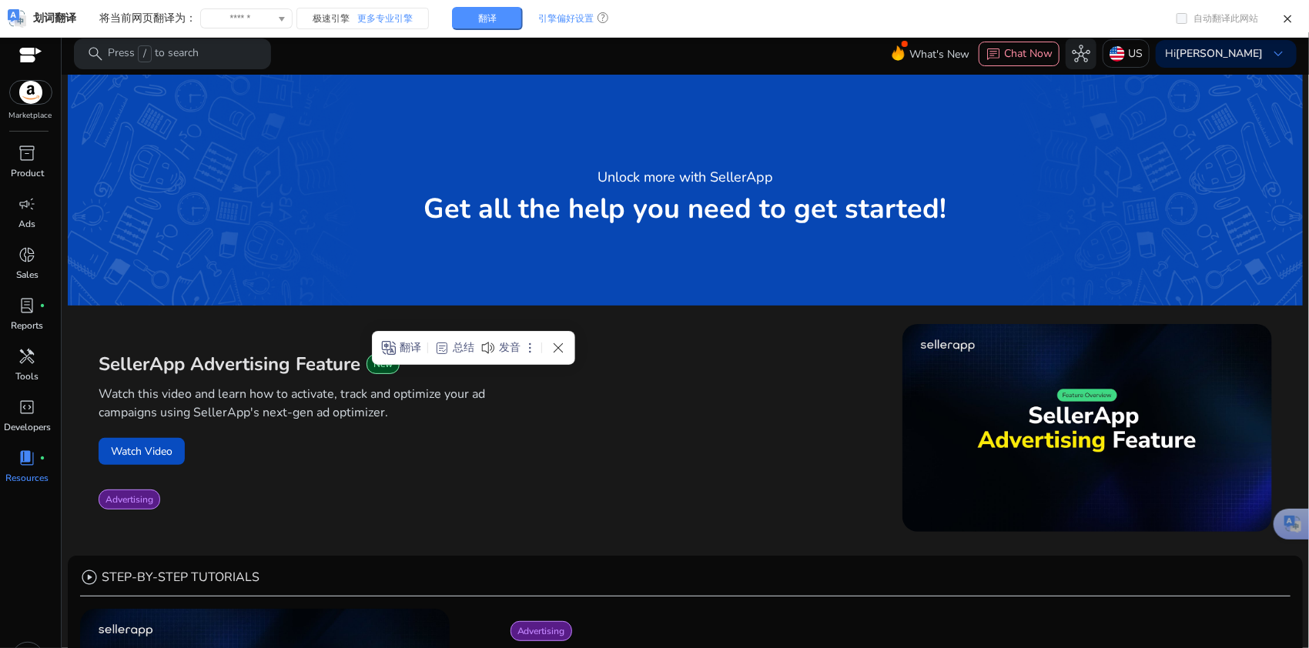
click at [409, 418] on p "Watch this video and learn how to activate, track and optimize your ad campaign…" at bounding box center [294, 403] width 391 height 37
click at [315, 414] on p "Watch this video and learn how to activate, track and optimize your ad campaign…" at bounding box center [294, 403] width 391 height 37
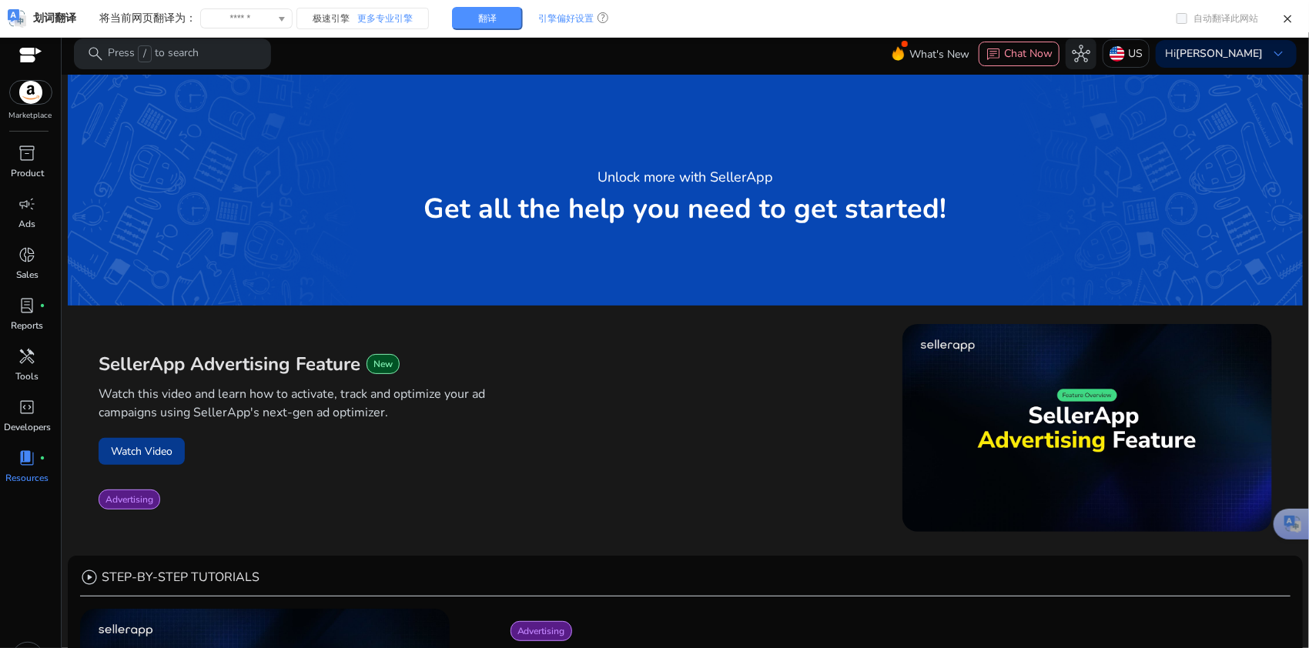
click at [153, 457] on button "Watch Video" at bounding box center [142, 451] width 86 height 27
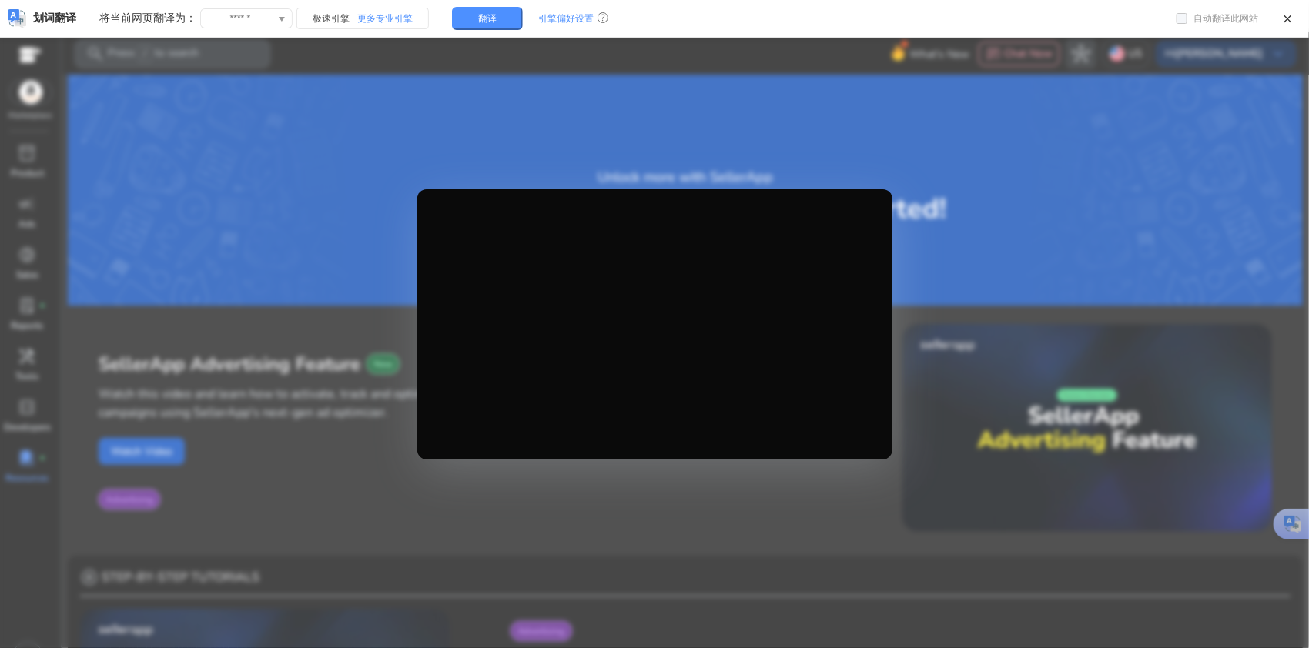
click at [1016, 319] on div at bounding box center [654, 324] width 1309 height 648
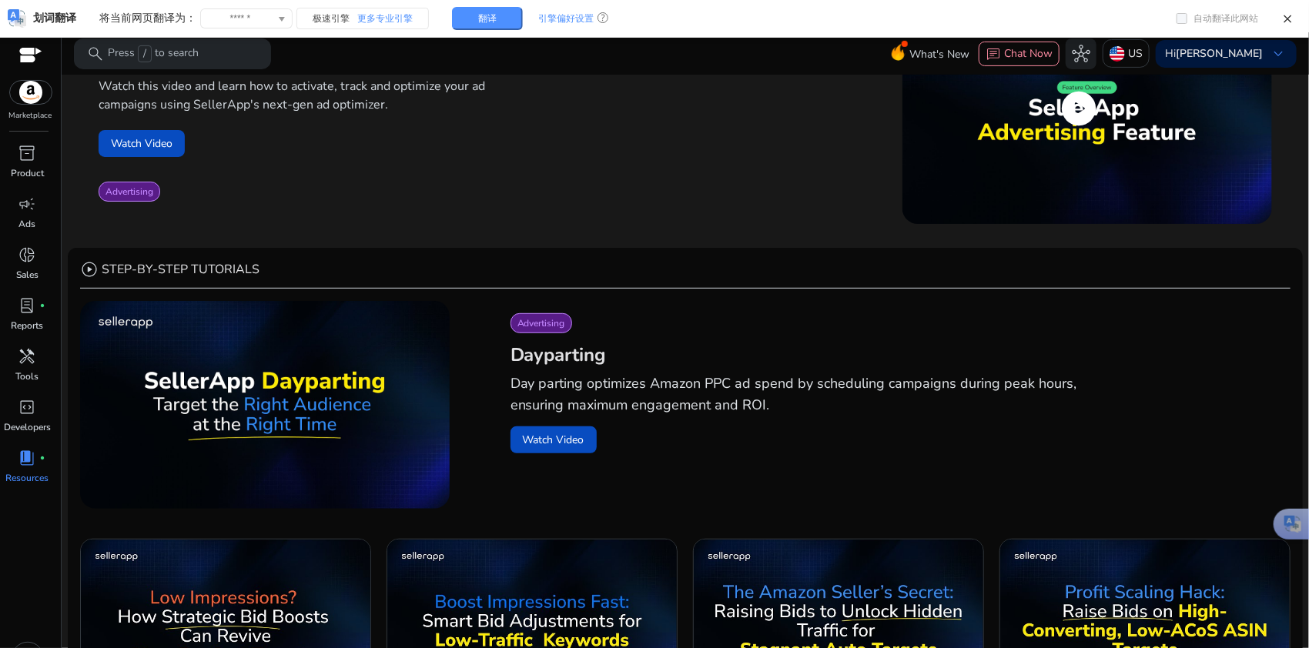
scroll to position [102, 0]
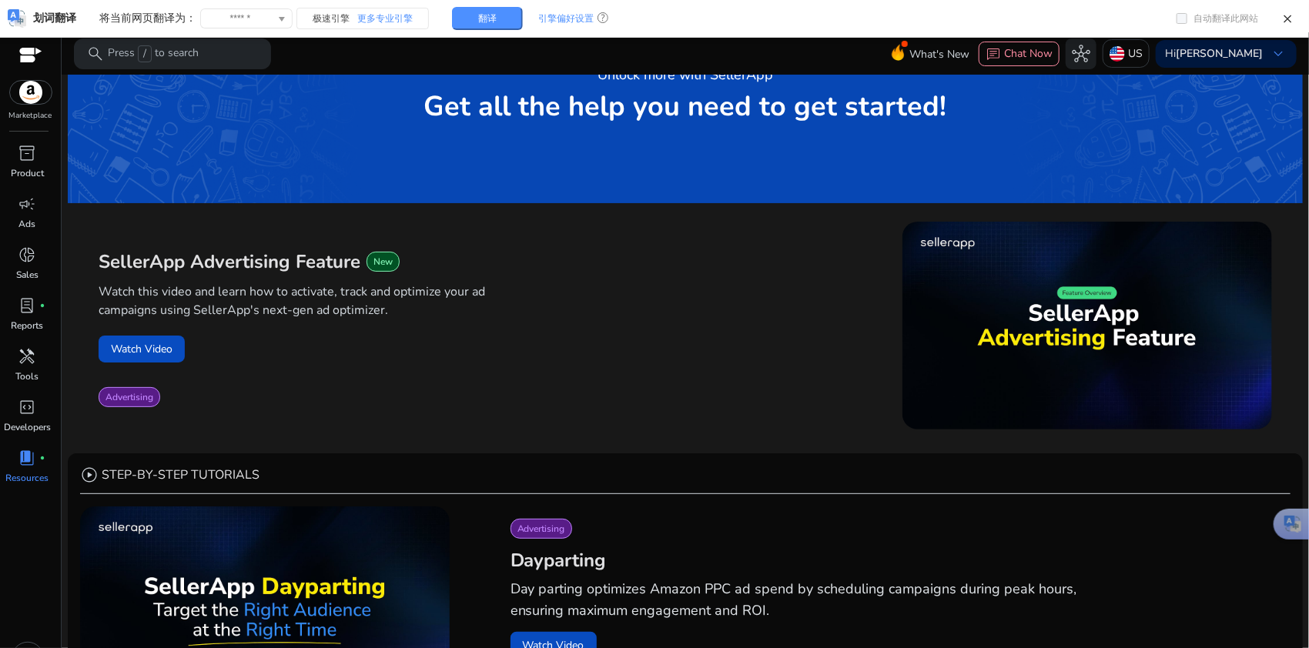
click at [92, 474] on span "play_circle" at bounding box center [89, 475] width 18 height 18
click at [175, 348] on button "Watch Video" at bounding box center [142, 349] width 86 height 27
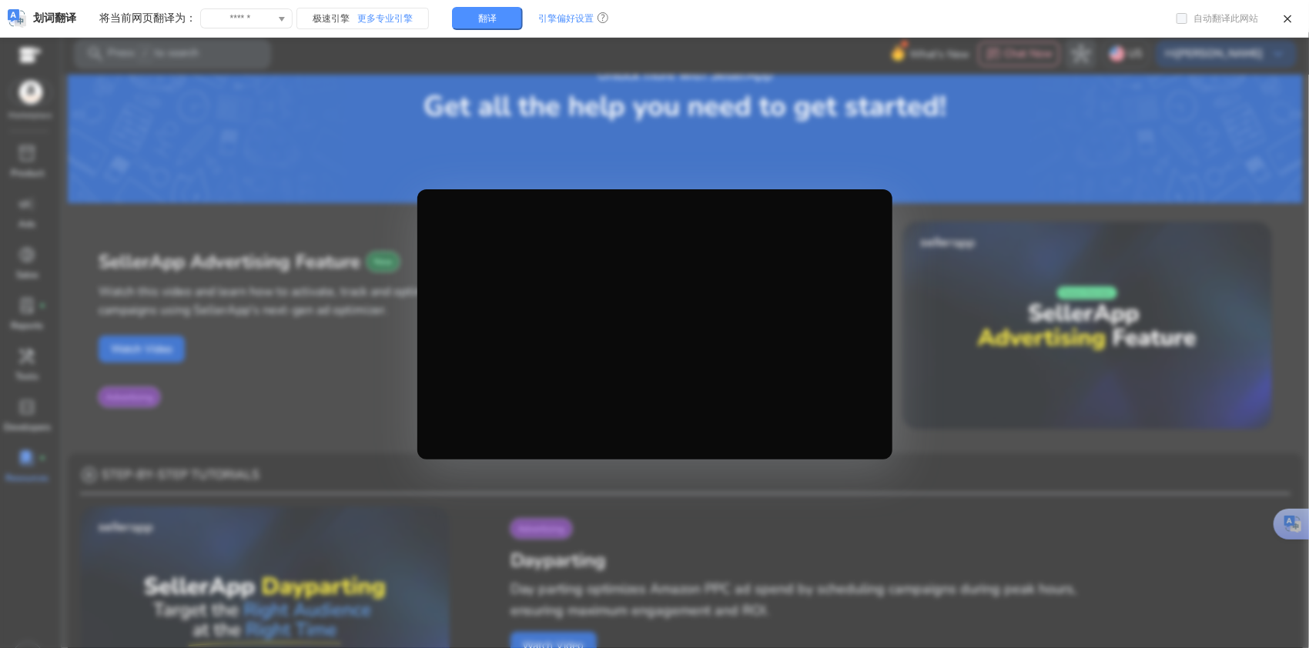
click at [308, 231] on div at bounding box center [654, 324] width 1309 height 648
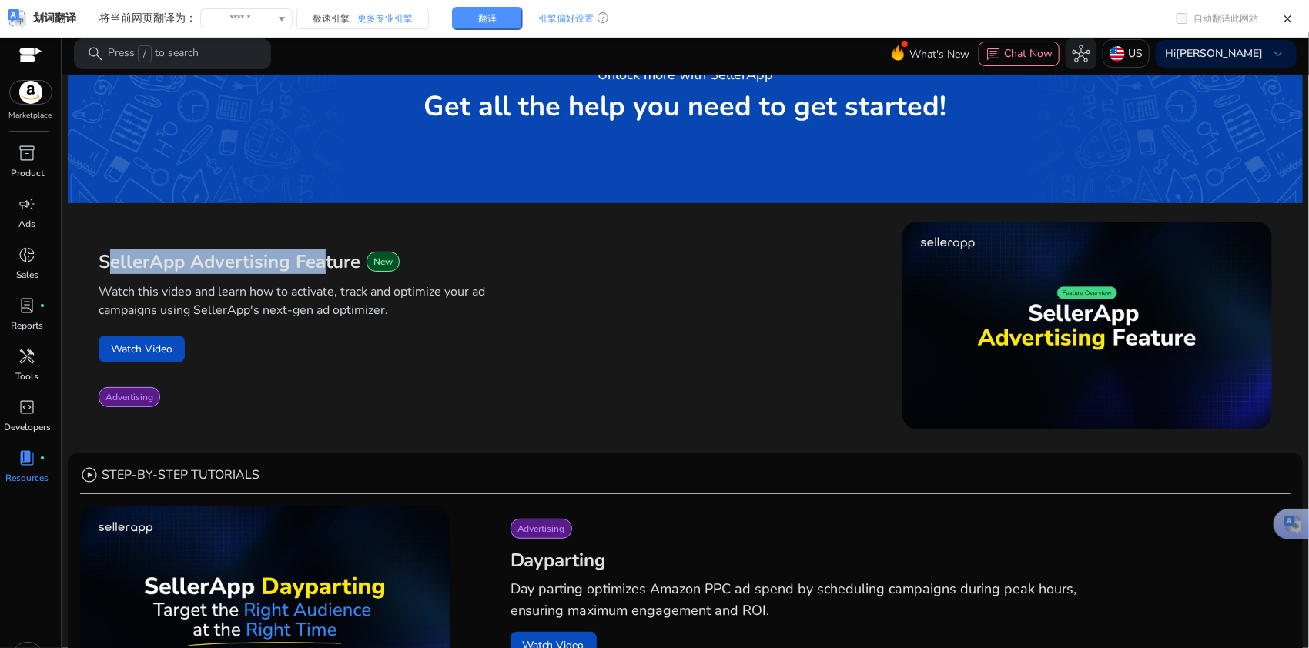
drag, startPoint x: 105, startPoint y: 262, endPoint x: 320, endPoint y: 260, distance: 215.5
click at [320, 260] on span "SellerApp Advertising Feature" at bounding box center [230, 261] width 262 height 25
click at [321, 260] on span "SellerApp Advertising Feature" at bounding box center [230, 261] width 262 height 25
drag, startPoint x: 103, startPoint y: 257, endPoint x: 364, endPoint y: 269, distance: 261.2
click at [364, 269] on div "SellerApp Advertising Feature New Watch this video and learn how to activate, t…" at bounding box center [685, 328] width 1235 height 250
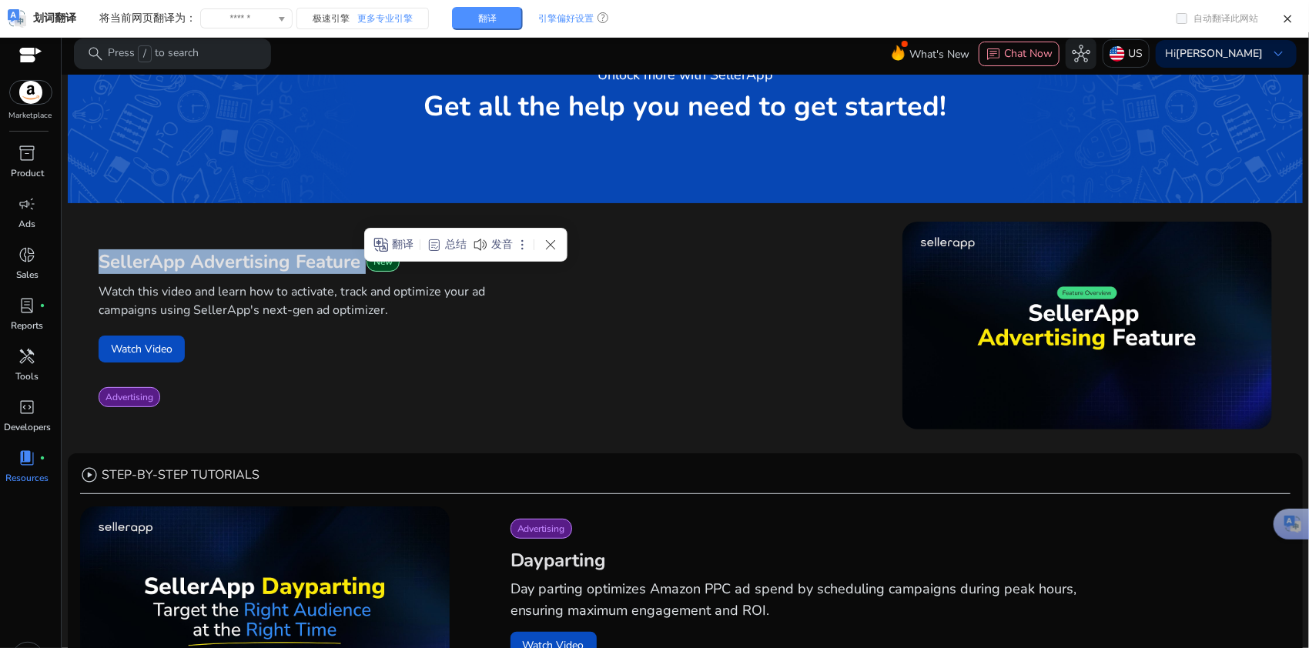
copy span "SellerApp Advertising Feature"
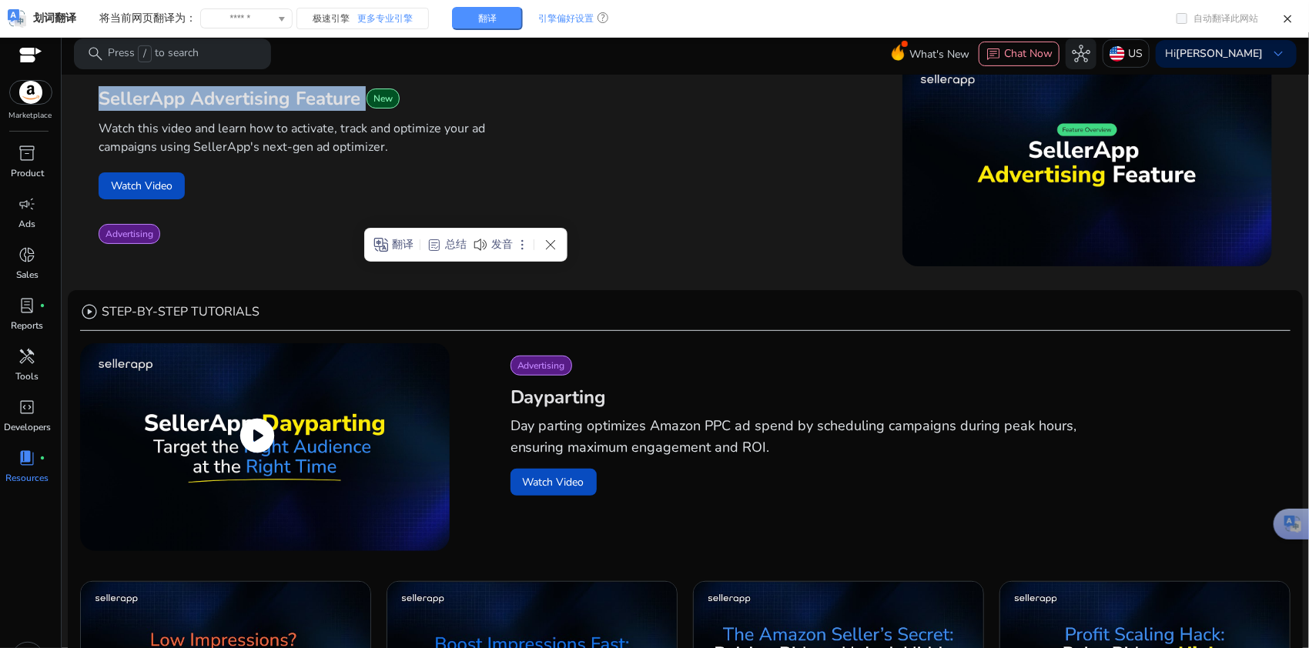
scroll to position [410, 0]
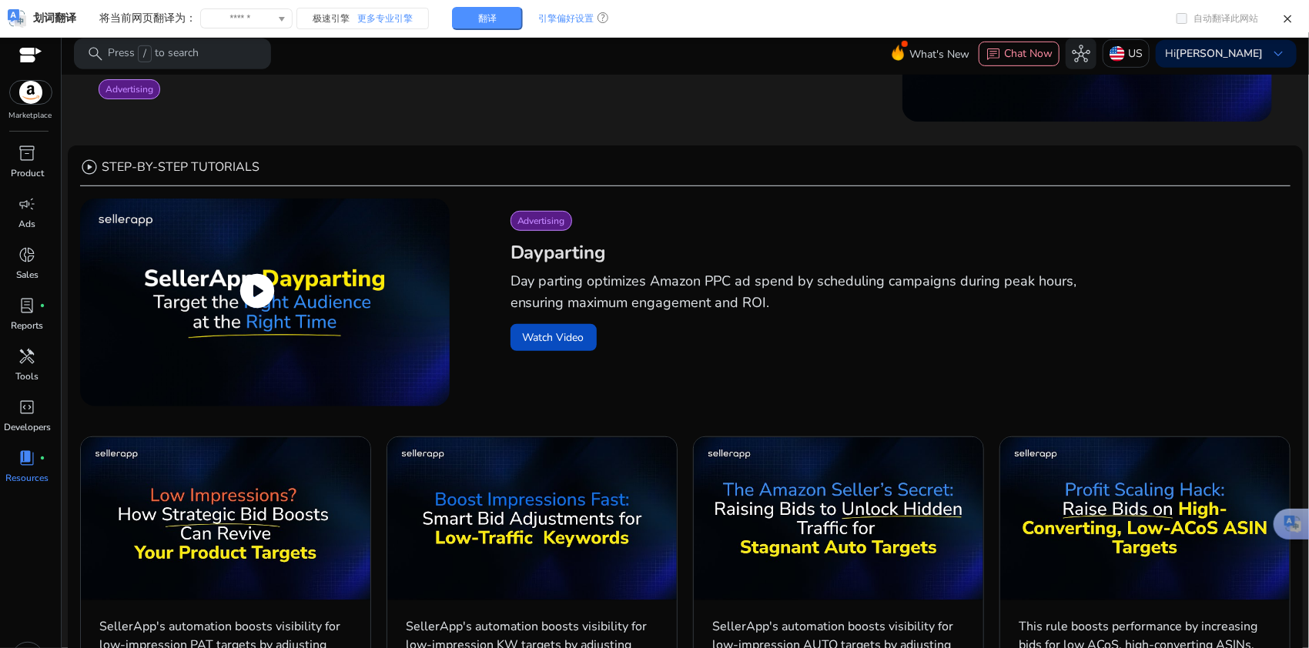
drag, startPoint x: 252, startPoint y: 290, endPoint x: 162, endPoint y: 328, distance: 96.9
click at [162, 328] on img at bounding box center [264, 303] width 369 height 208
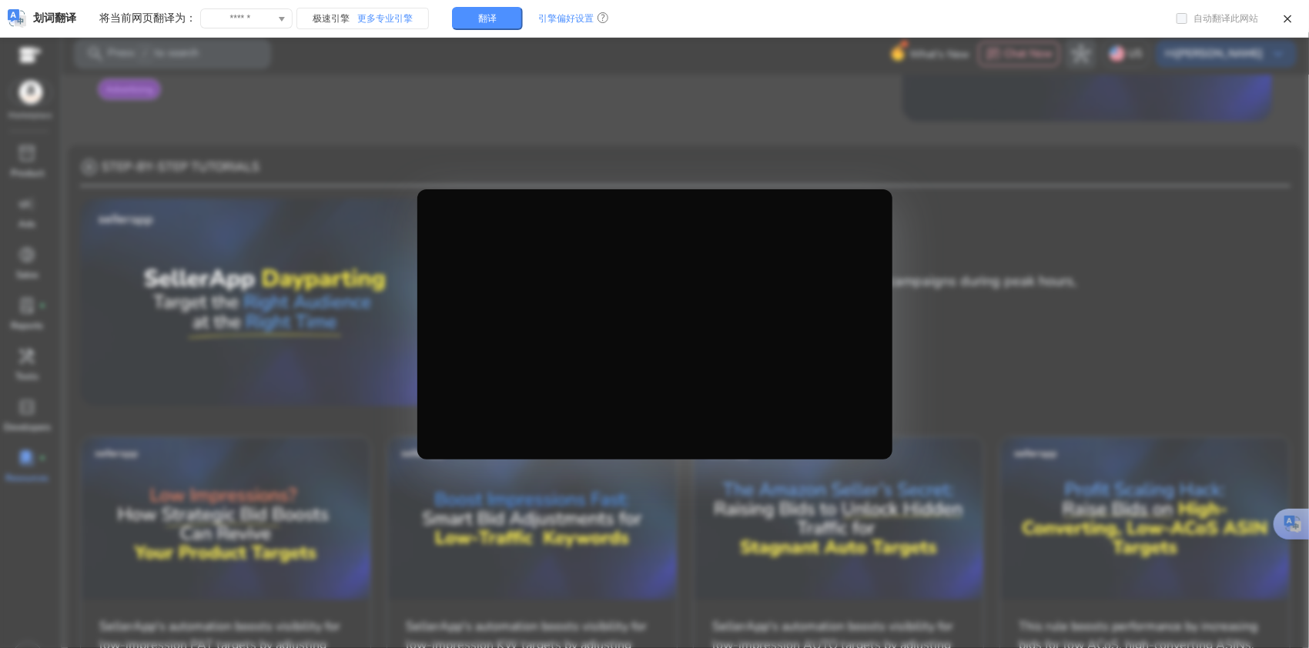
click at [925, 292] on div at bounding box center [654, 324] width 1309 height 648
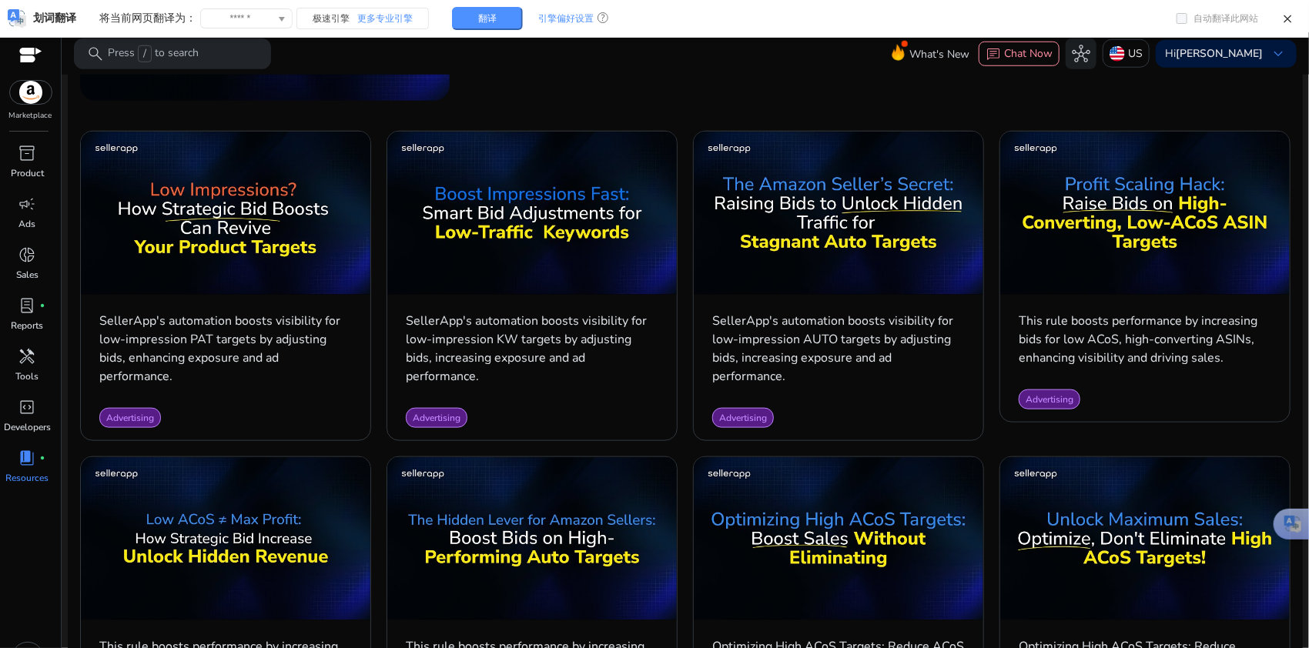
scroll to position [718, 0]
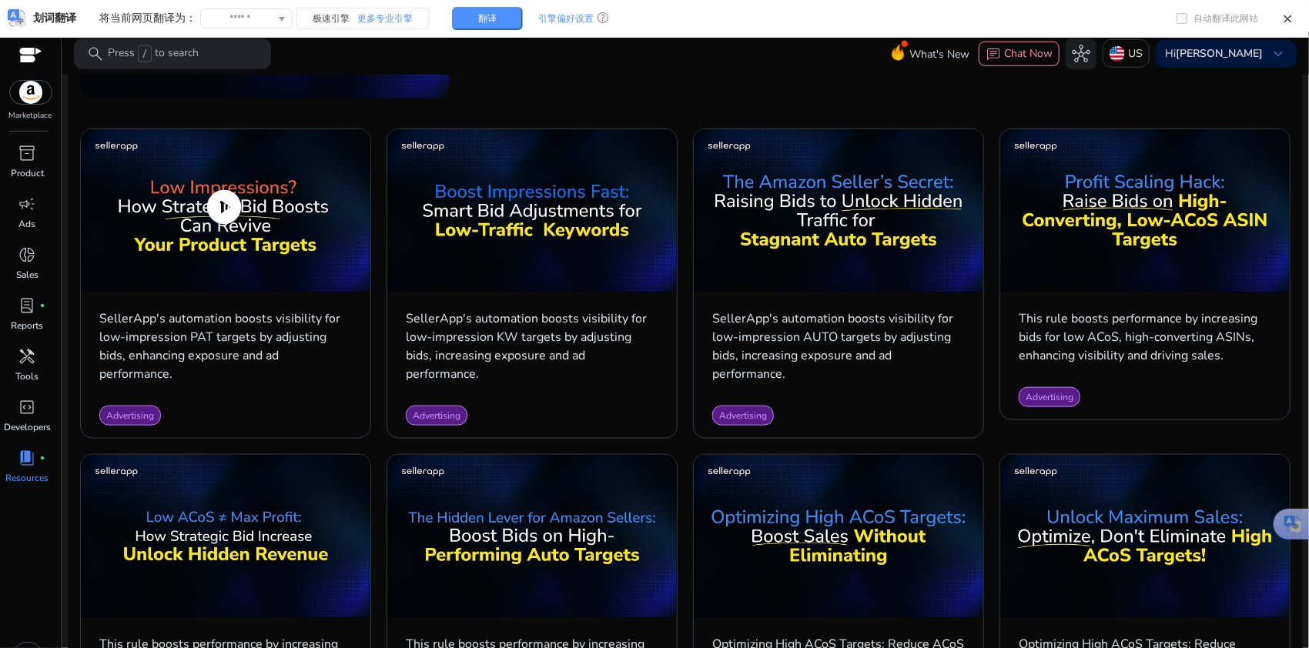
click at [265, 299] on div "SellerApp's automation boosts visibility for low-impression PAT targets by adju…" at bounding box center [225, 346] width 289 height 96
click at [123, 416] on span "Advertising" at bounding box center [130, 416] width 48 height 12
click at [222, 207] on span "play_circle" at bounding box center [223, 207] width 43 height 43
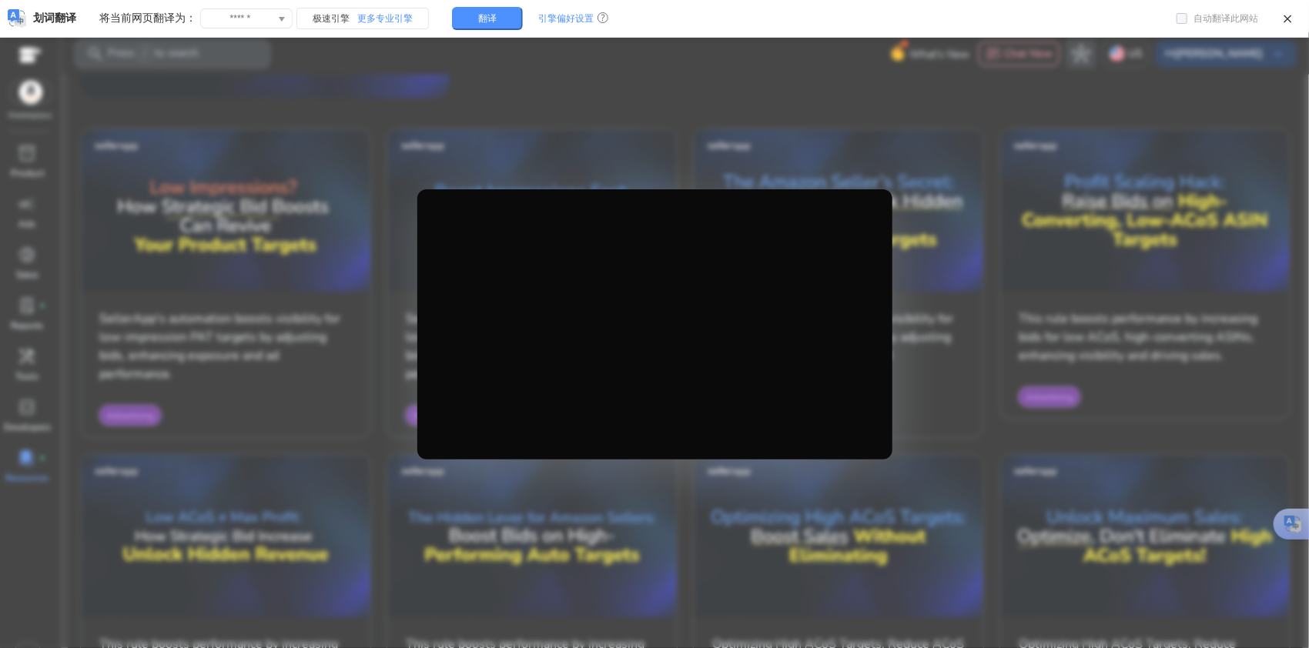
click at [354, 142] on div at bounding box center [654, 324] width 1309 height 648
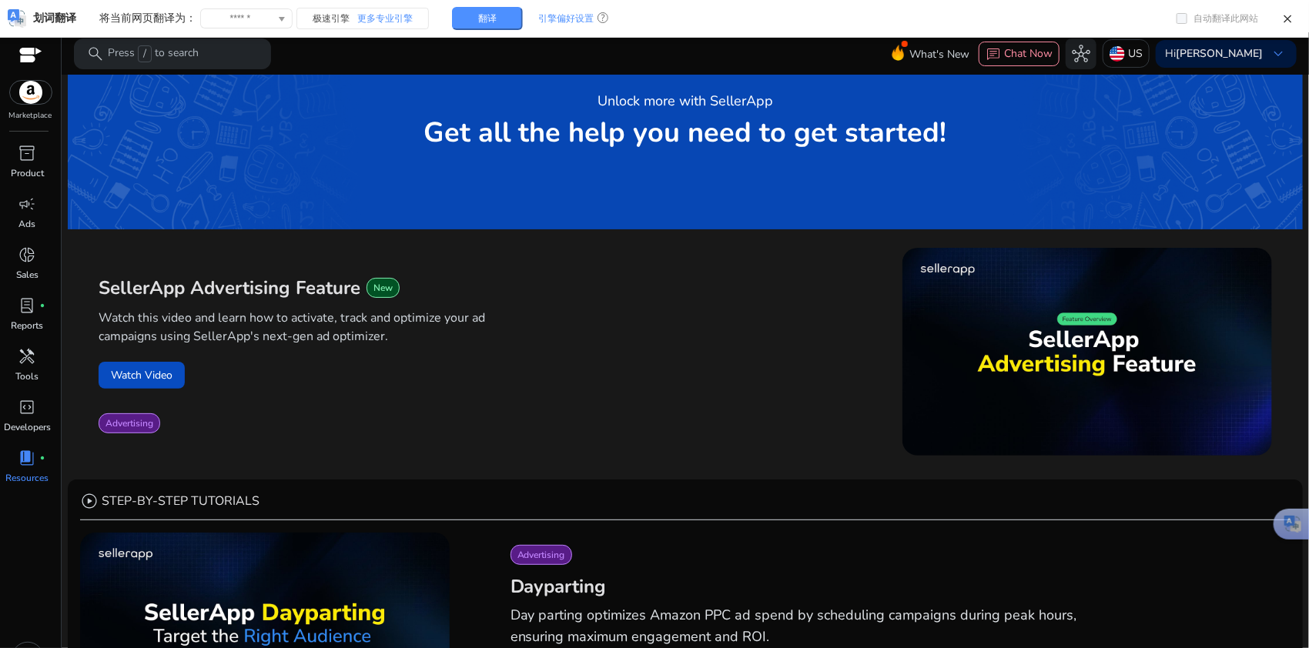
scroll to position [0, 0]
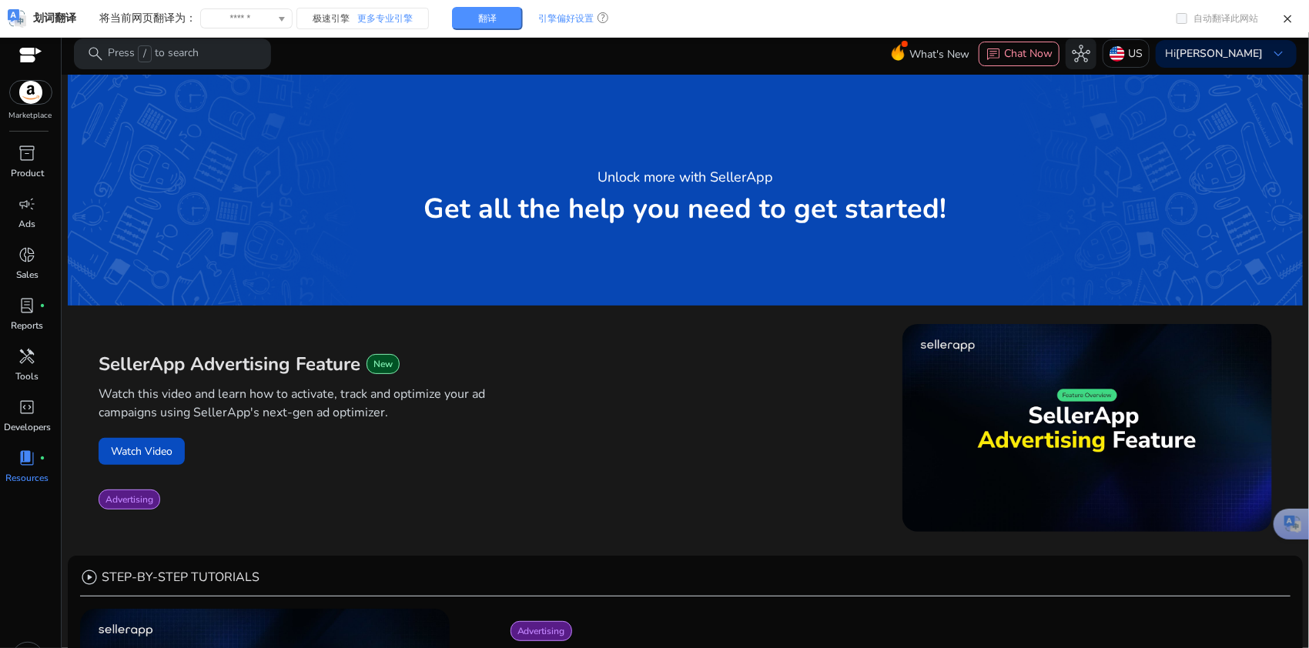
click at [421, 396] on p "Watch this video and learn how to activate, track and optimize your ad campaign…" at bounding box center [294, 403] width 391 height 37
click at [332, 416] on p "Watch this video and learn how to activate, track and optimize your ad campaign…" at bounding box center [294, 403] width 391 height 37
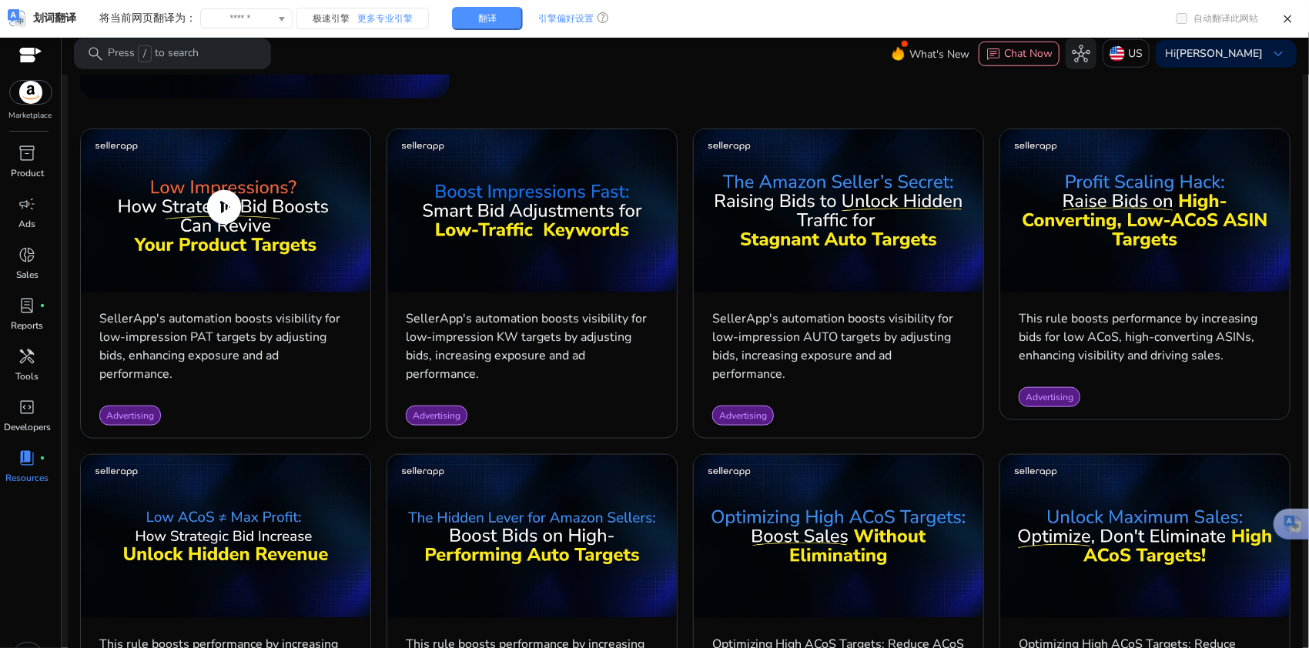
scroll to position [308, 0]
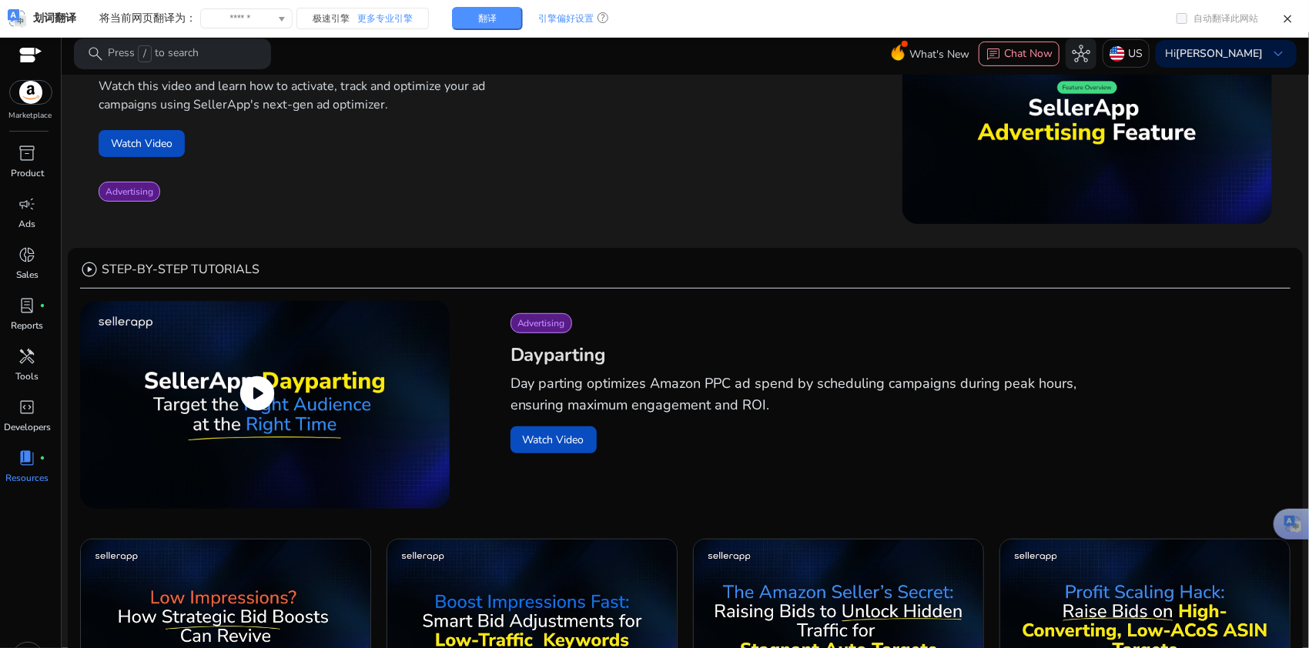
click at [244, 385] on span "play_circle" at bounding box center [257, 393] width 43 height 43
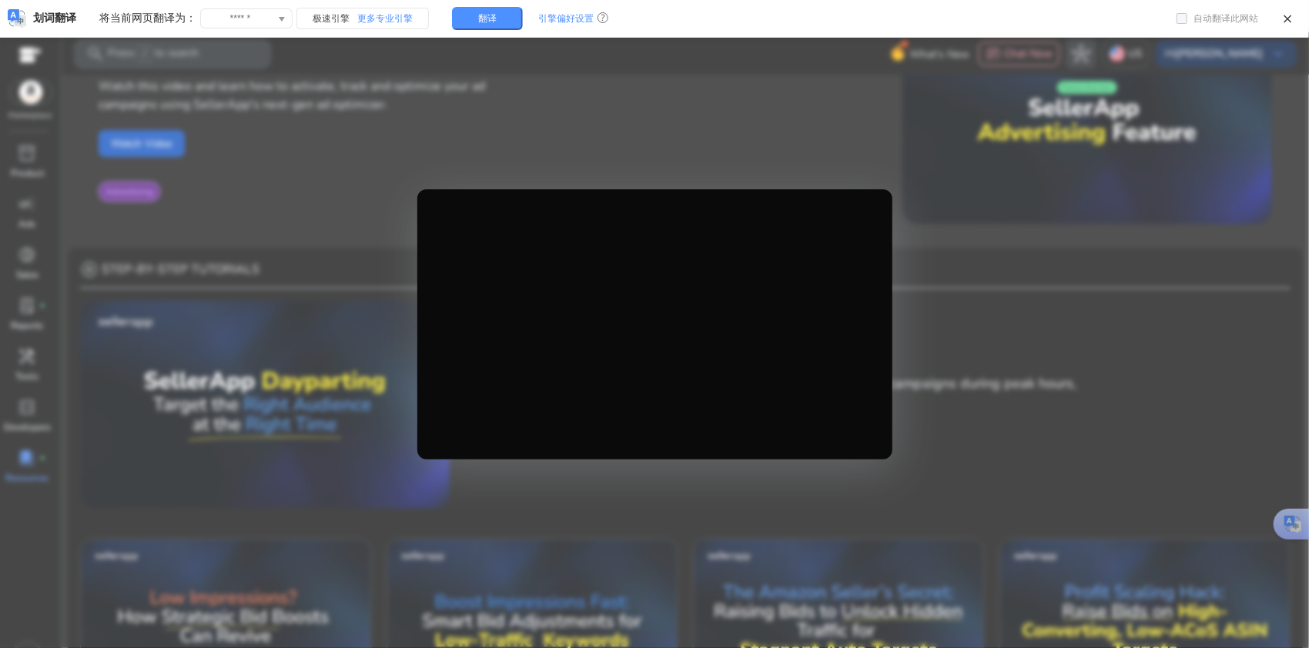
click at [302, 351] on div at bounding box center [654, 324] width 1309 height 648
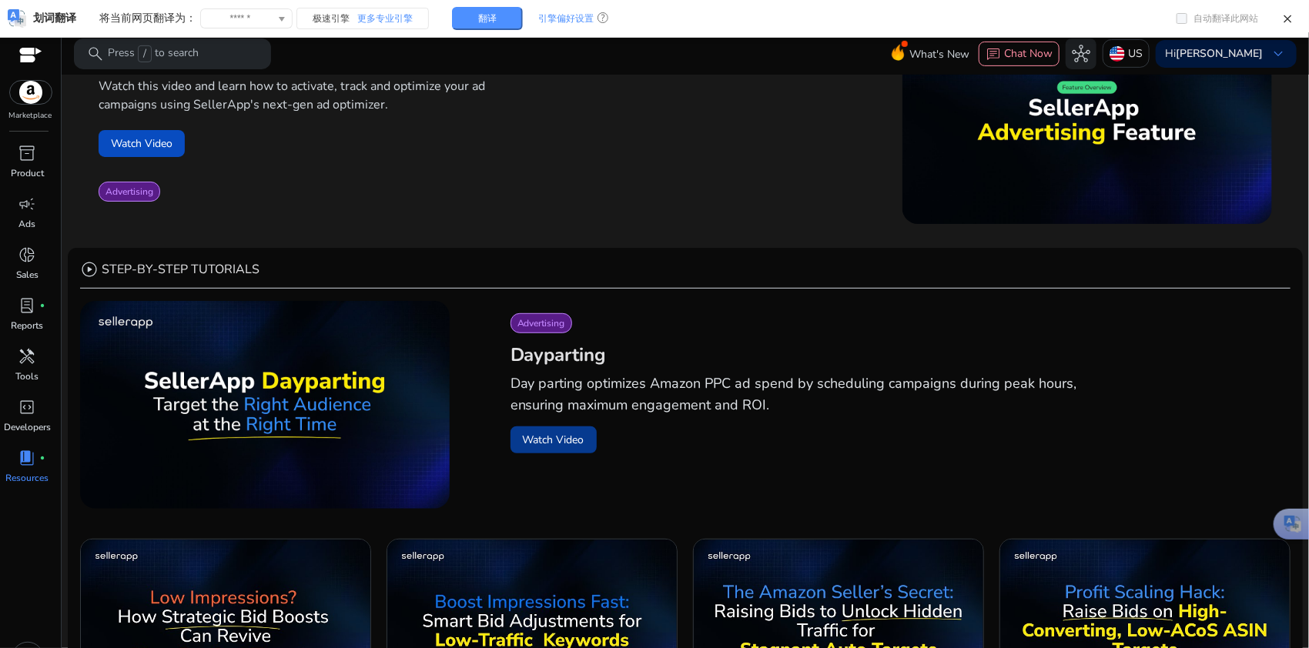
click at [594, 441] on button "Watch Video" at bounding box center [553, 439] width 86 height 27
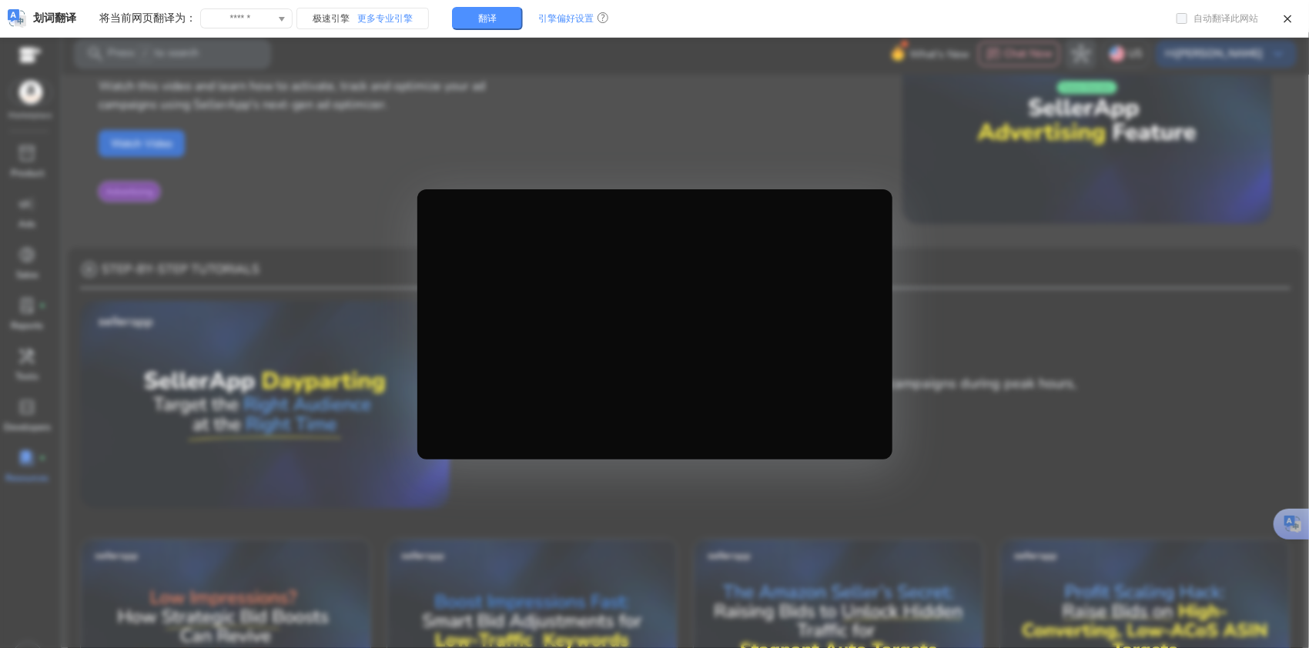
click at [998, 383] on div at bounding box center [654, 324] width 1309 height 648
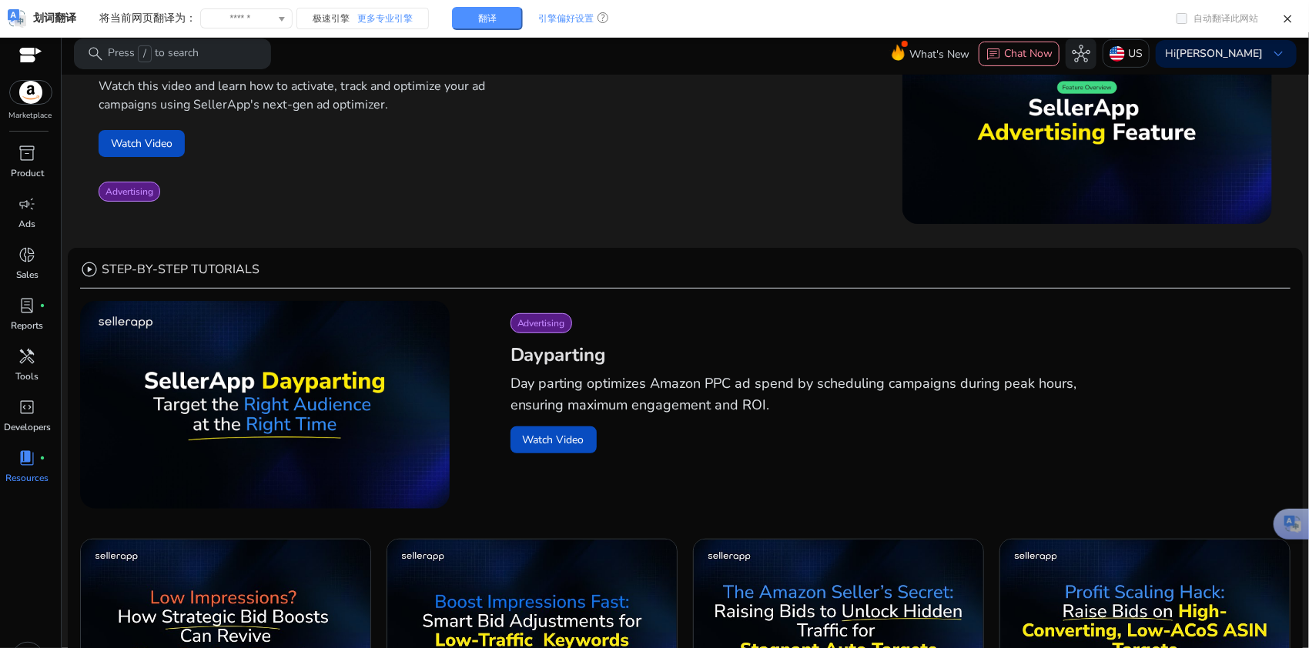
drag, startPoint x: 333, startPoint y: 377, endPoint x: 874, endPoint y: 380, distance: 541.2
click at [874, 380] on p "Day parting optimizes Amazon PPC ad spend by scheduling campaigns during peak h…" at bounding box center [812, 394] width 604 height 43
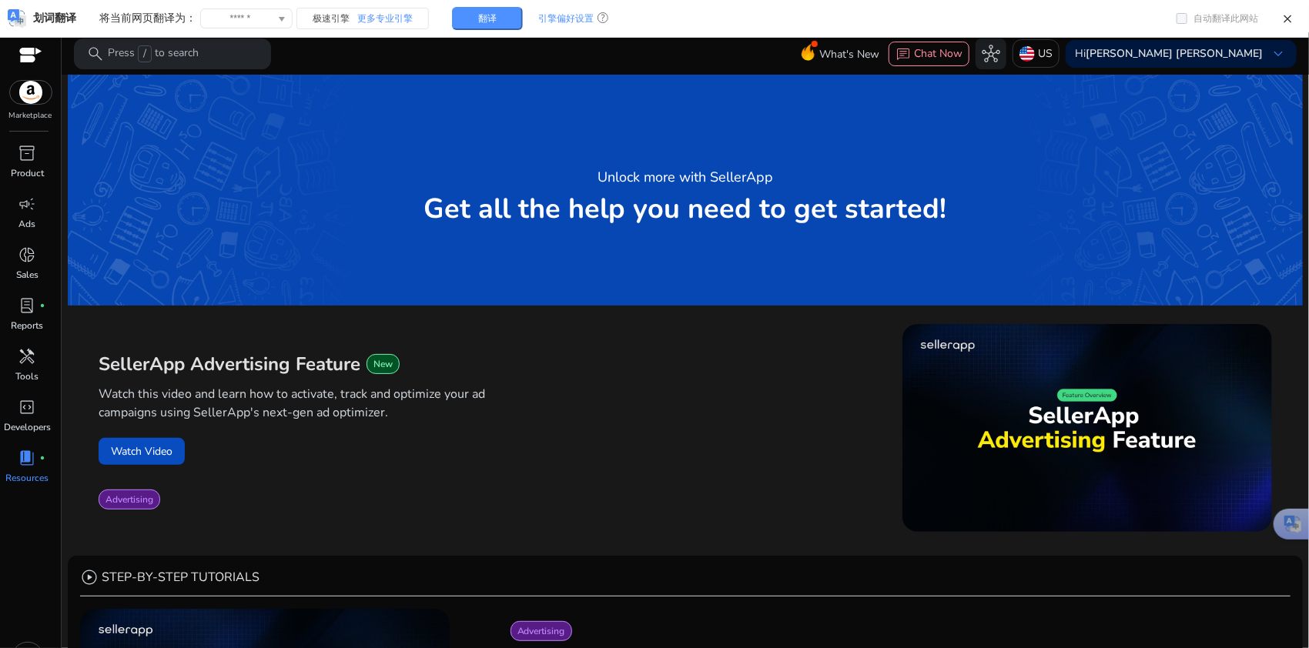
scroll to position [308, 0]
